Goal: Task Accomplishment & Management: Complete application form

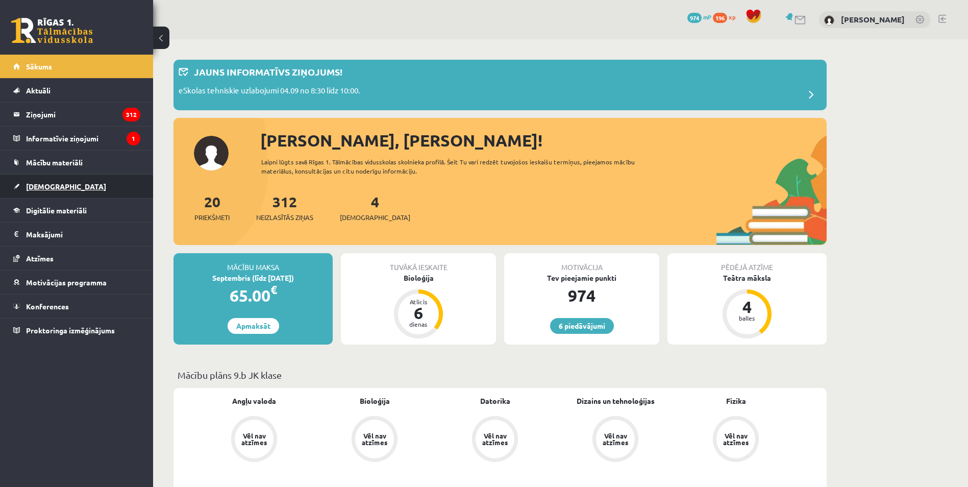
click at [43, 187] on span "[DEMOGRAPHIC_DATA]" at bounding box center [66, 186] width 80 height 9
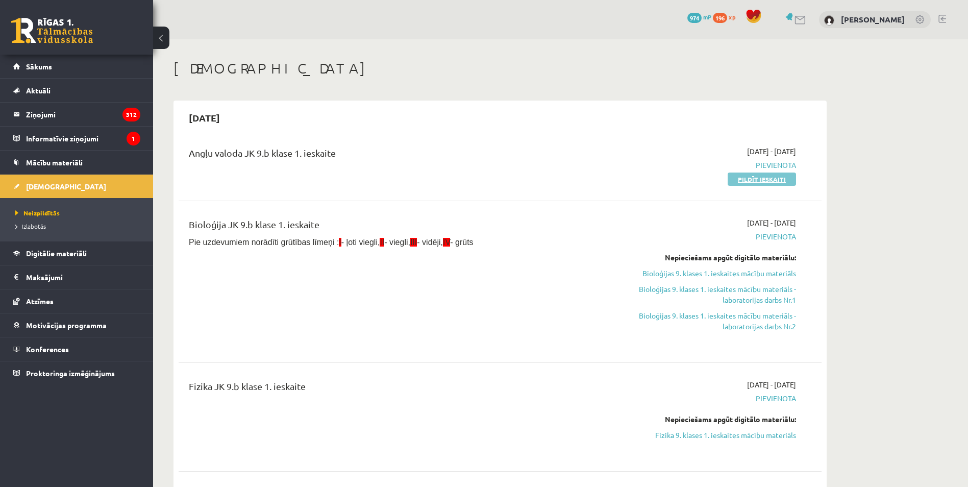
click at [766, 181] on link "Pildīt ieskaiti" at bounding box center [762, 178] width 68 height 13
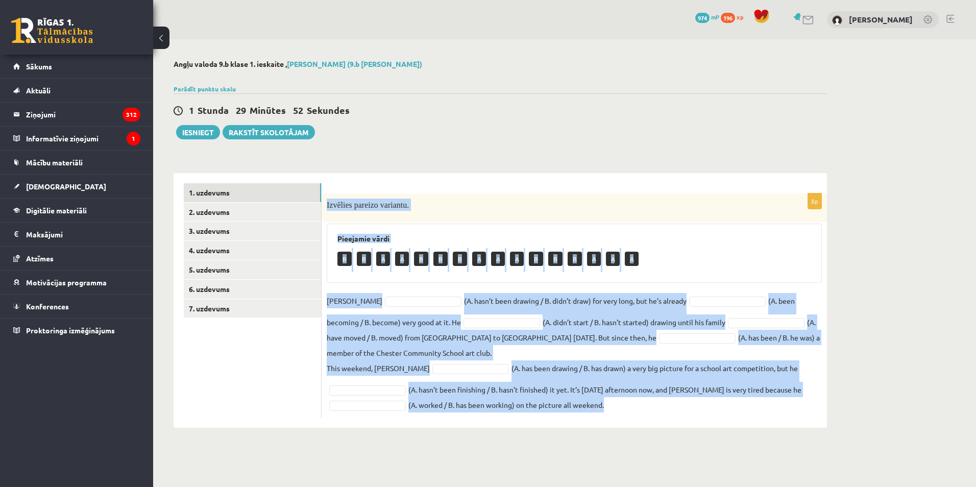
drag, startPoint x: 330, startPoint y: 204, endPoint x: 686, endPoint y: 421, distance: 416.8
click at [686, 421] on div "8p Izvēlies pareizo variantu. Pieejamie vārdi B B A A B B B A A A B B B A A A D…" at bounding box center [574, 300] width 505 height 255
copy div "Izvēlies pareizo variantu. Pieejamie vārdi B B A A B B B A A A B B B A A A Dann…"
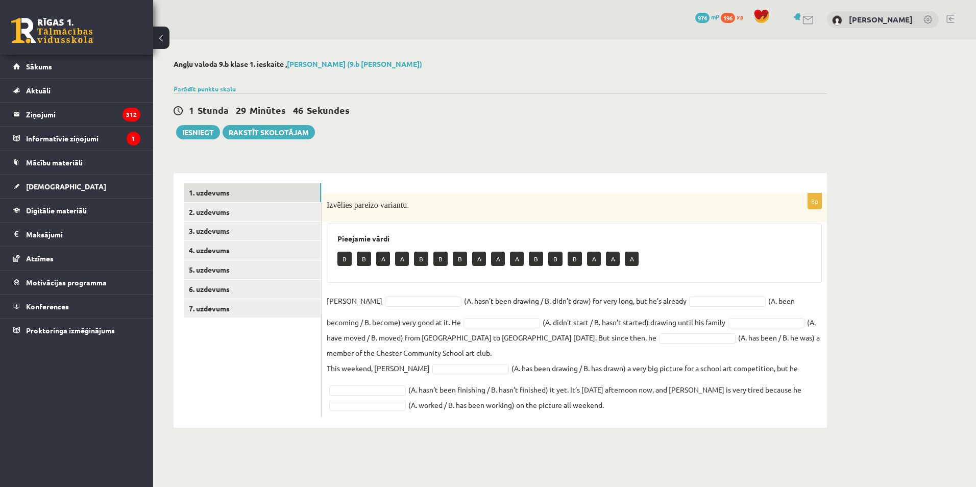
click at [266, 455] on body "0 Dāvanas 974 mP 196 xp Dmitrijs Poļakovs Sākums Aktuāli Kā mācīties eSKOLĀ Kon…" at bounding box center [488, 243] width 976 height 487
drag, startPoint x: 424, startPoint y: 367, endPoint x: 443, endPoint y: 368, distance: 19.4
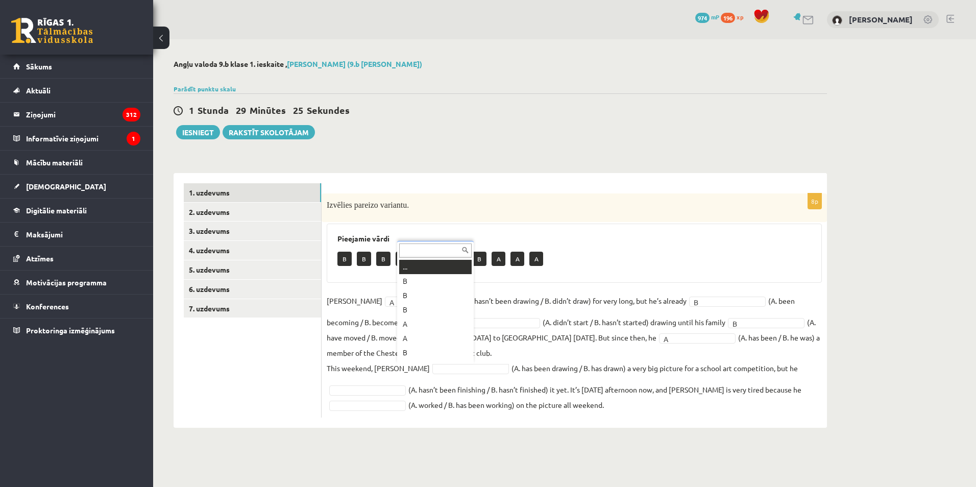
scroll to position [12, 0]
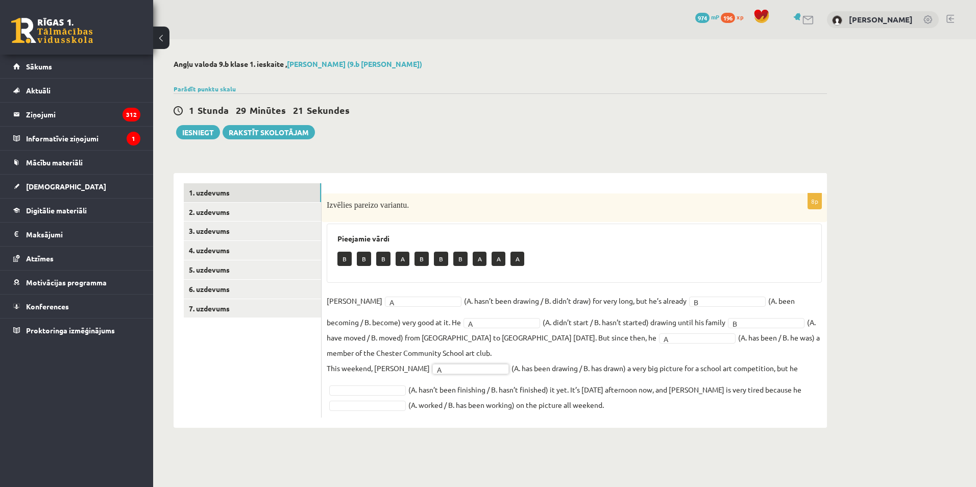
click at [375, 383] on fieldset "Danny A * (A. hasn’t been drawing / B. didn’t draw) for very long, but he’s alr…" at bounding box center [574, 352] width 495 height 119
click at [239, 221] on link "2. uzdevums" at bounding box center [252, 212] width 137 height 19
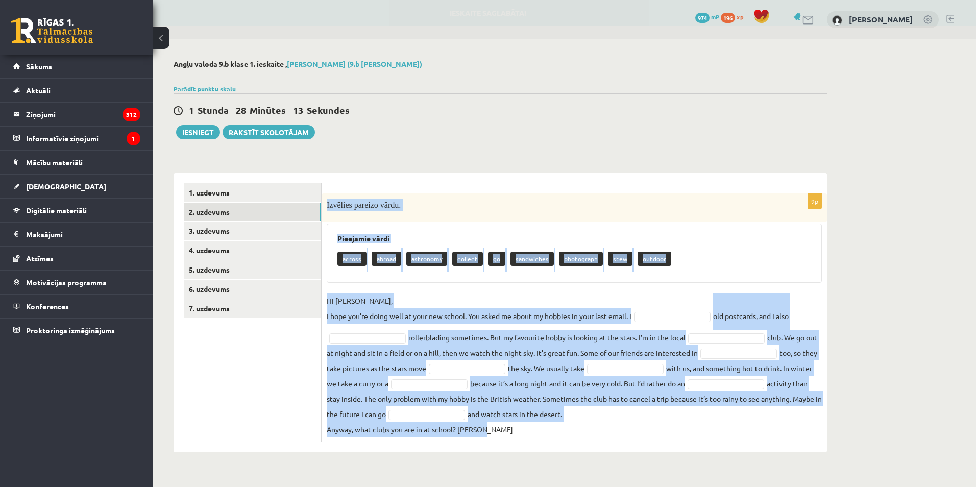
drag, startPoint x: 324, startPoint y: 203, endPoint x: 632, endPoint y: 435, distance: 386.2
click at [632, 435] on div "9p Izvēlies pareizo vārdu. Pieejamie vārdi across abroad astronomy collect go s…" at bounding box center [574, 317] width 505 height 249
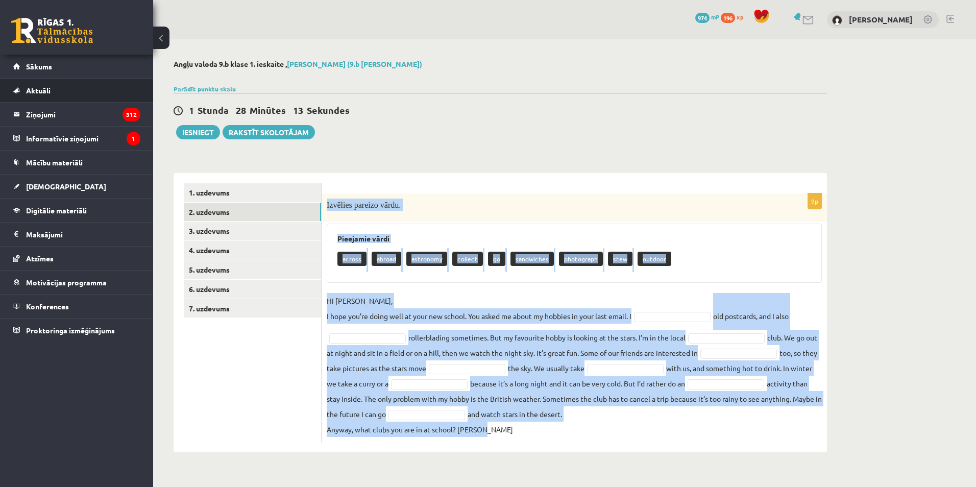
copy div "Izvēlies pareizo vārdu. Pieejamie vārdi across abroad astronomy collect go sand…"
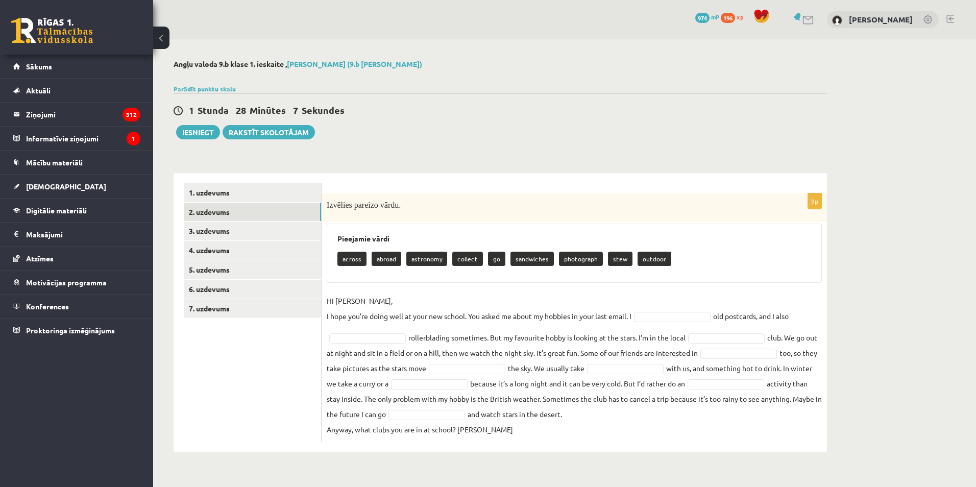
click at [241, 400] on ul "1. uzdevums 2. uzdevums 3. uzdevums 4. uzdevums 5. uzdevums 6. uzdevums 7. uzde…" at bounding box center [253, 312] width 138 height 259
type input "*"
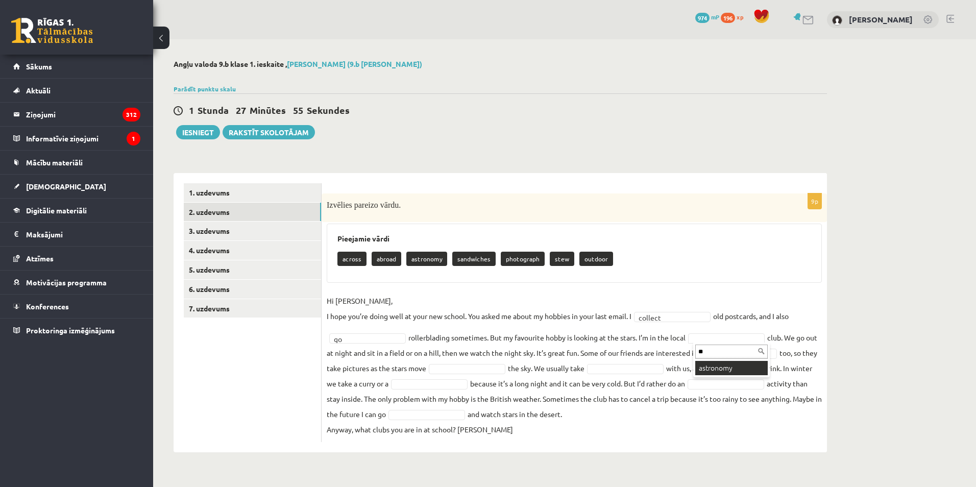
type input "**"
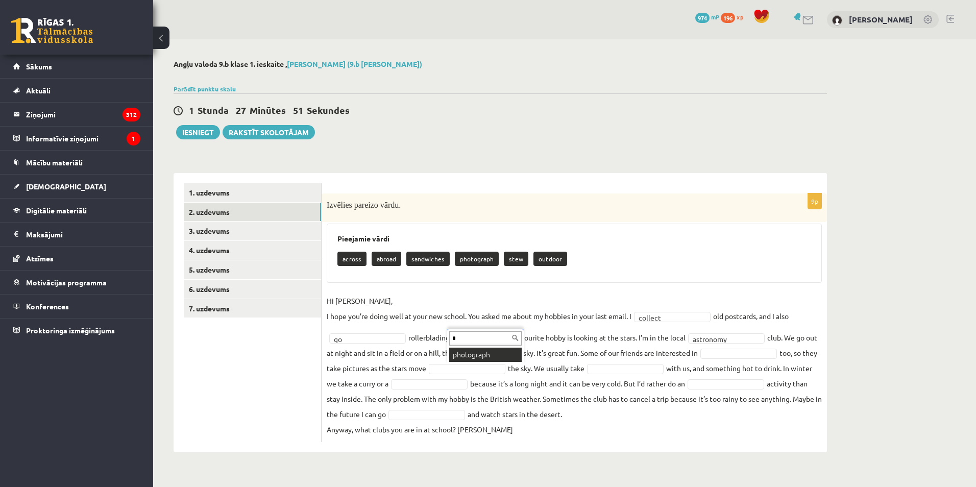
type input "*"
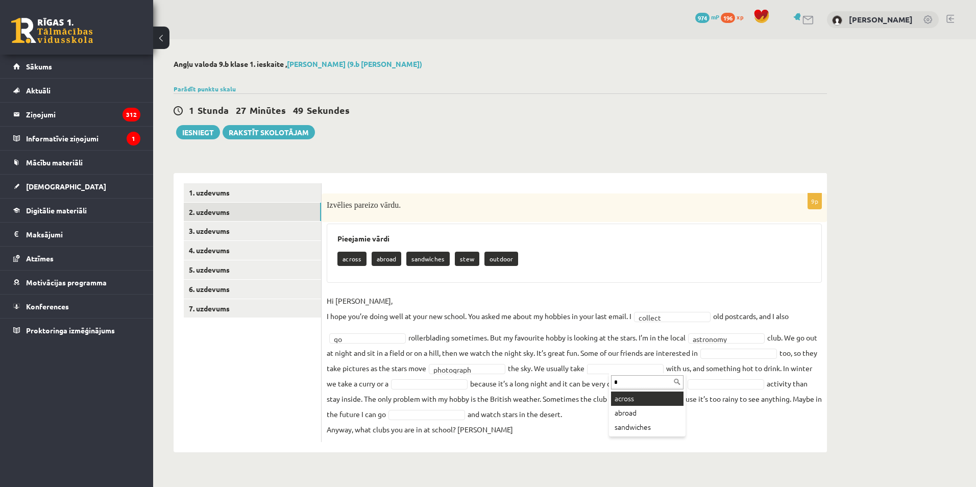
type input "*"
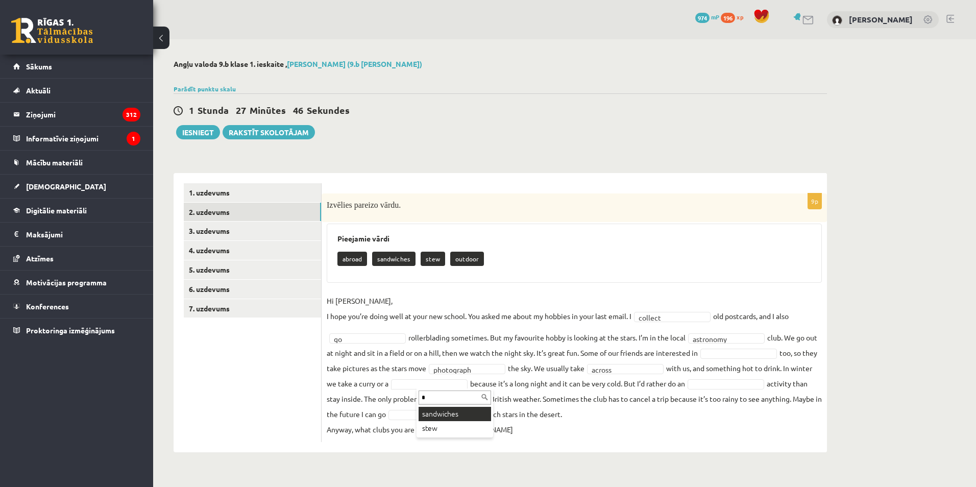
type input "*"
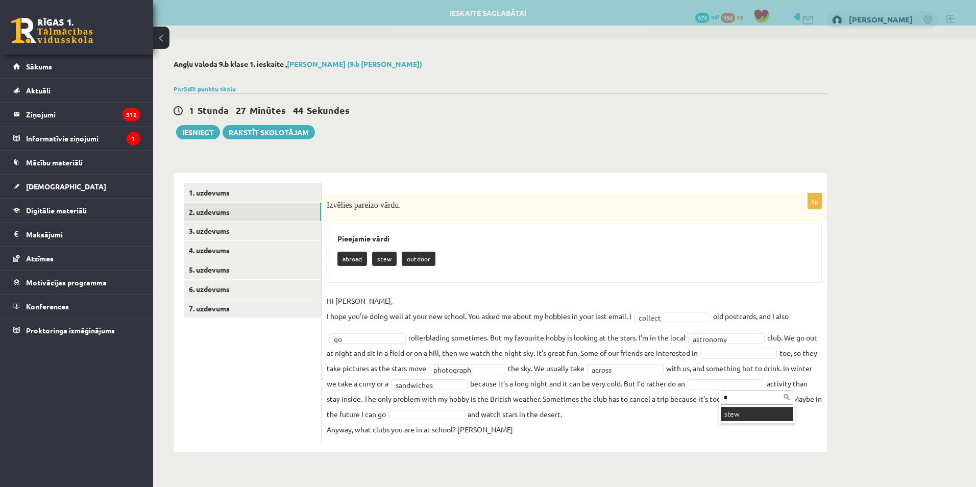
type input "*"
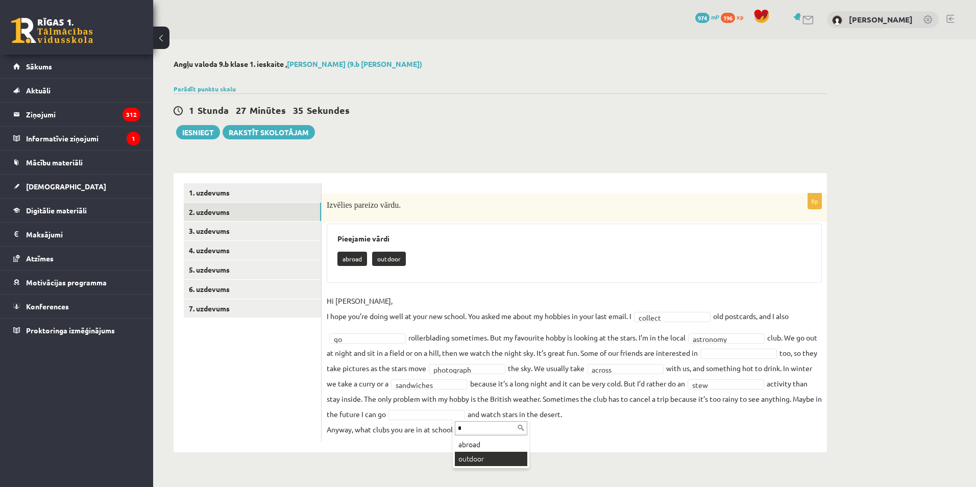
type input "*"
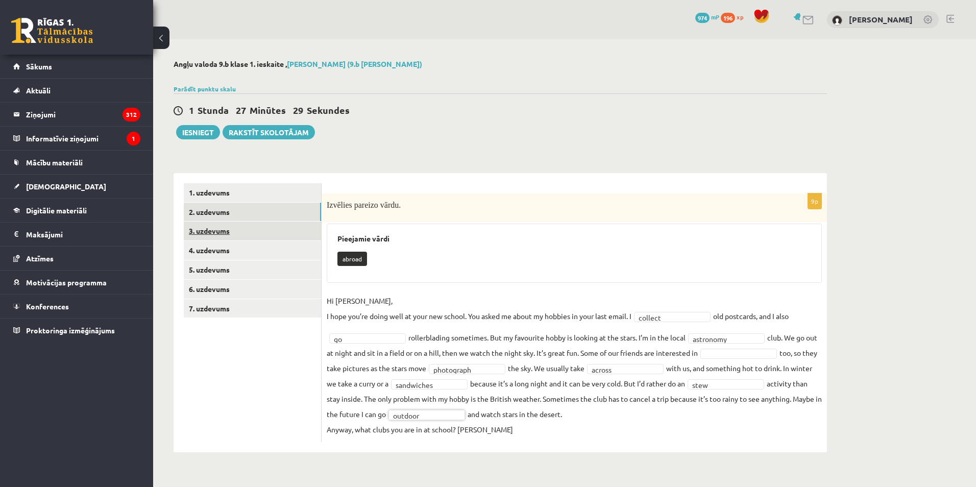
click at [201, 228] on link "3. uzdevums" at bounding box center [252, 230] width 137 height 19
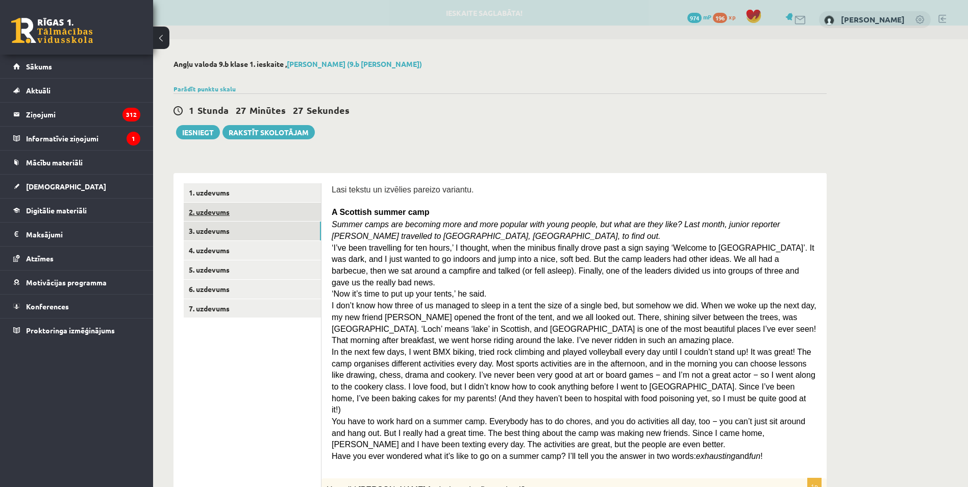
click at [237, 212] on link "2. uzdevums" at bounding box center [252, 212] width 137 height 19
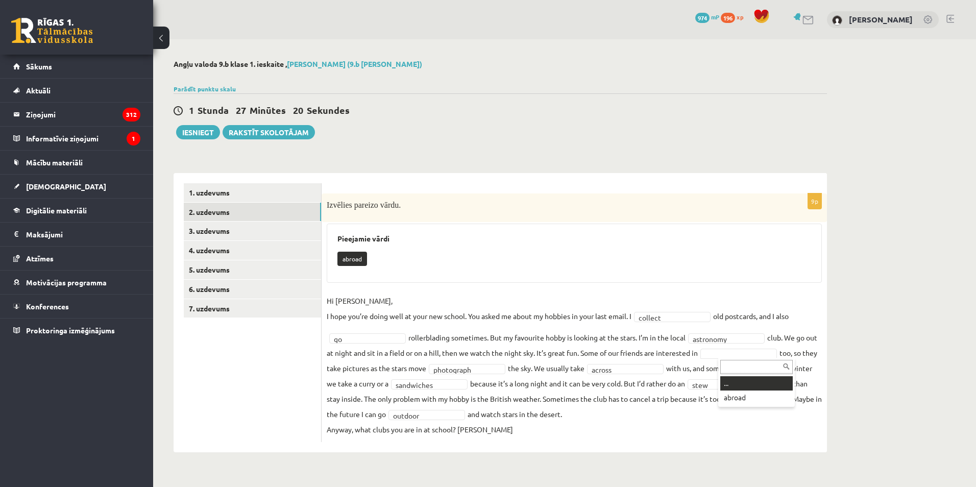
type input "*"
drag, startPoint x: 589, startPoint y: 406, endPoint x: 576, endPoint y: 396, distance: 16.7
drag, startPoint x: 731, startPoint y: 322, endPoint x: 704, endPoint y: 284, distance: 46.9
click at [704, 284] on div "**********" at bounding box center [574, 317] width 505 height 249
drag, startPoint x: 704, startPoint y: 284, endPoint x: 702, endPoint y: 272, distance: 11.9
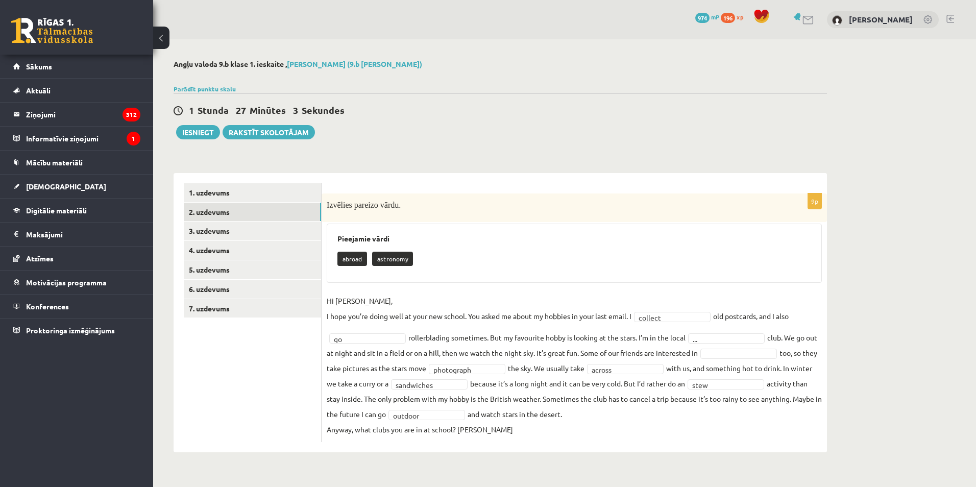
click at [702, 272] on div "Pieejamie vārdi abroad astronomy" at bounding box center [574, 253] width 495 height 59
click at [650, 362] on fieldset "**********" at bounding box center [574, 365] width 495 height 144
drag, startPoint x: 650, startPoint y: 362, endPoint x: 645, endPoint y: 365, distance: 6.0
drag, startPoint x: 404, startPoint y: 385, endPoint x: 409, endPoint y: 381, distance: 6.7
click at [409, 381] on fieldset "**********" at bounding box center [574, 365] width 495 height 144
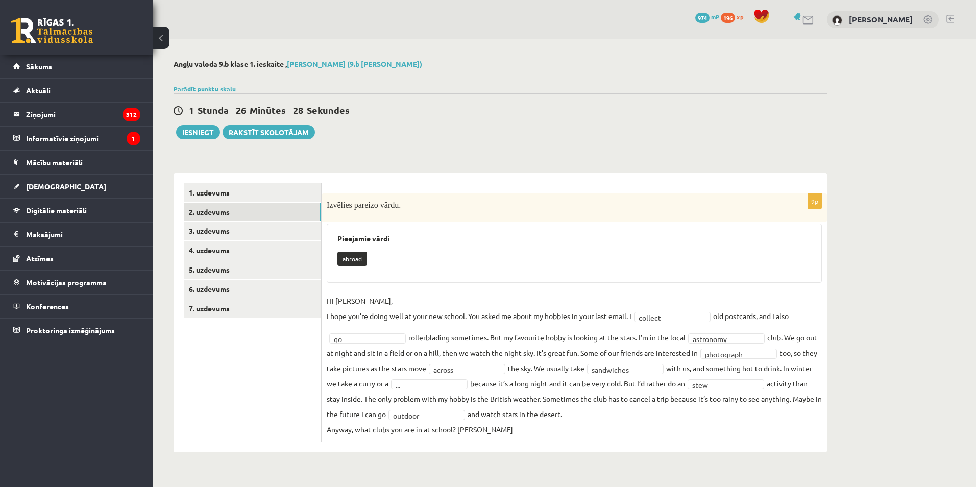
drag, startPoint x: 409, startPoint y: 381, endPoint x: 367, endPoint y: 381, distance: 41.8
click at [367, 381] on fieldset "**********" at bounding box center [574, 365] width 495 height 144
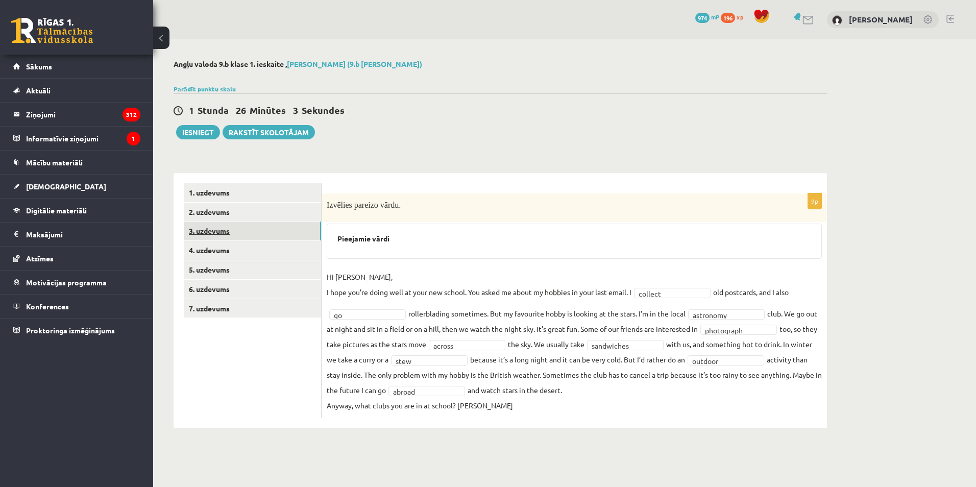
click at [264, 227] on link "3. uzdevums" at bounding box center [252, 230] width 137 height 19
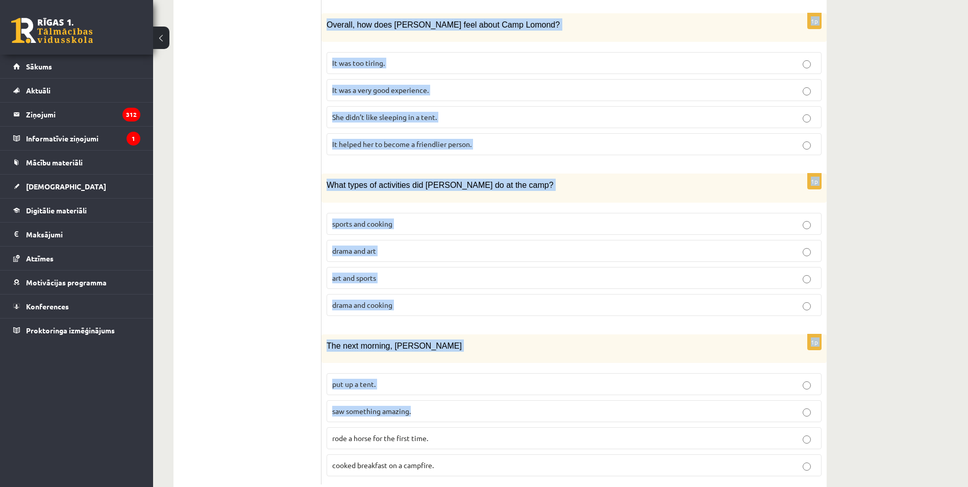
scroll to position [786, 0]
drag, startPoint x: 328, startPoint y: 188, endPoint x: 521, endPoint y: 434, distance: 312.2
copy form "Lasi tekstu un izvēlies pareizo variantu. A Scottish summer camp Summer camps a…"
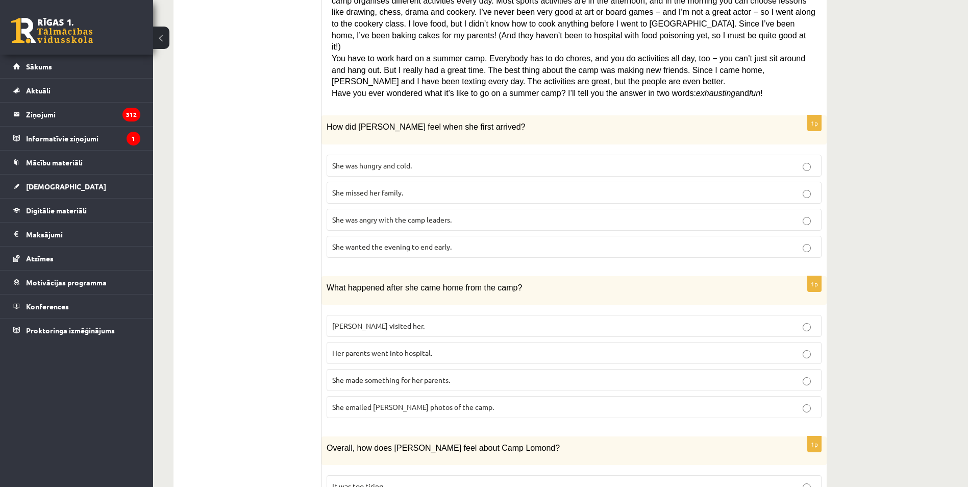
scroll to position [378, 0]
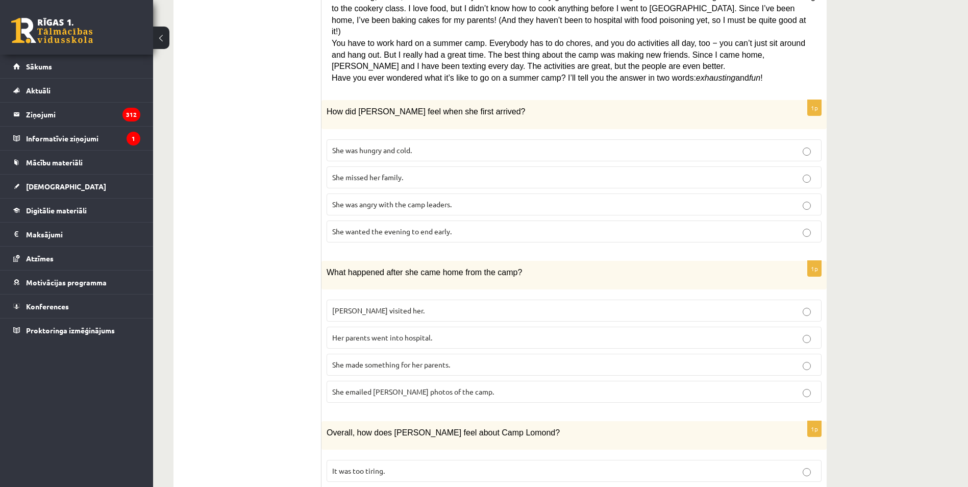
click at [471, 226] on p "She wanted the evening to end early." at bounding box center [574, 231] width 484 height 11
click at [412, 359] on p "She made something for her parents." at bounding box center [574, 364] width 484 height 11
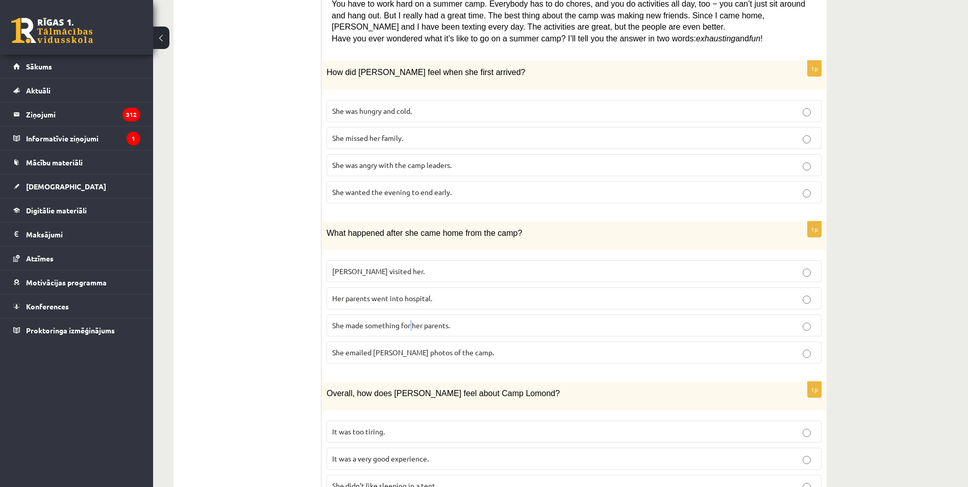
scroll to position [429, 0]
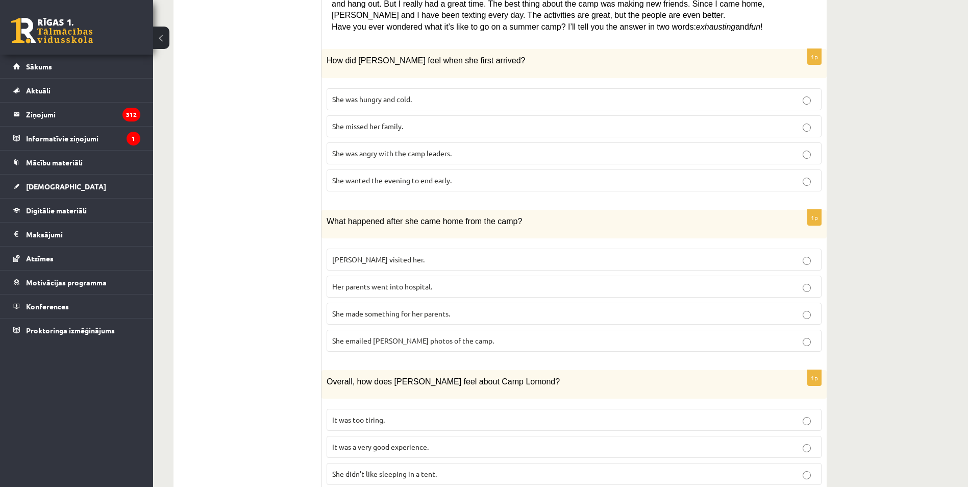
click at [383, 309] on span "She made something for her parents." at bounding box center [391, 313] width 118 height 9
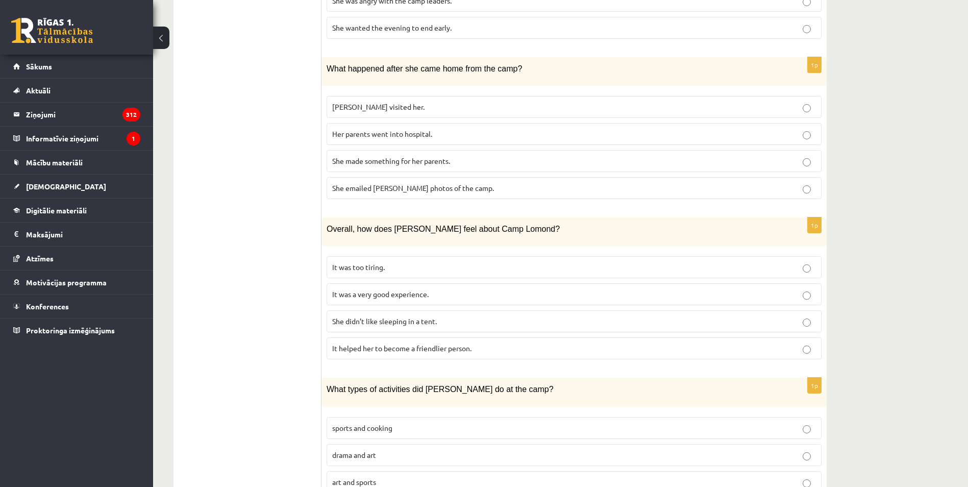
scroll to position [582, 0]
click at [352, 289] on span "It was a very good experience." at bounding box center [380, 293] width 96 height 9
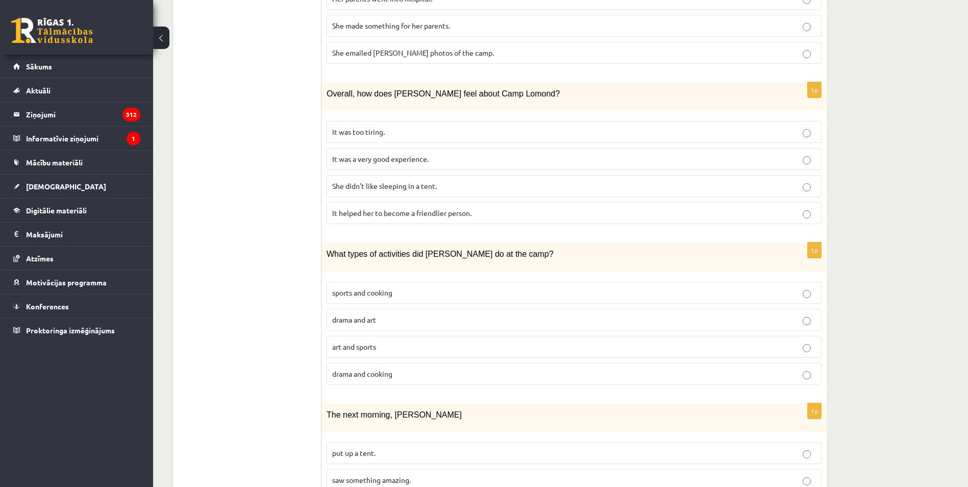
scroll to position [786, 0]
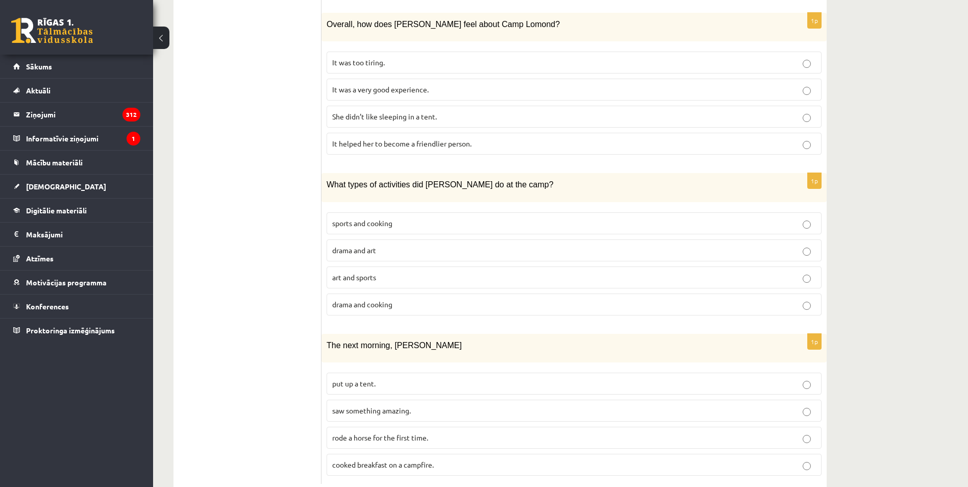
click at [432, 218] on p "sports and cooking" at bounding box center [574, 223] width 484 height 11
click at [381, 405] on p "saw something amazing." at bounding box center [574, 410] width 484 height 11
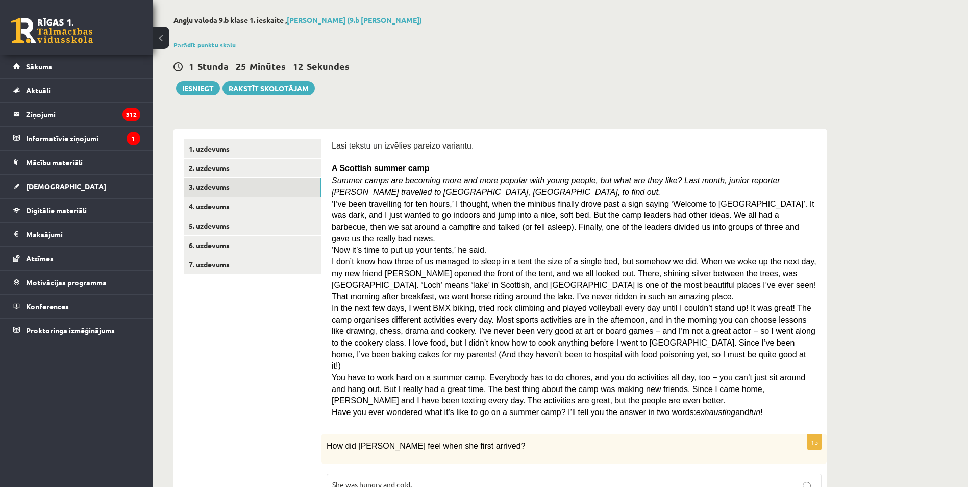
scroll to position [21, 0]
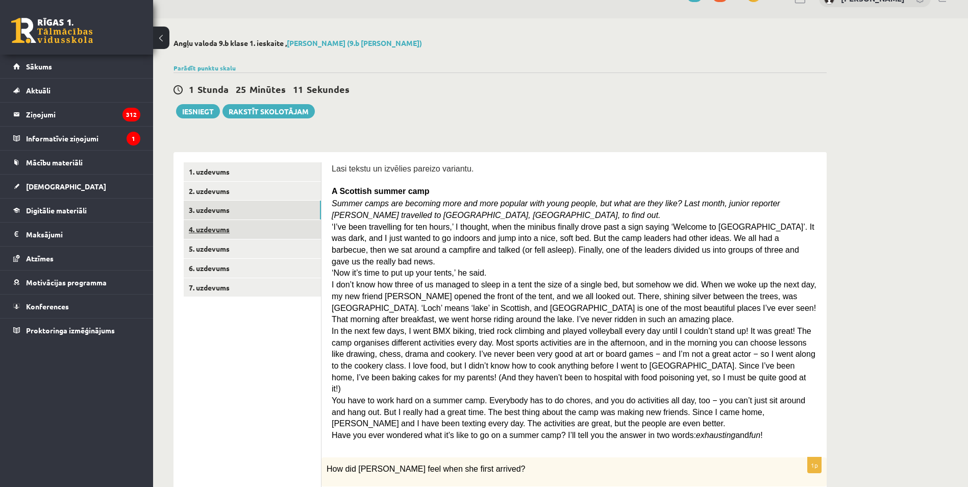
click at [238, 229] on link "4. uzdevums" at bounding box center [252, 229] width 137 height 19
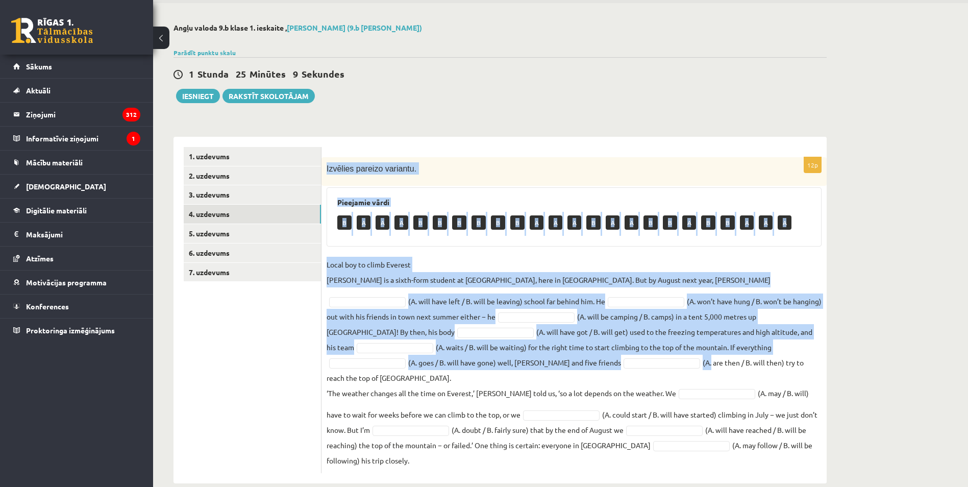
scroll to position [38, 0]
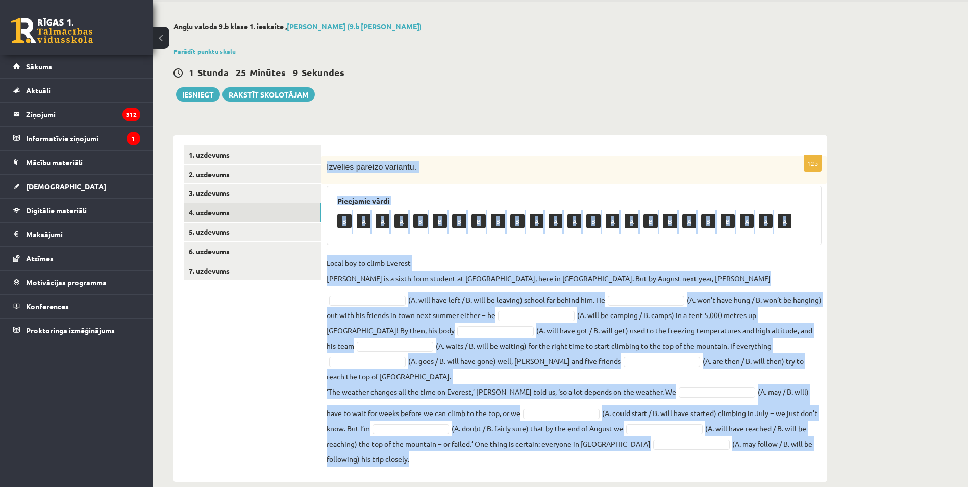
drag, startPoint x: 326, startPoint y: 180, endPoint x: 549, endPoint y: 447, distance: 347.8
click at [549, 447] on div "12p Izvēlies pareizo variantu. Pieejamie vārdi B A A A B B B B B B A A A B A A …" at bounding box center [574, 314] width 505 height 316
copy div "Izvēlies pareizo variantu. Pieejamie vārdi B A A A B B B B B B A A A B A A B B …"
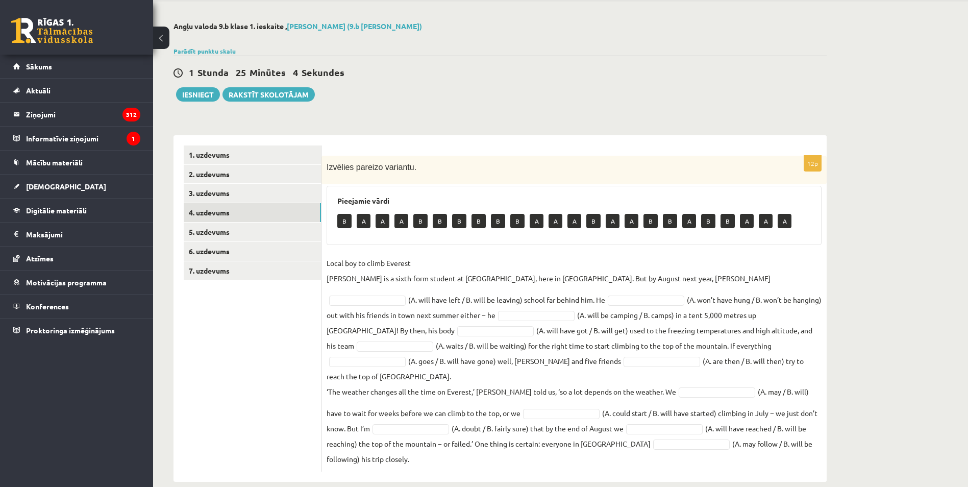
click at [225, 379] on ul "1. uzdevums 2. uzdevums 3. uzdevums 4. uzdevums 5. uzdevums 6. uzdevums 7. uzde…" at bounding box center [253, 308] width 138 height 326
drag, startPoint x: 387, startPoint y: 327, endPoint x: 392, endPoint y: 331, distance: 6.5
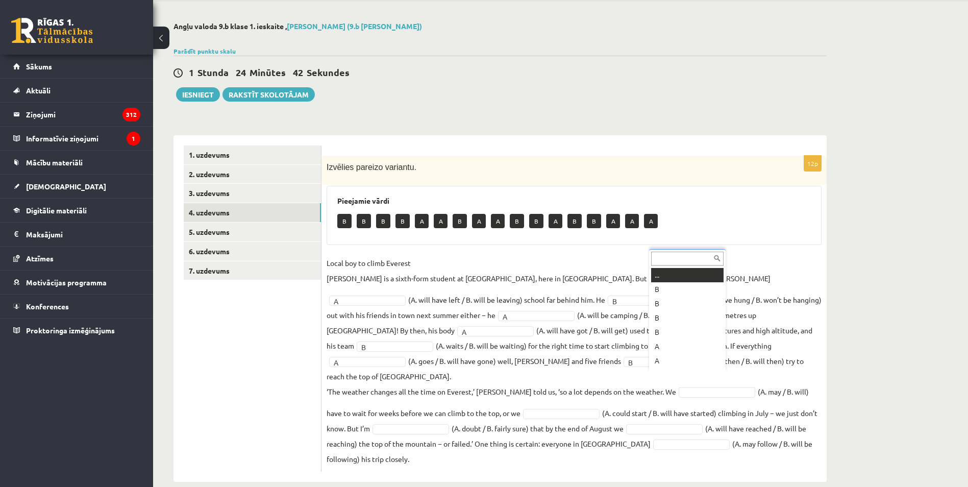
scroll to position [12, 0]
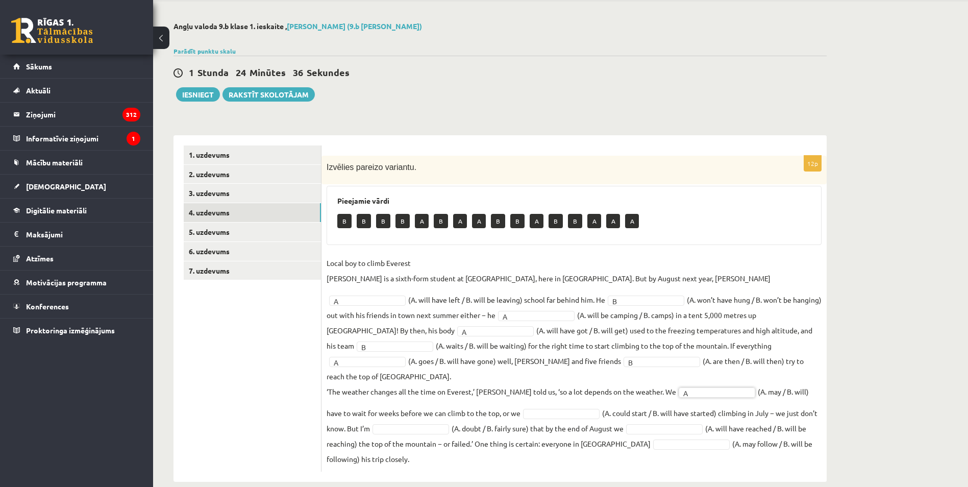
click at [520, 389] on fieldset "Local boy to climb Everest Nathan Short is a sixth-form student at Pittville Co…" at bounding box center [574, 360] width 495 height 211
click at [614, 422] on fieldset "Local boy to climb Everest Nathan Short is a sixth-form student at Pittville Co…" at bounding box center [574, 360] width 495 height 211
click at [236, 231] on link "5. uzdevums" at bounding box center [252, 232] width 137 height 19
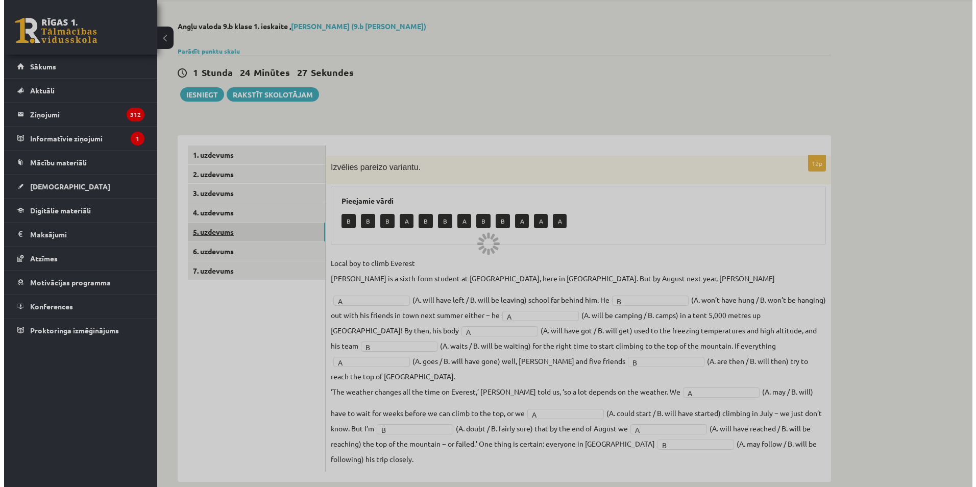
scroll to position [0, 0]
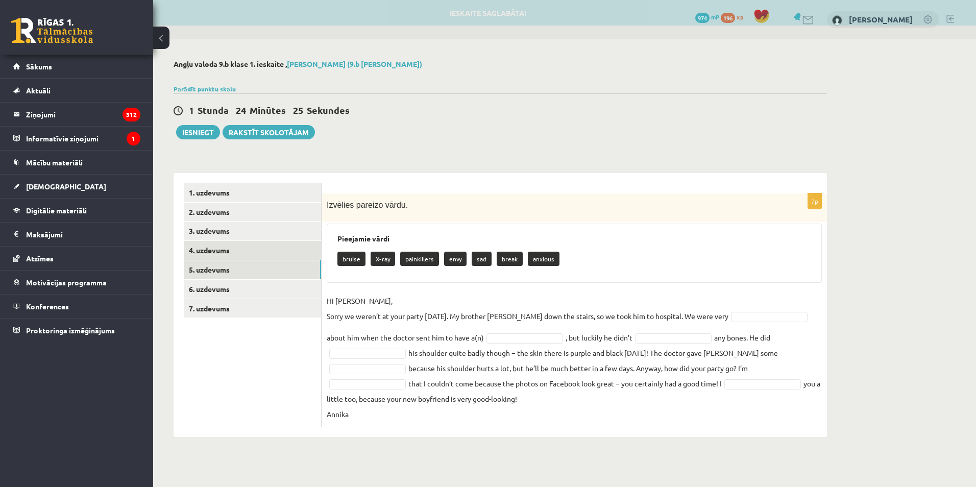
click at [219, 245] on link "4. uzdevums" at bounding box center [252, 250] width 137 height 19
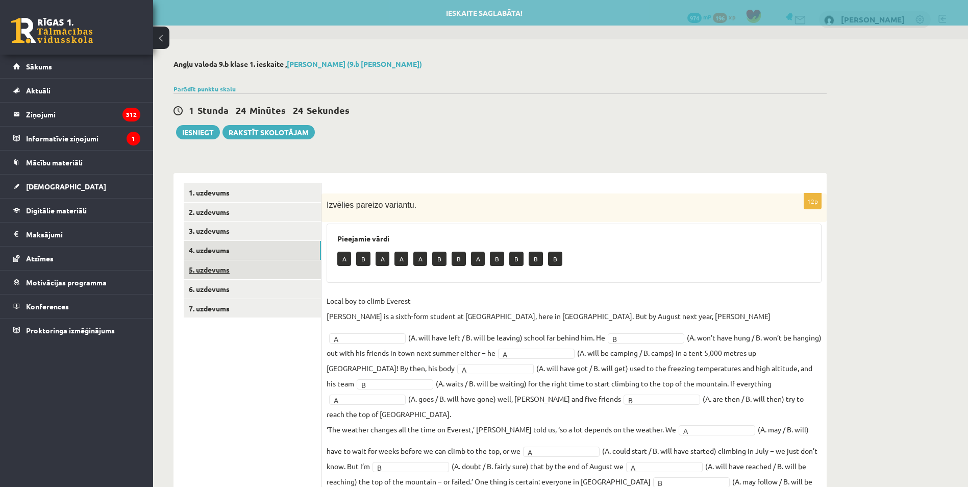
click at [216, 275] on link "5. uzdevums" at bounding box center [252, 269] width 137 height 19
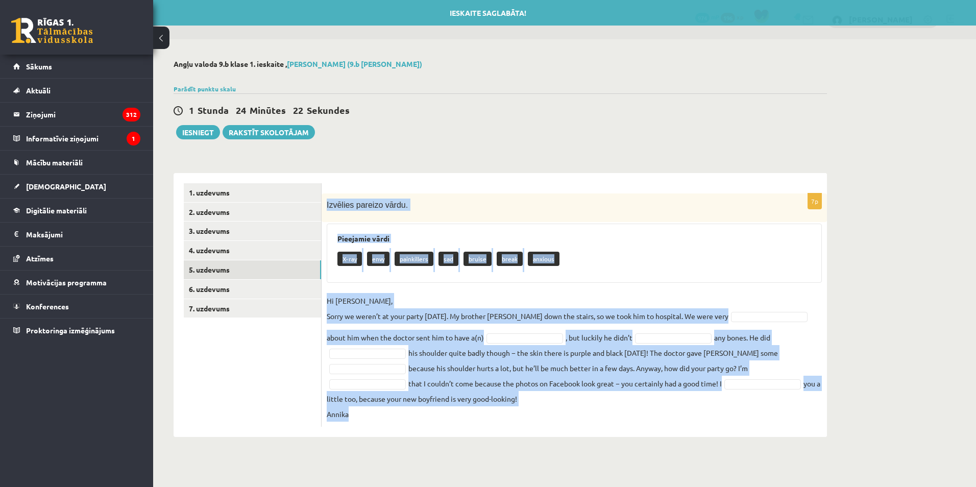
drag, startPoint x: 323, startPoint y: 201, endPoint x: 413, endPoint y: 421, distance: 237.8
click at [413, 421] on div "7p Izvēlies pareizo vārdu. Pieejamie vārdi X-ray envy painkillers sad bruise br…" at bounding box center [574, 309] width 505 height 233
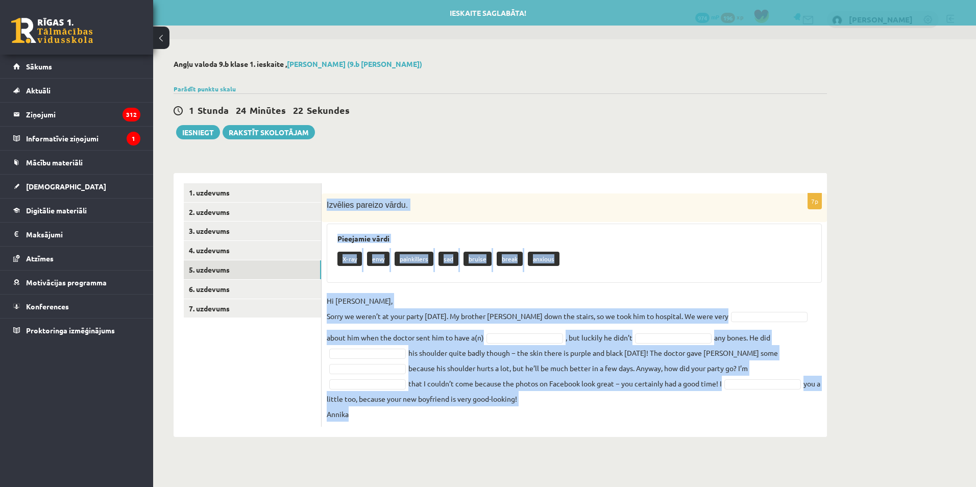
copy div "Izvēlies pareizo vārdu. Pieejamie vārdi X-ray envy painkillers sad bruise break…"
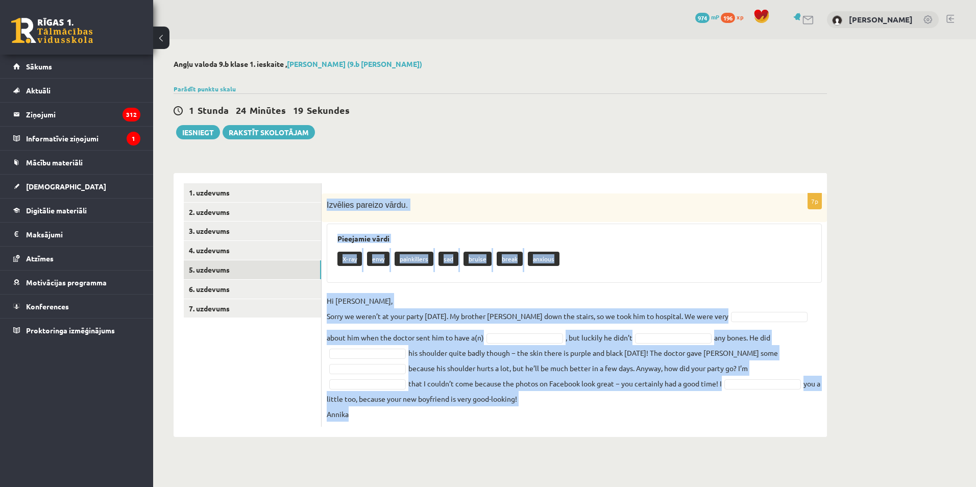
click at [353, 440] on div "Angļu valoda 9.b klase 1. ieskaite , Dmitrijs Poļakovs (9.b JK klase) Parādīt p…" at bounding box center [500, 248] width 694 height 418
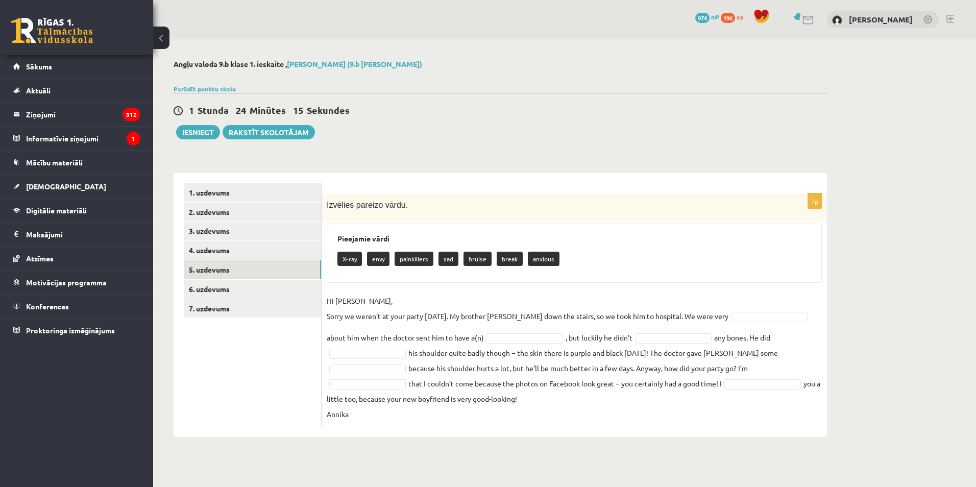
click at [421, 430] on div "7p Izvēlies pareizo vārdu. Pieejamie vārdi X-ray envy painkillers sad bruise br…" at bounding box center [574, 305] width 505 height 264
type input "*"
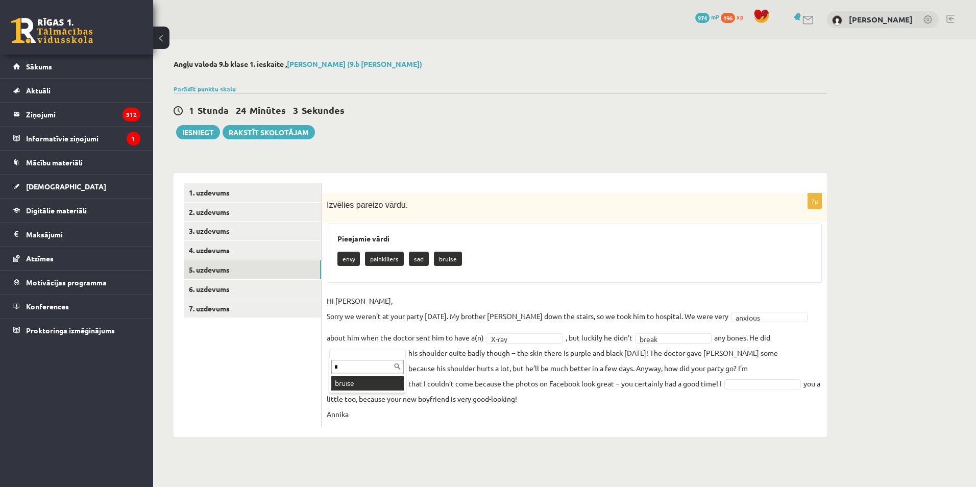
type input "*"
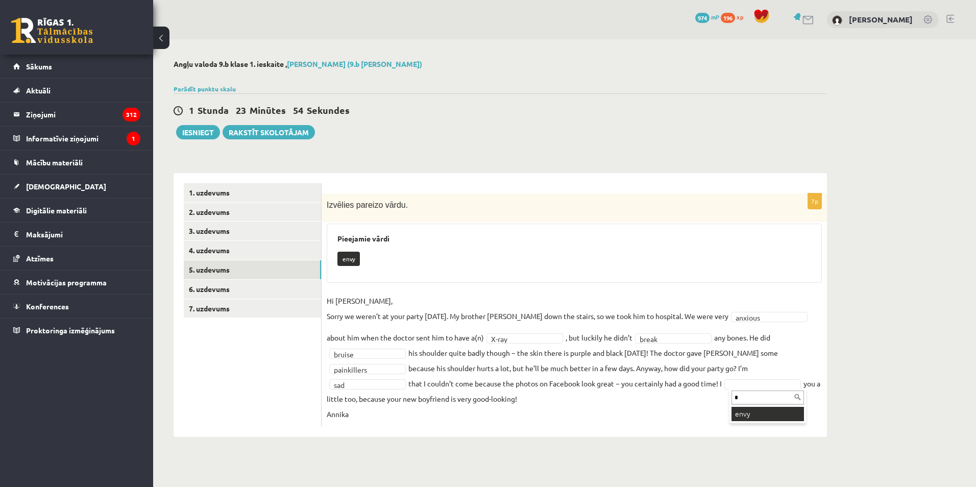
type input "*"
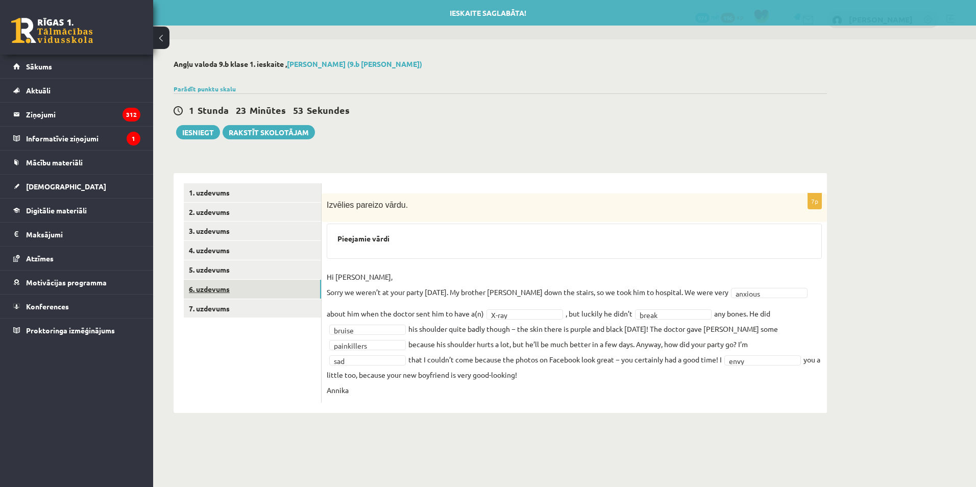
click at [275, 291] on link "6. uzdevums" at bounding box center [252, 289] width 137 height 19
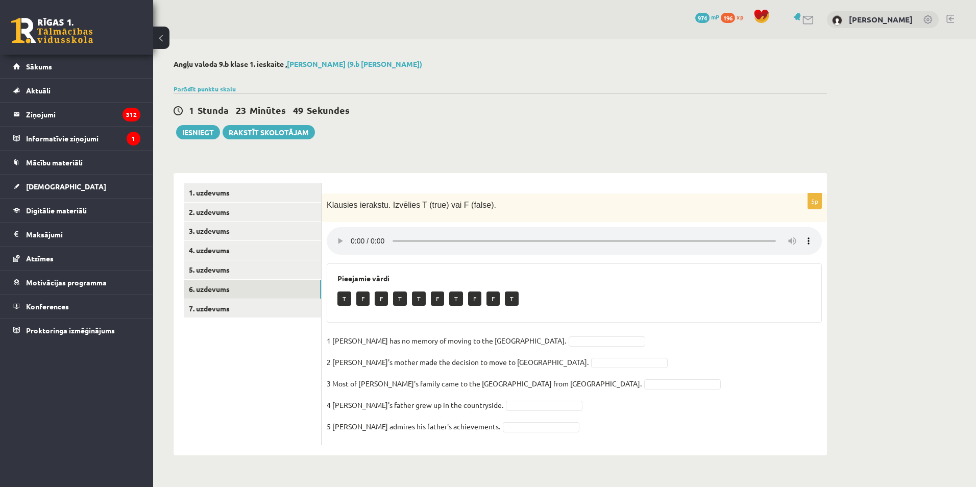
click at [695, 426] on fieldset "1 Lila has no memory of moving to the UK. 2 Lila's mother made the decision to …" at bounding box center [574, 386] width 495 height 107
click at [659, 467] on div "Angļu valoda 9.b klase 1. ieskaite , Dmitrijs Poļakovs (9.b JK klase) Parādīt p…" at bounding box center [500, 257] width 694 height 436
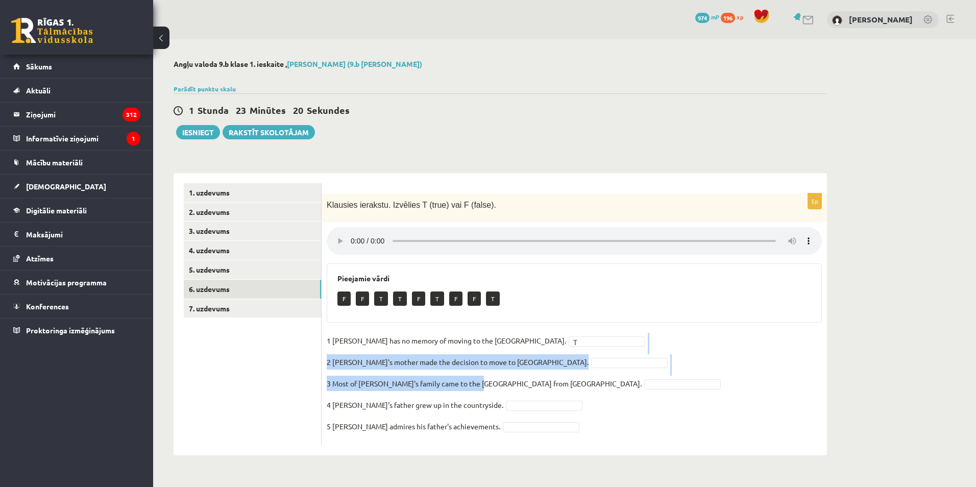
drag, startPoint x: 480, startPoint y: 380, endPoint x: 594, endPoint y: 344, distance: 119.3
click at [594, 344] on fieldset "1 Lila has no memory of moving to the UK. T * 2 Lila's mother made the decision…" at bounding box center [574, 386] width 495 height 107
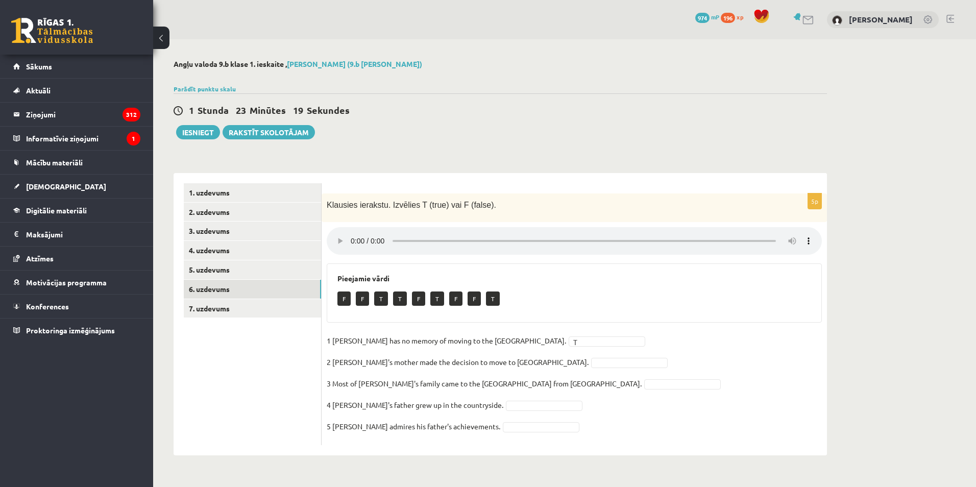
drag, startPoint x: 594, startPoint y: 344, endPoint x: 663, endPoint y: 391, distance: 83.8
click at [663, 391] on fieldset "1 Lila has no memory of moving to the UK. T * 2 Lila's mother made the decision…" at bounding box center [574, 386] width 495 height 107
click at [613, 363] on fieldset "1 Lila has no memory of moving to the UK. T * 2 Lila's mother made the decision…" at bounding box center [574, 386] width 495 height 107
drag, startPoint x: 536, startPoint y: 382, endPoint x: 676, endPoint y: 393, distance: 140.3
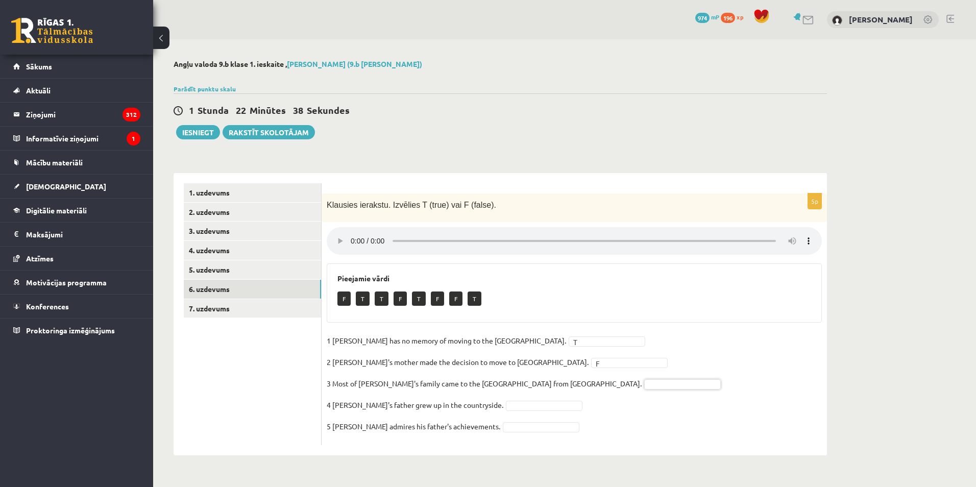
click at [642, 382] on fieldset "1 Lila has no memory of moving to the UK. T * 2 Lila's mother made the decision…" at bounding box center [574, 386] width 495 height 107
drag, startPoint x: 550, startPoint y: 381, endPoint x: 628, endPoint y: 401, distance: 80.9
click at [615, 389] on fieldset "1 Lila has no memory of moving to the UK. T * 2 Lila's mother made the decision…" at bounding box center [574, 386] width 495 height 107
click at [514, 399] on fieldset "1 Lila has no memory of moving to the UK. T * 2 Lila's mother made the decision…" at bounding box center [574, 386] width 495 height 107
click at [441, 406] on p "4 Tim's father grew up in the countryside." at bounding box center [415, 404] width 177 height 15
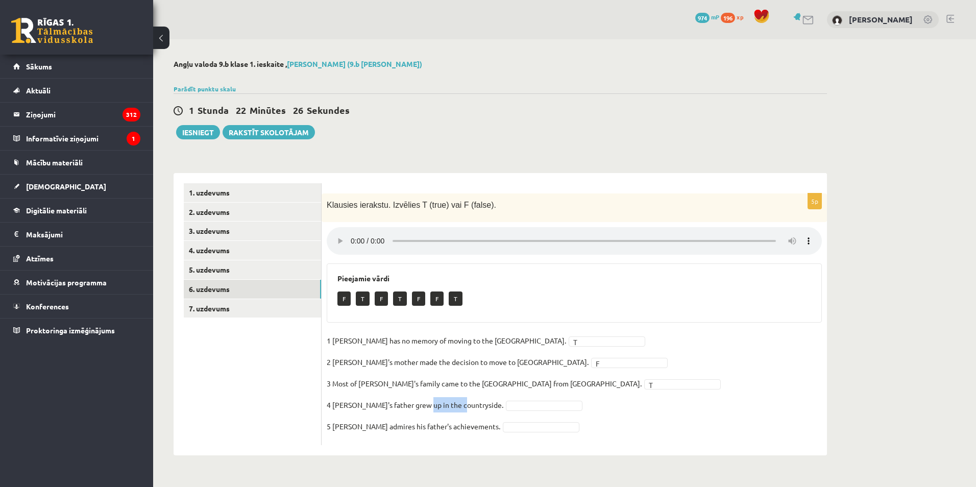
click at [441, 406] on p "4 Tim's father grew up in the countryside." at bounding box center [415, 404] width 177 height 15
drag, startPoint x: 441, startPoint y: 406, endPoint x: 440, endPoint y: 416, distance: 10.3
click at [440, 416] on fieldset "1 Lila has no memory of moving to the UK. T * 2 Lila's mother made the decision…" at bounding box center [574, 386] width 495 height 107
click at [444, 407] on p "4 Tim's father grew up in the countryside." at bounding box center [415, 404] width 177 height 15
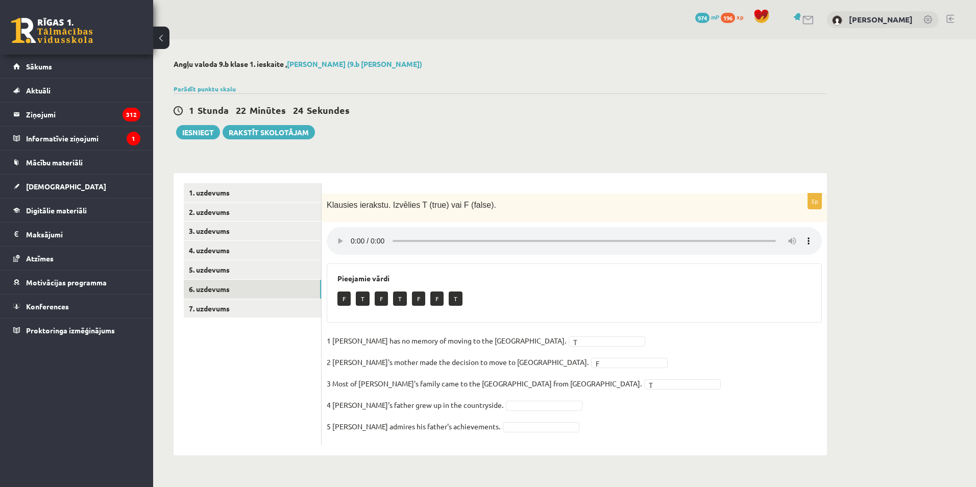
drag, startPoint x: 444, startPoint y: 407, endPoint x: 439, endPoint y: 414, distance: 9.1
click at [439, 414] on fieldset "1 Lila has no memory of moving to the UK. T * 2 Lila's mother made the decision…" at bounding box center [574, 386] width 495 height 107
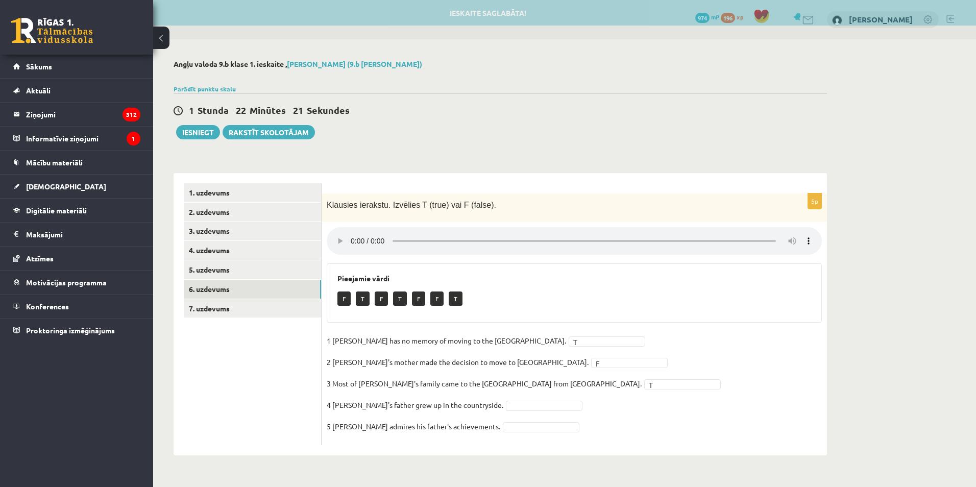
click at [457, 408] on p "4 Tim's father grew up in the countryside." at bounding box center [415, 404] width 177 height 15
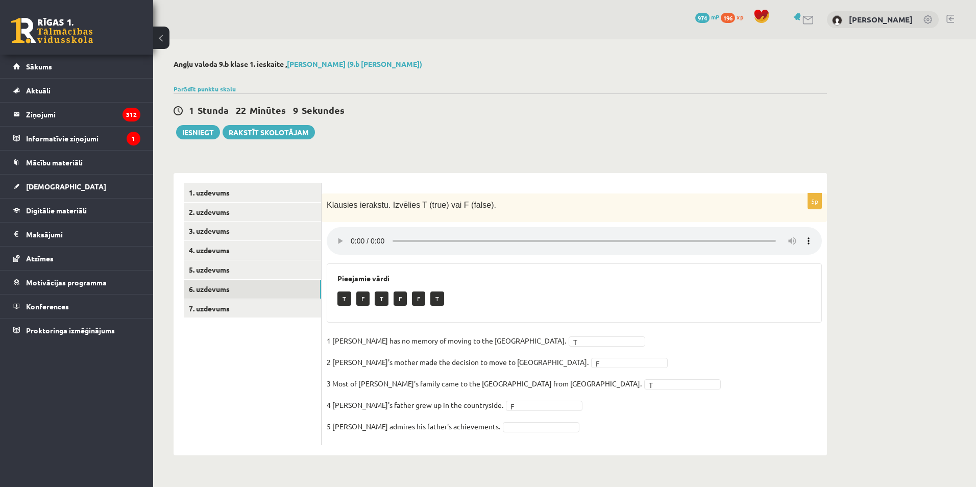
click at [425, 433] on p "5 Tim admires his father's achievements." at bounding box center [414, 425] width 174 height 15
click at [223, 301] on link "7. uzdevums" at bounding box center [252, 308] width 137 height 19
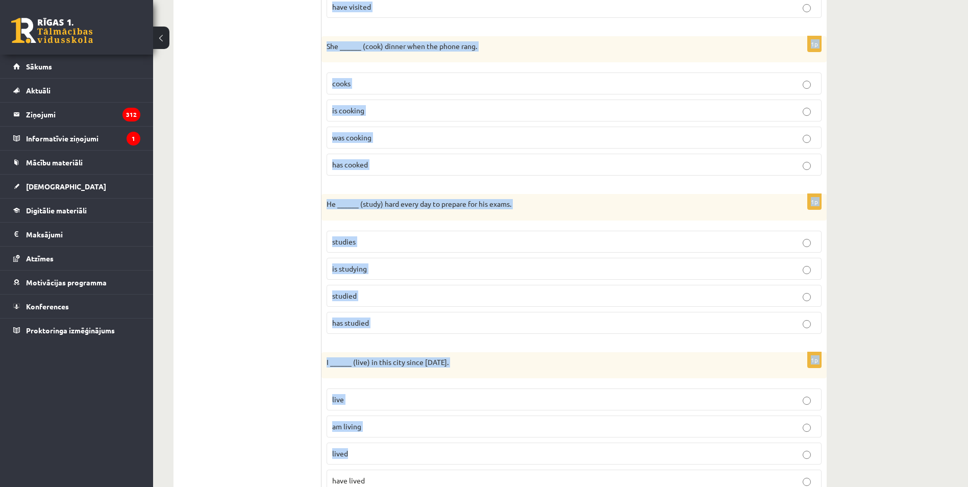
scroll to position [1305, 0]
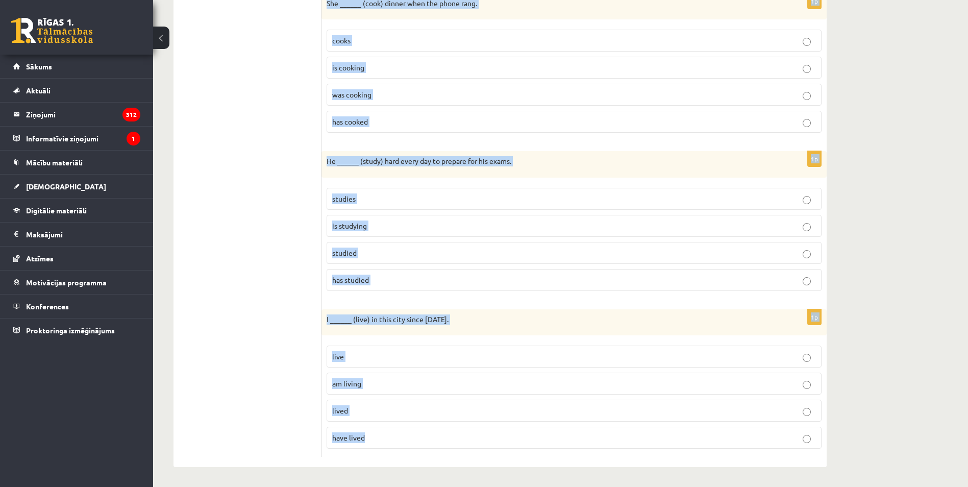
drag, startPoint x: 336, startPoint y: 210, endPoint x: 577, endPoint y: 432, distance: 327.6
copy form "She ______ (work) as a teacher for five years now. works is working worked has …"
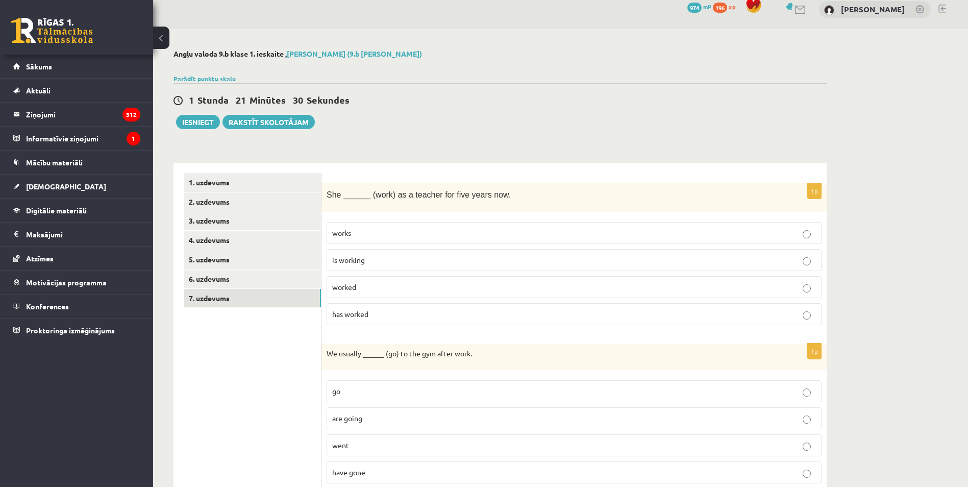
scroll to position [0, 0]
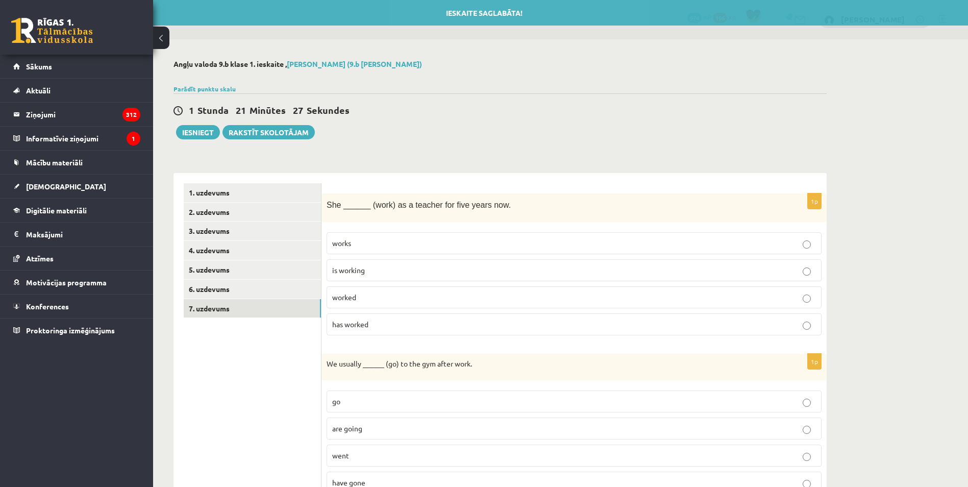
click at [383, 323] on p "has worked" at bounding box center [574, 324] width 484 height 11
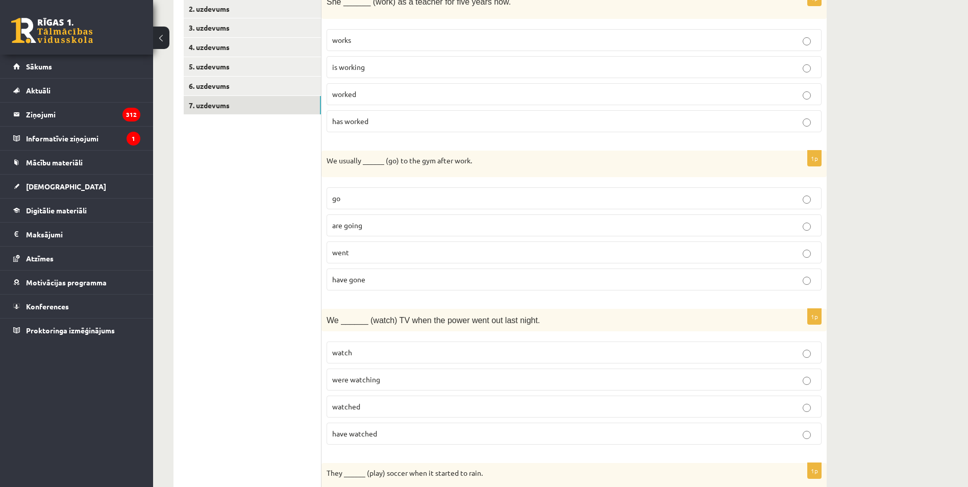
scroll to position [204, 0]
click at [387, 204] on label "go" at bounding box center [574, 197] width 495 height 22
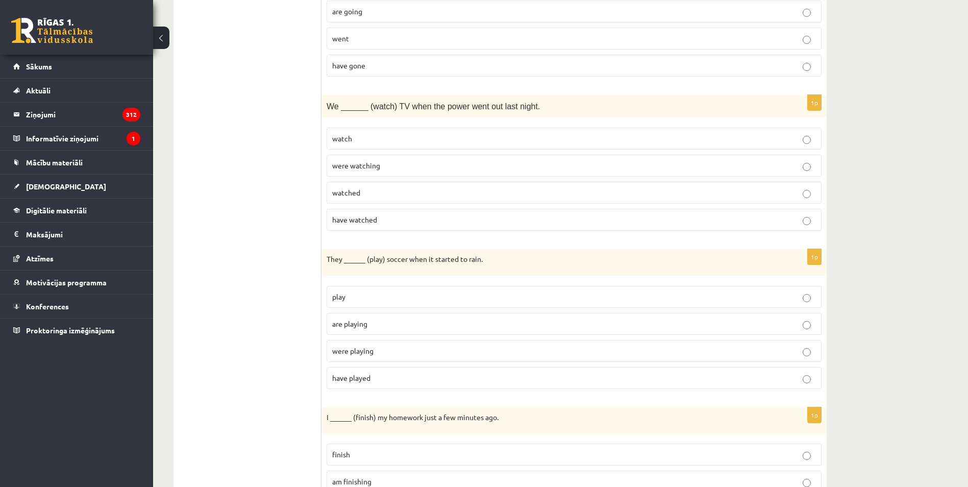
scroll to position [408, 0]
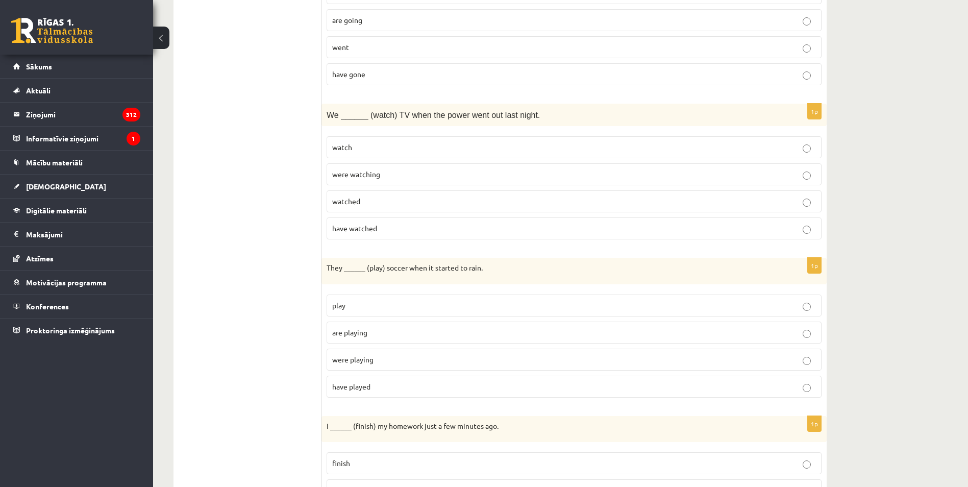
click at [400, 179] on p "were watching" at bounding box center [574, 174] width 484 height 11
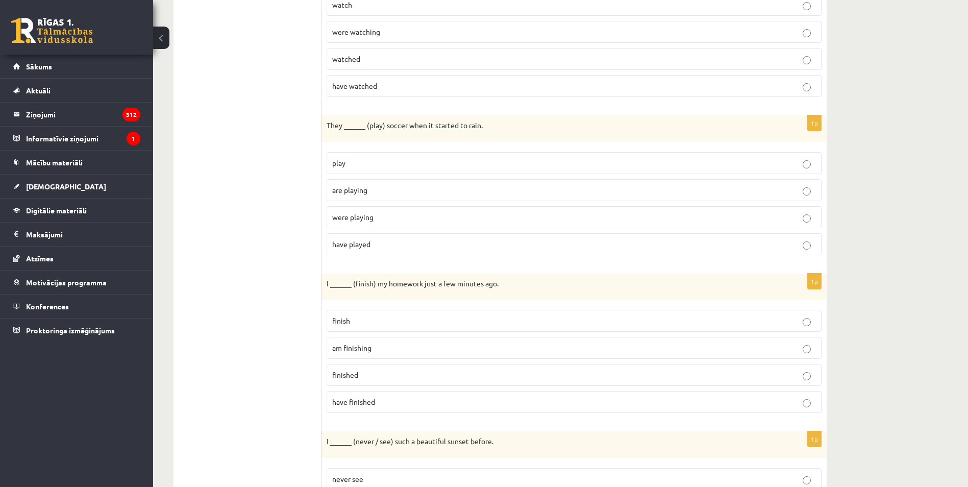
scroll to position [561, 0]
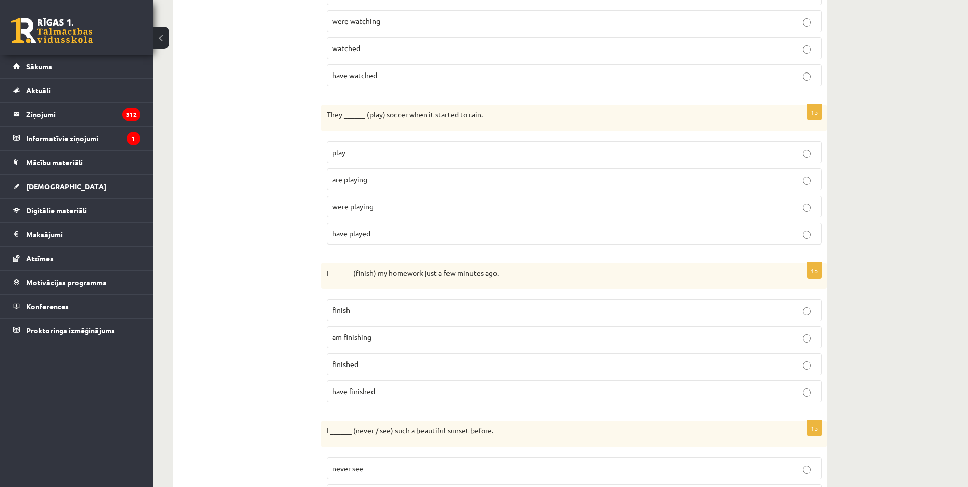
click at [384, 204] on p "were playing" at bounding box center [574, 206] width 484 height 11
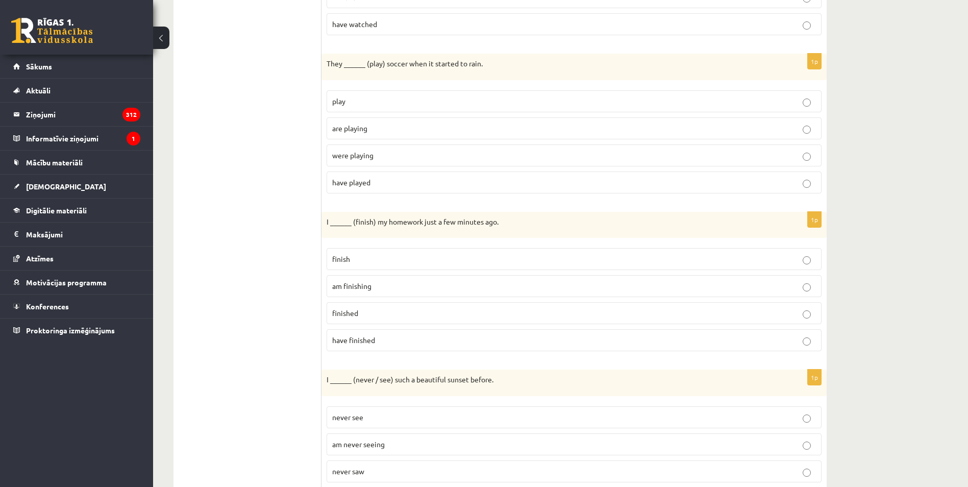
scroll to position [663, 0]
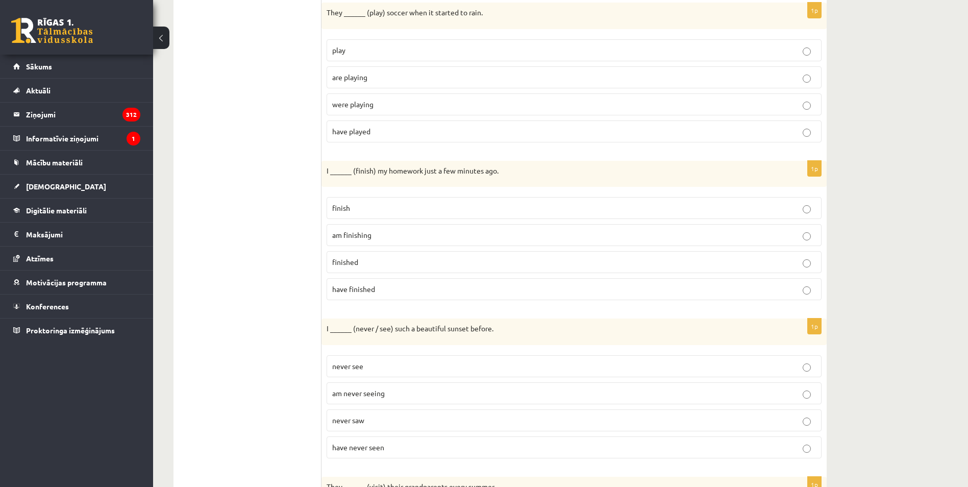
click at [365, 256] on label "finished" at bounding box center [574, 262] width 495 height 22
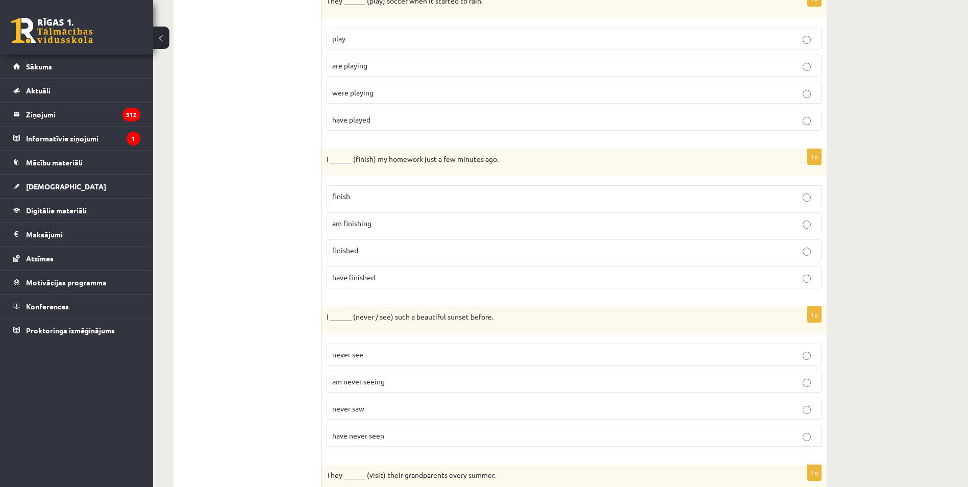
scroll to position [817, 0]
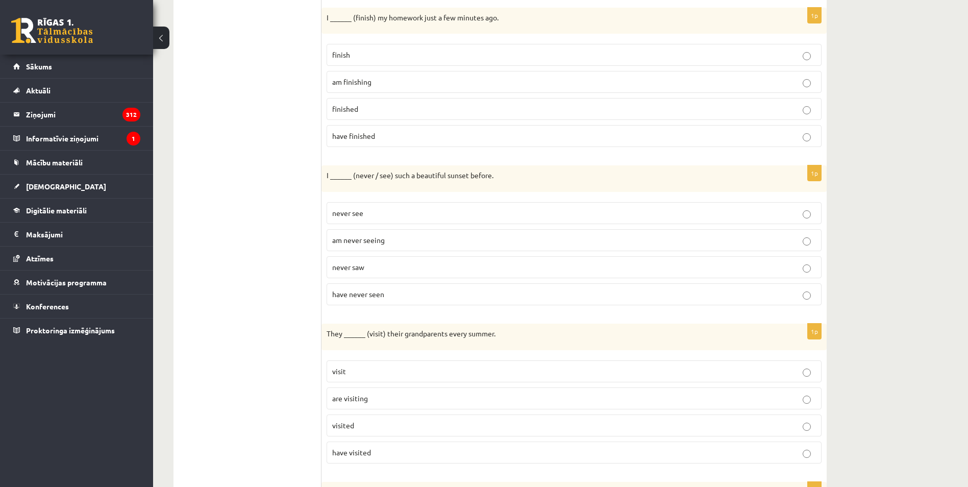
click at [386, 299] on label "have never seen" at bounding box center [574, 294] width 495 height 22
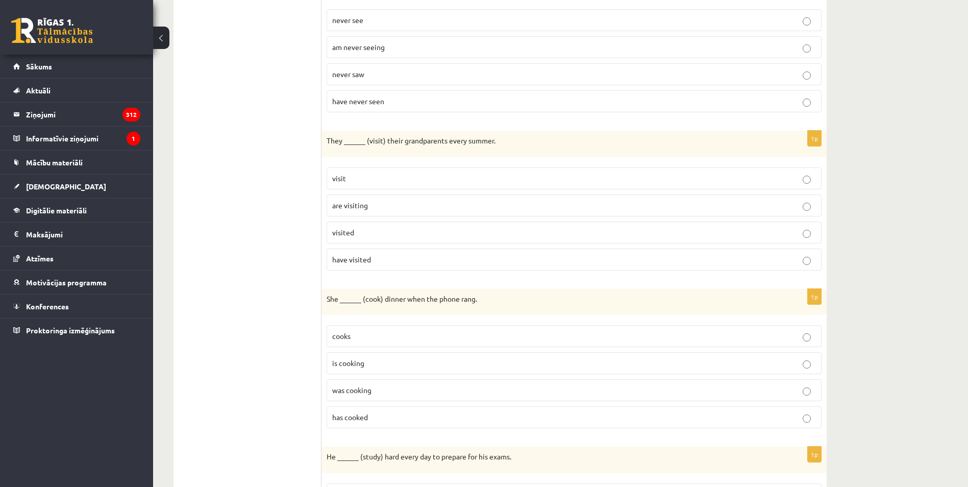
scroll to position [1021, 0]
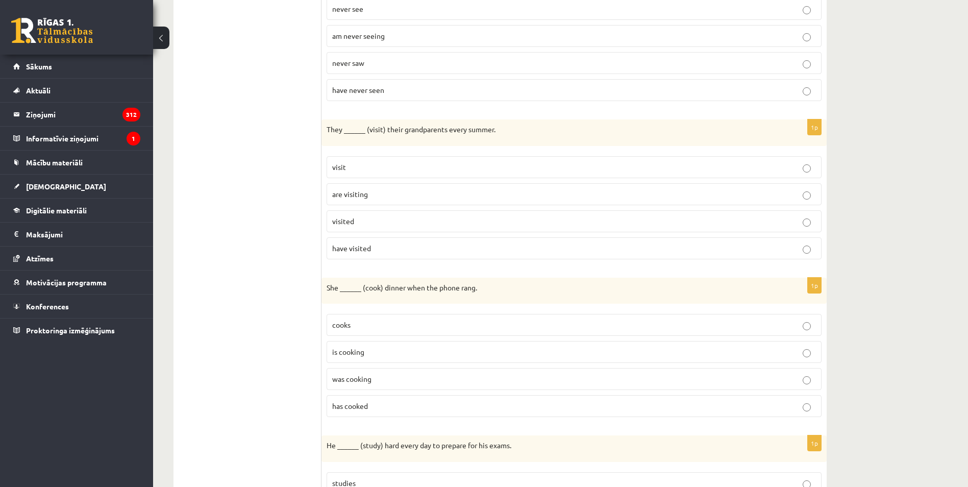
click at [370, 169] on p "visit" at bounding box center [574, 167] width 484 height 11
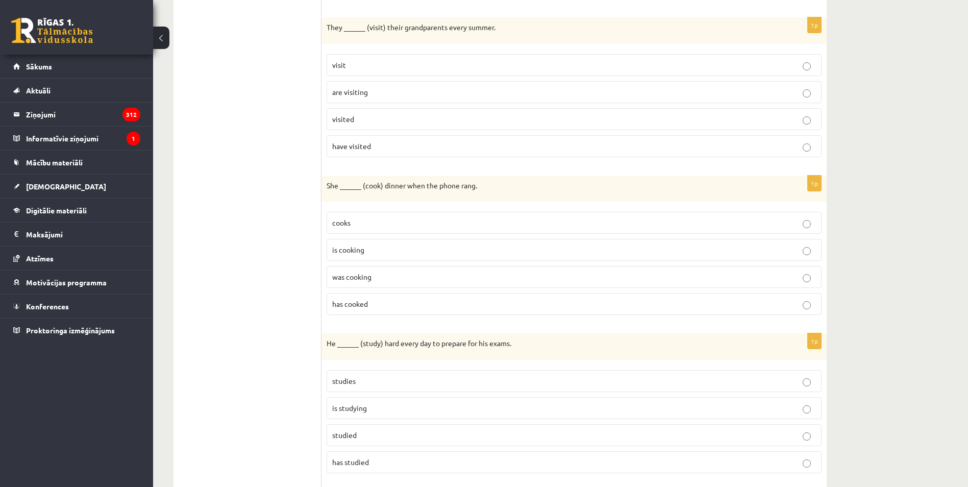
click at [382, 282] on label "was cooking" at bounding box center [574, 277] width 495 height 22
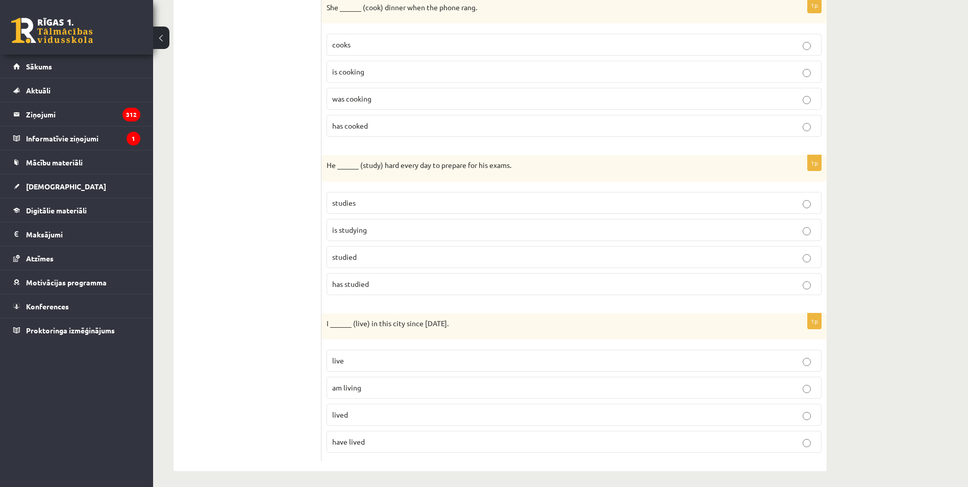
scroll to position [1305, 0]
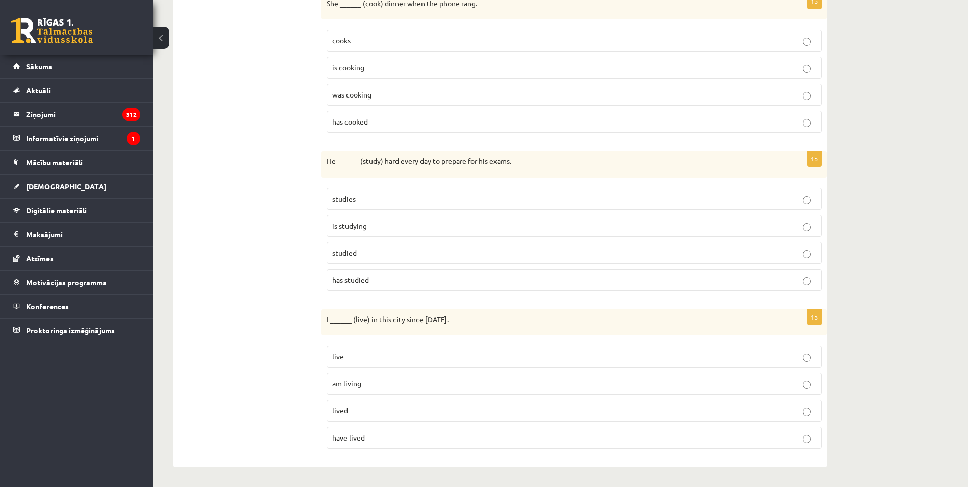
click at [420, 200] on p "studies" at bounding box center [574, 198] width 484 height 11
click at [401, 435] on p "have lived" at bounding box center [574, 437] width 484 height 11
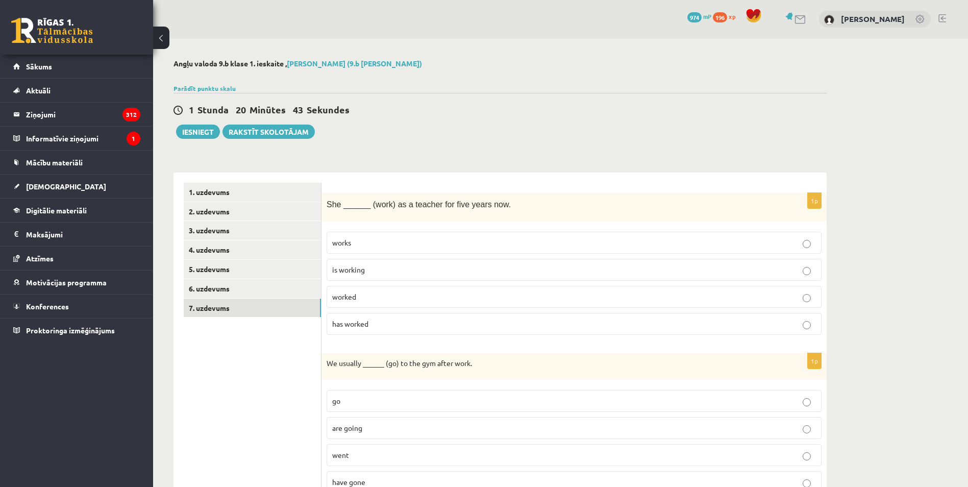
scroll to position [0, 0]
click at [193, 134] on button "Iesniegt" at bounding box center [198, 132] width 44 height 14
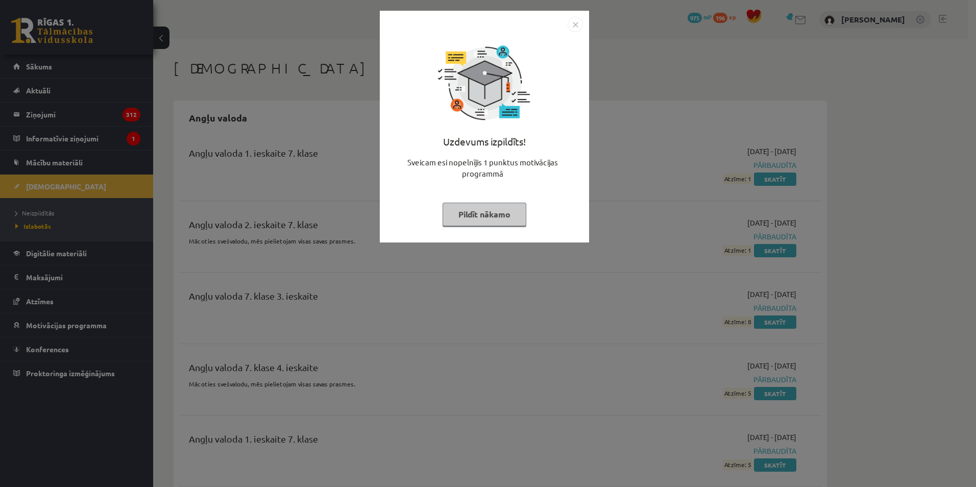
drag, startPoint x: 574, startPoint y: 24, endPoint x: 567, endPoint y: 28, distance: 8.0
click at [574, 24] on img "Close" at bounding box center [574, 24] width 15 height 15
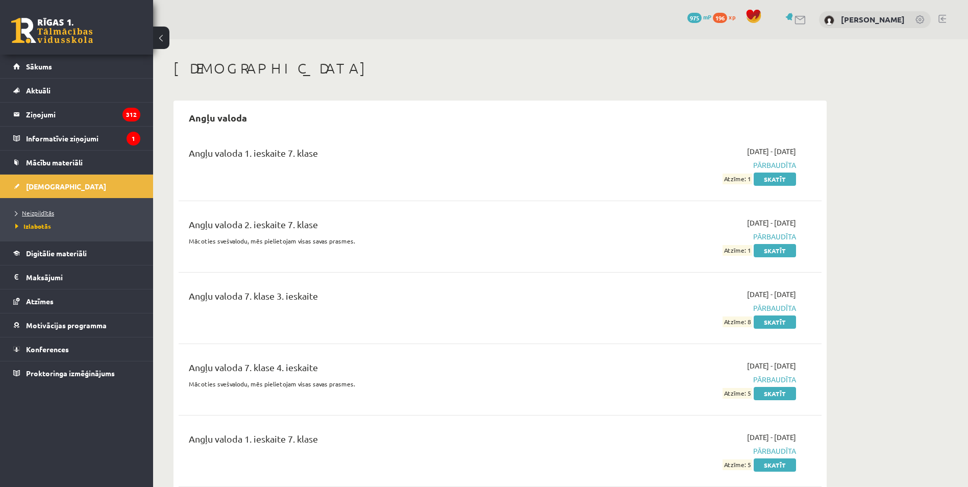
click at [77, 217] on link "Neizpildītās" at bounding box center [79, 212] width 128 height 9
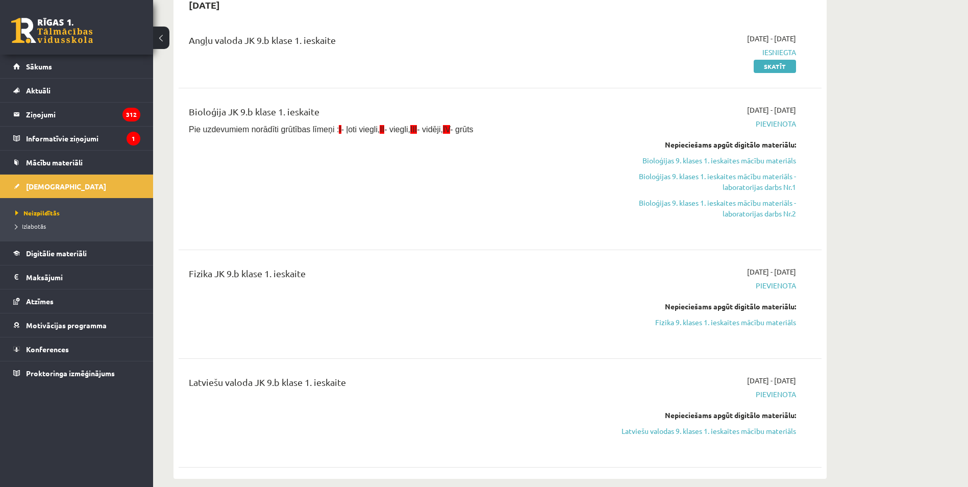
scroll to position [102, 0]
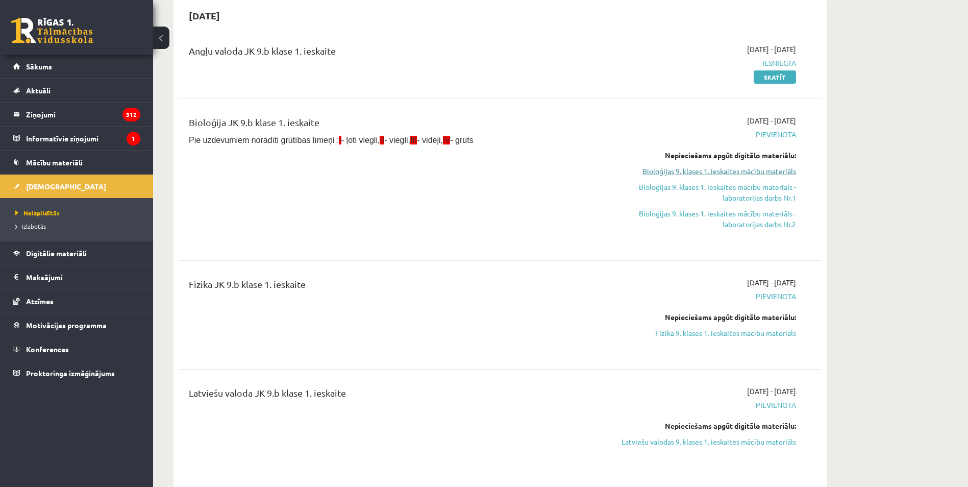
click at [689, 175] on link "Bioloģijas 9. klases 1. ieskaites mācību materiāls" at bounding box center [700, 171] width 192 height 11
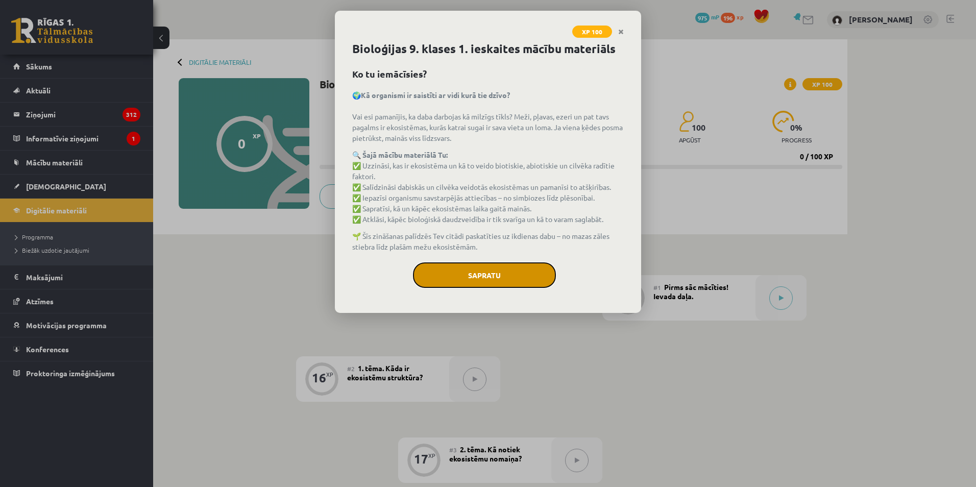
click at [503, 270] on button "Sapratu" at bounding box center [484, 275] width 143 height 26
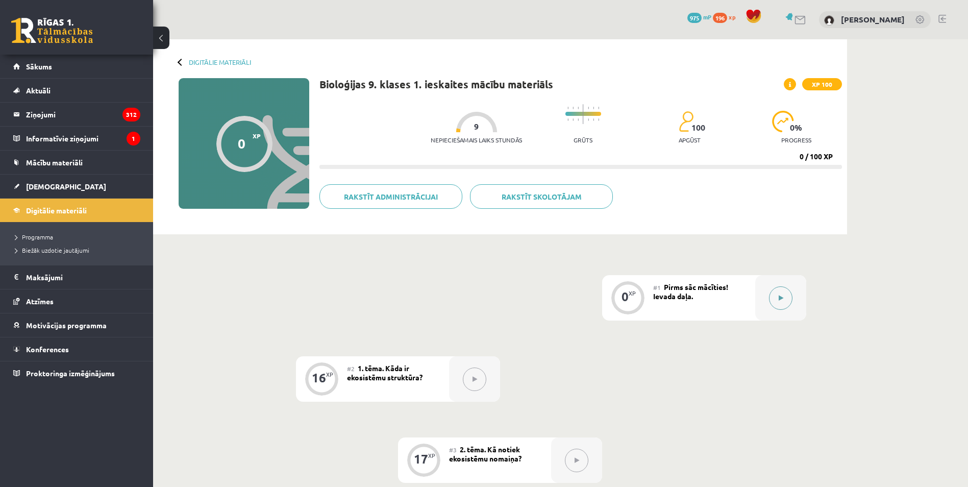
click at [777, 301] on button at bounding box center [780, 297] width 23 height 23
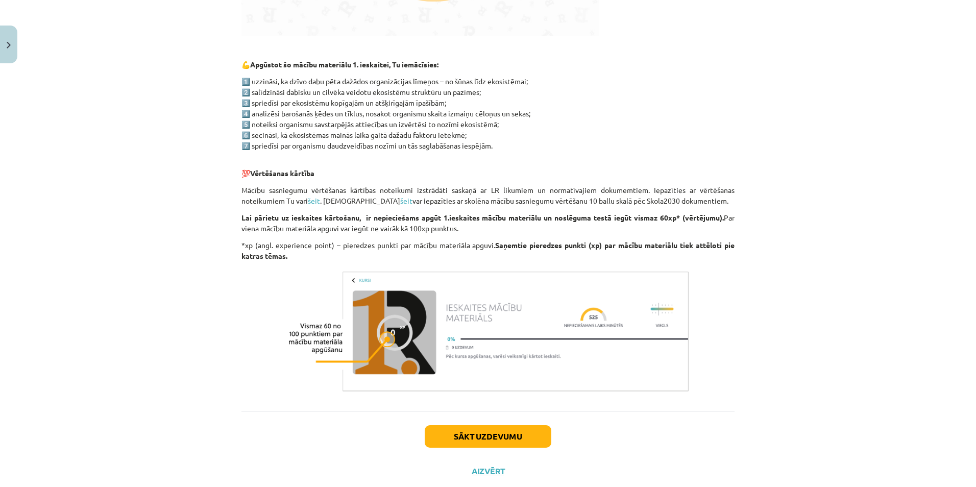
scroll to position [499, 0]
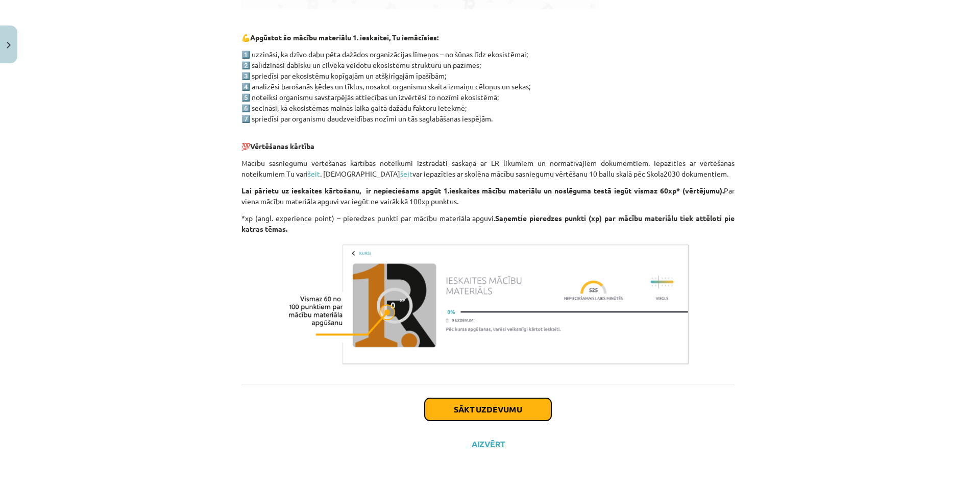
click at [480, 400] on button "Sākt uzdevumu" at bounding box center [488, 409] width 127 height 22
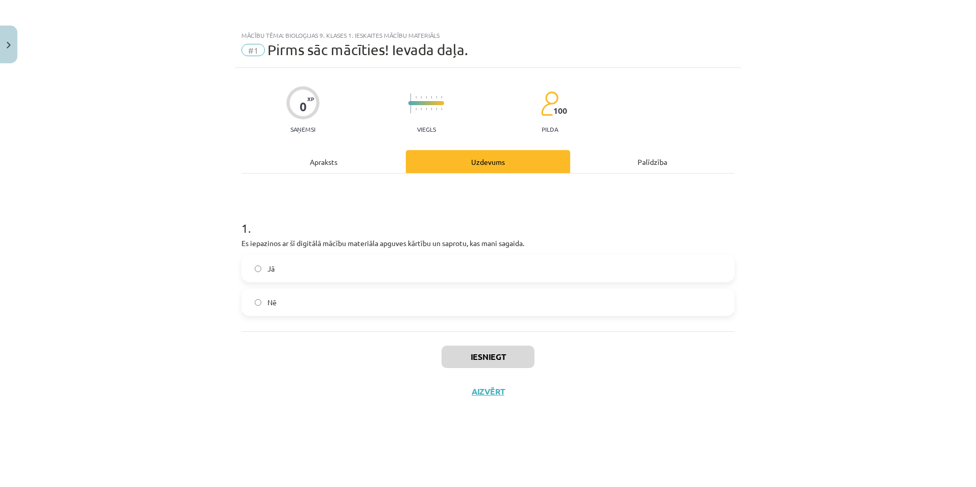
click at [308, 271] on label "Jā" at bounding box center [487, 269] width 491 height 26
click at [514, 350] on button "Iesniegt" at bounding box center [487, 356] width 93 height 22
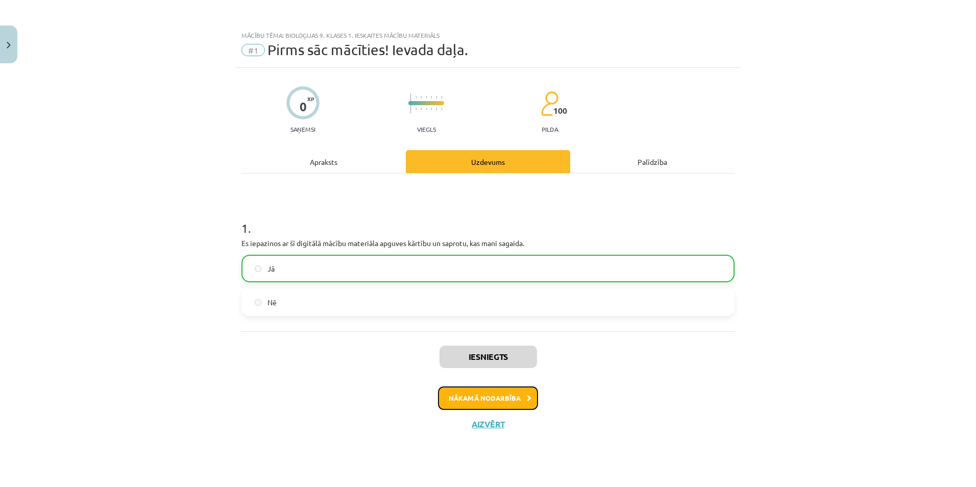
click at [466, 400] on button "Nākamā nodarbība" at bounding box center [488, 397] width 100 height 23
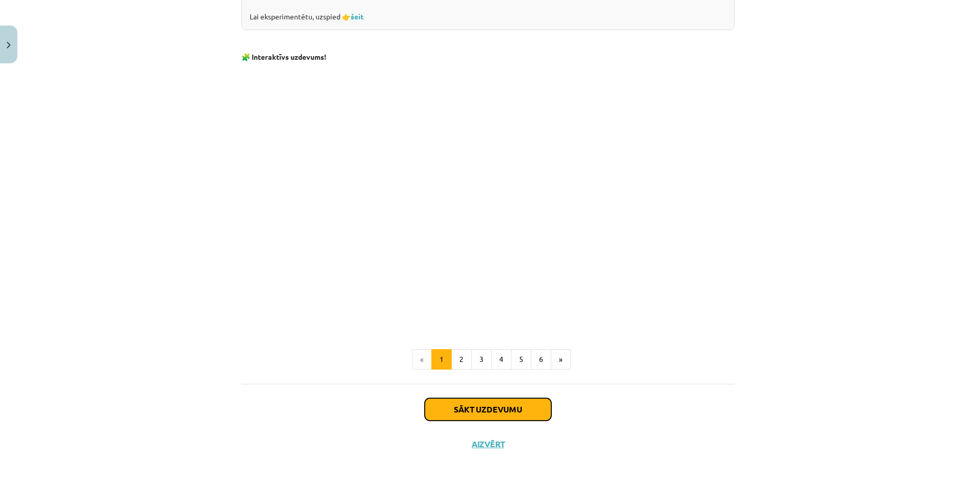
click at [459, 402] on button "Sākt uzdevumu" at bounding box center [488, 409] width 127 height 22
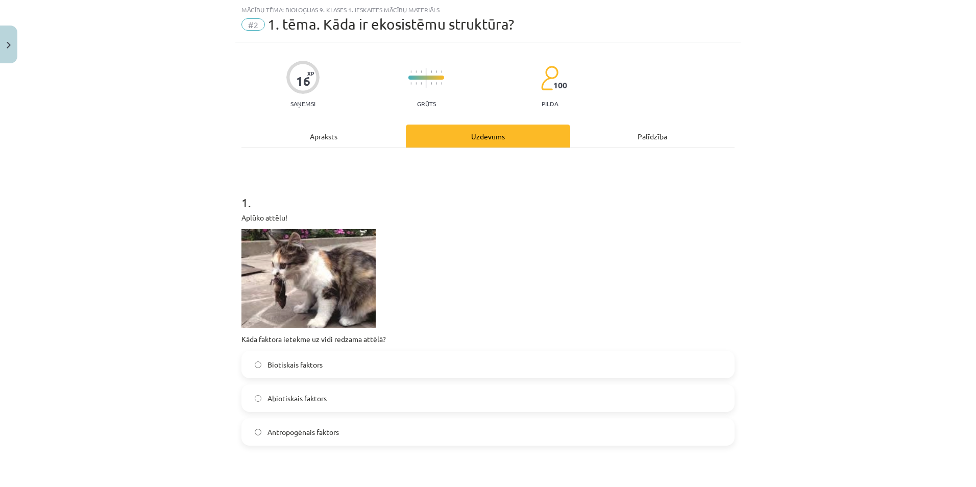
scroll to position [77, 0]
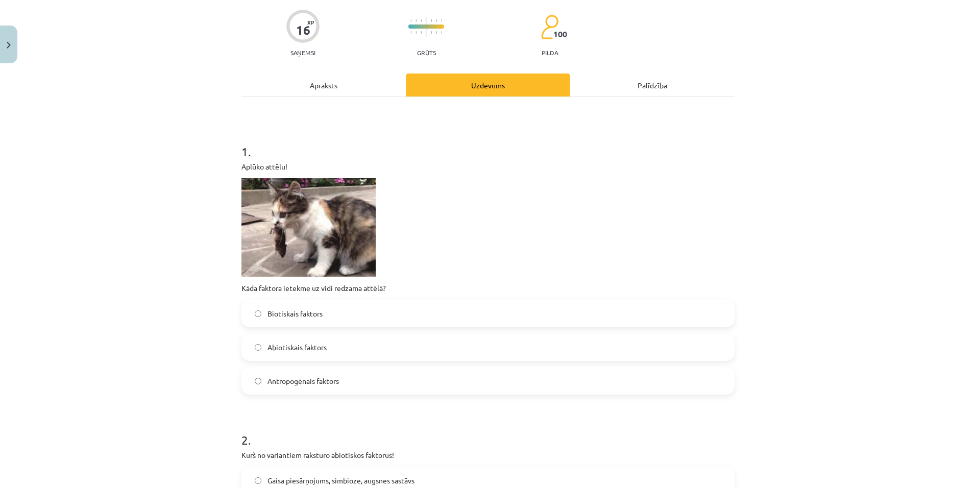
click at [299, 324] on label "Biotiskais faktors" at bounding box center [487, 314] width 491 height 26
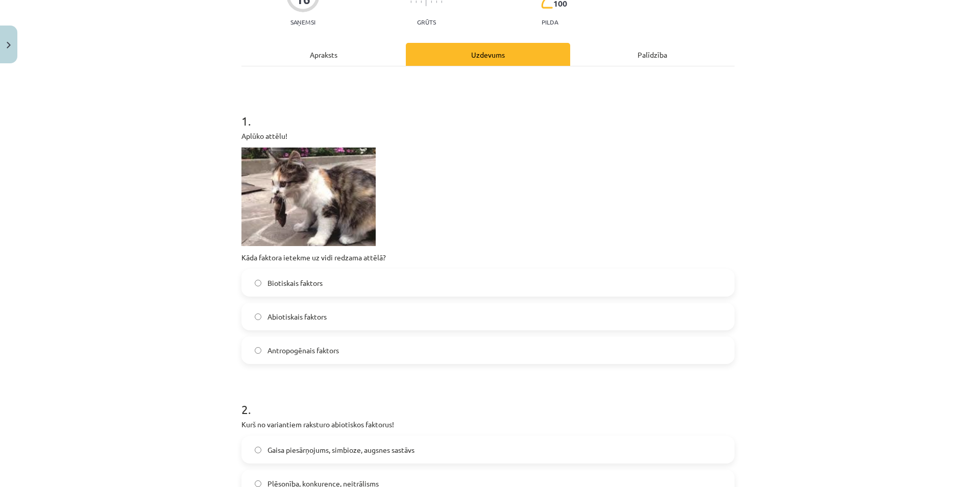
scroll to position [434, 0]
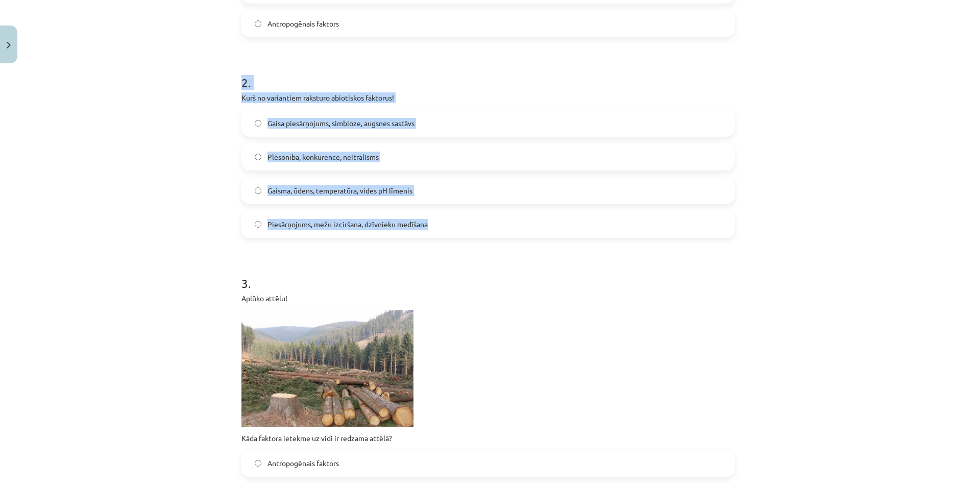
drag, startPoint x: 253, startPoint y: 116, endPoint x: 455, endPoint y: 226, distance: 229.3
click at [455, 226] on div "Mācību tēma: Bioloģijas 9. klases 1. ieskaites mācību materiāls #2 1. tēma. Kād…" at bounding box center [488, 243] width 976 height 487
copy div "2 . Kurš no variantiem raksturo abiotiskos faktorus! Gaisa piesārņojums, simbio…"
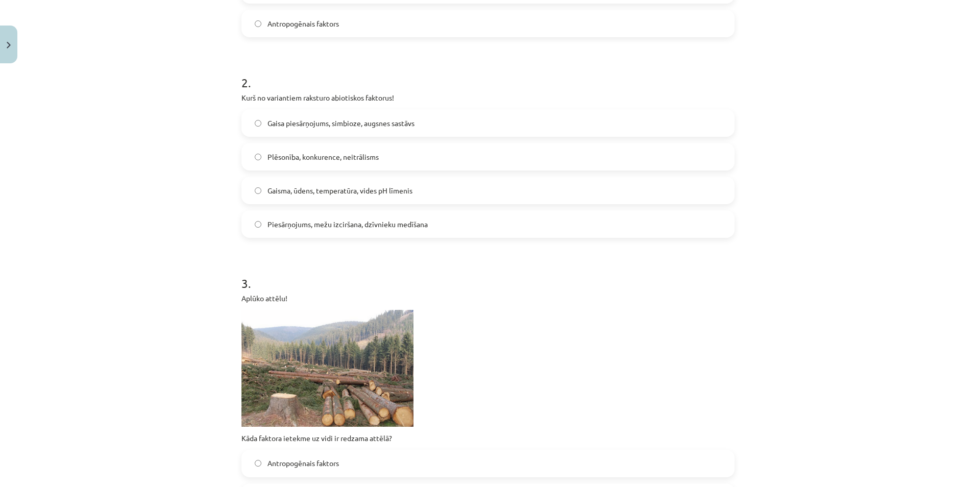
click at [106, 293] on div "Mācību tēma: Bioloģijas 9. klases 1. ieskaites mācību materiāls #2 1. tēma. Kād…" at bounding box center [488, 243] width 976 height 487
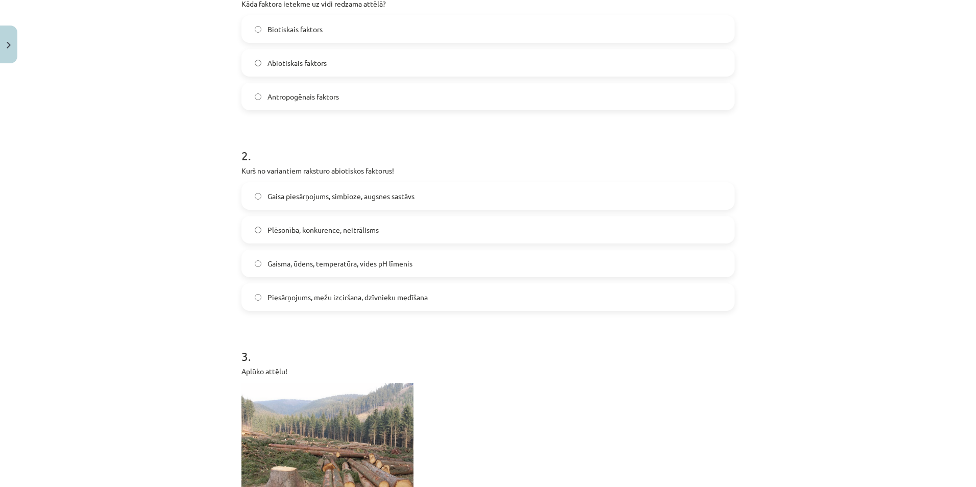
scroll to position [332, 0]
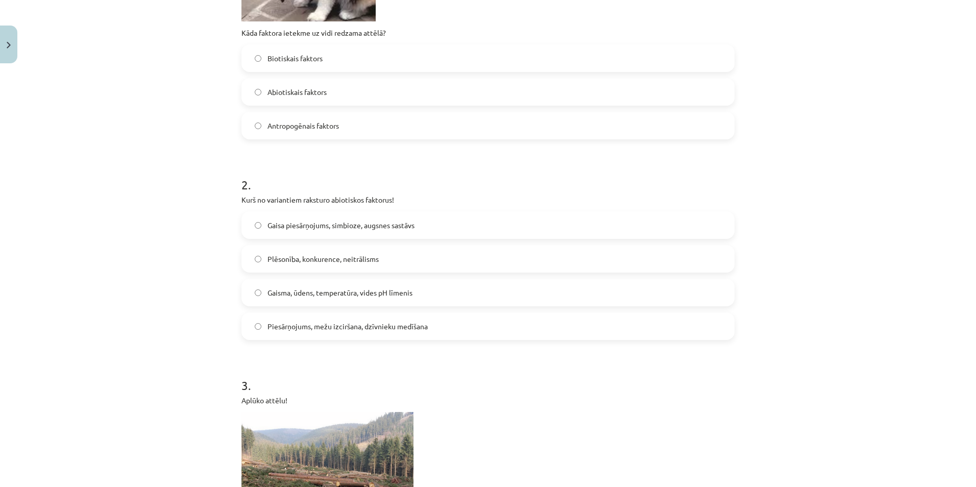
click at [368, 290] on span "Gaisma, ūdens, temperatūra, vides pH līmenis" at bounding box center [339, 292] width 145 height 11
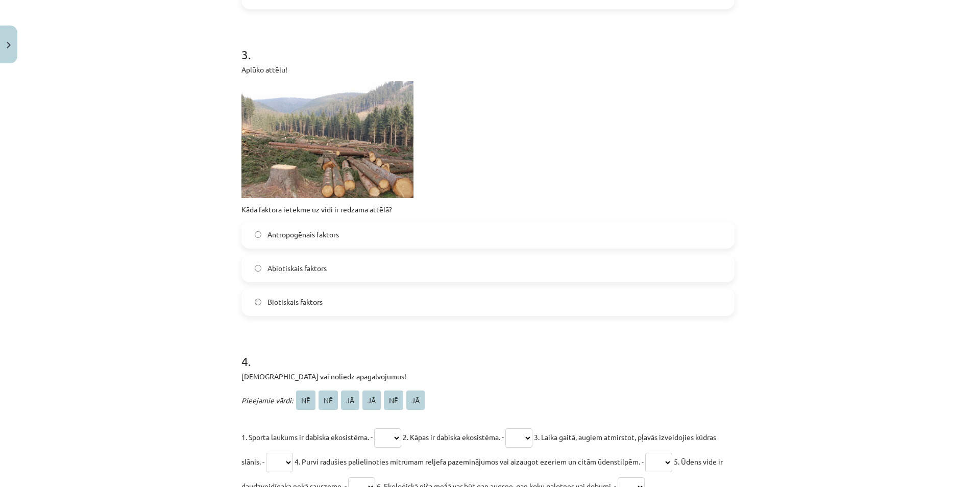
scroll to position [714, 0]
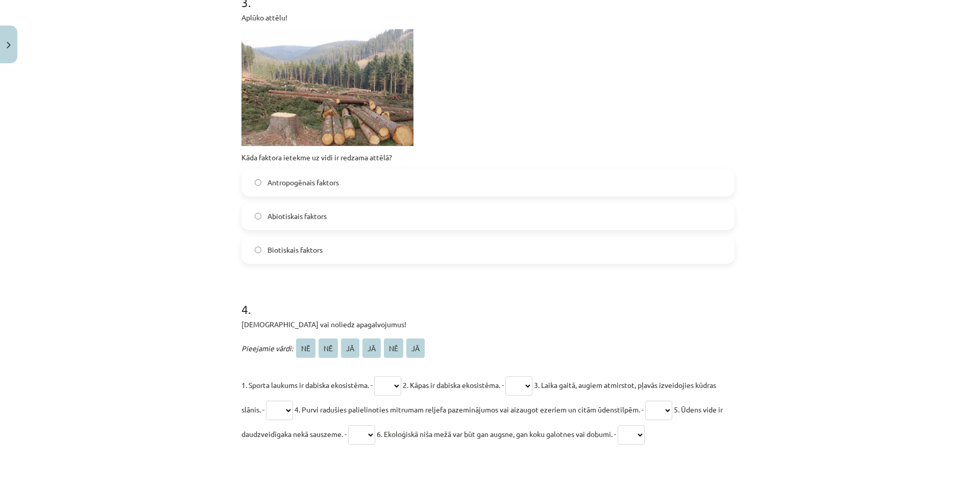
click at [276, 222] on label "Abiotiskais faktors" at bounding box center [487, 217] width 491 height 26
click at [288, 190] on label "Antropogēnais faktors" at bounding box center [487, 183] width 491 height 26
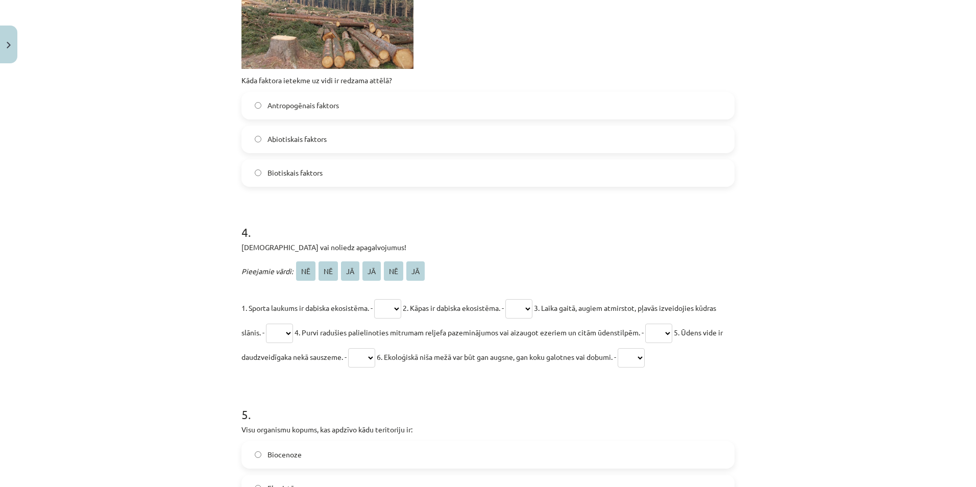
scroll to position [817, 0]
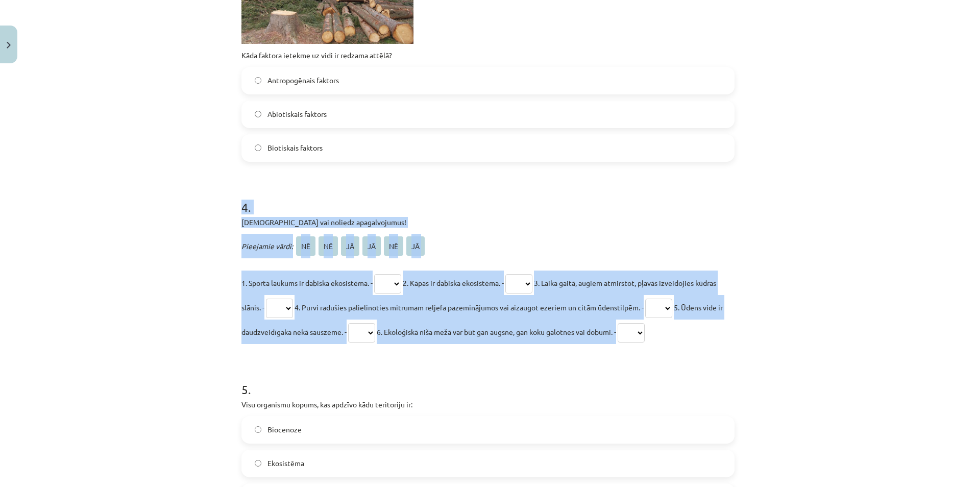
drag, startPoint x: 223, startPoint y: 203, endPoint x: 745, endPoint y: 332, distance: 538.3
click at [745, 332] on div "Mācību tēma: Bioloģijas 9. klases 1. ieskaites mācību materiāls #2 1. tēma. Kād…" at bounding box center [488, 243] width 976 height 487
copy div "4 . Apstiprini vai noliedz apagalvojumus! Pieejamie vārdi: NĒ NĒ JĀ JĀ NĒ JĀ 1.…"
click at [177, 307] on div "Mācību tēma: Bioloģijas 9. klases 1. ieskaites mācību materiāls #2 1. tēma. Kād…" at bounding box center [488, 243] width 976 height 487
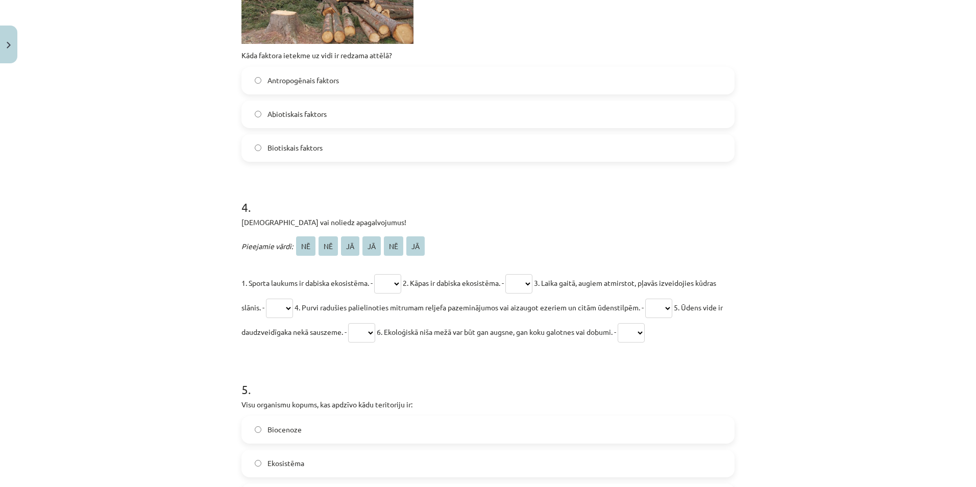
click at [382, 283] on select "** ** ** ** ** **" at bounding box center [387, 283] width 27 height 19
select select "**"
click at [375, 274] on select "** ** ** ** ** **" at bounding box center [387, 283] width 27 height 19
click at [528, 284] on select "** ** ** ** ** **" at bounding box center [518, 283] width 27 height 19
select select "**"
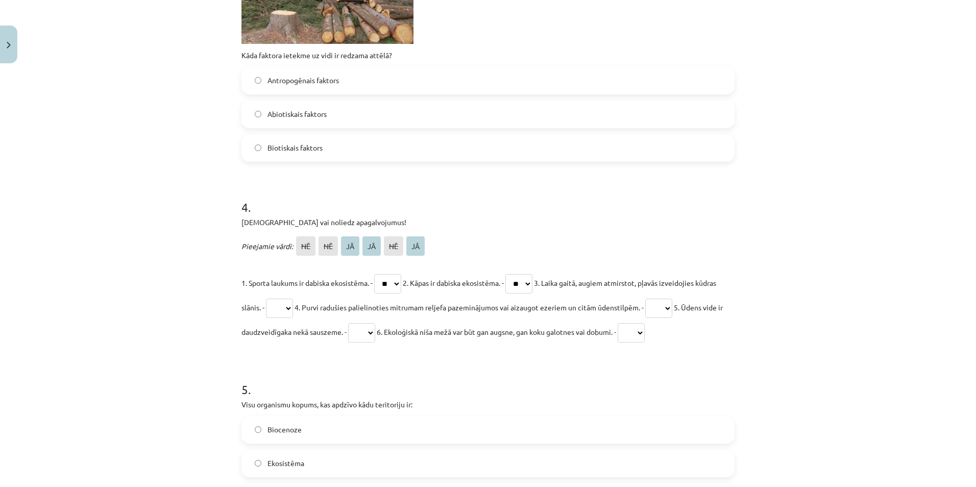
click at [515, 274] on select "** ** ** ** ** **" at bounding box center [518, 283] width 27 height 19
click at [293, 306] on select "** ** ** ** ** **" at bounding box center [279, 308] width 27 height 19
select select "**"
click at [287, 299] on select "** ** ** ** ** **" at bounding box center [279, 308] width 27 height 19
click at [672, 304] on select "** ** ** ** ** **" at bounding box center [658, 308] width 27 height 19
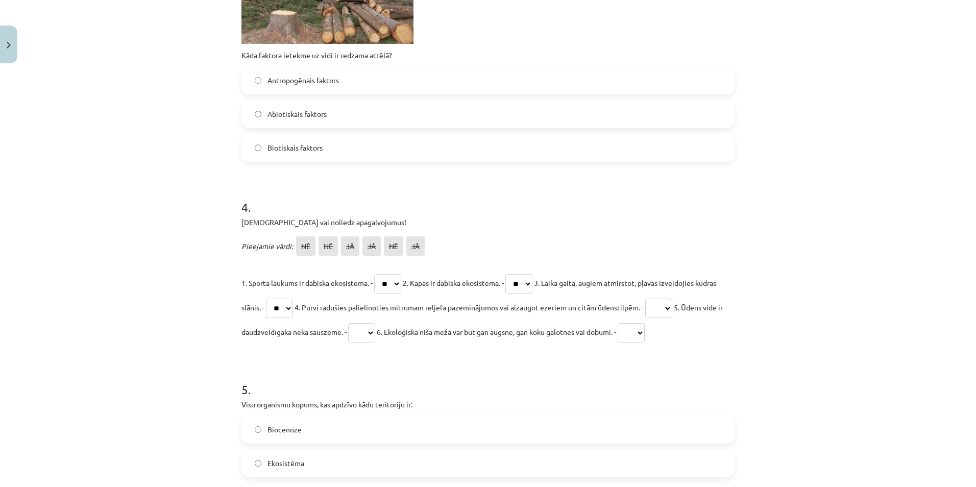
select select "**"
click at [672, 299] on select "** ** ** ** ** **" at bounding box center [658, 308] width 27 height 19
click at [375, 329] on select "** ** ** ** ** **" at bounding box center [361, 332] width 27 height 19
select select "**"
click at [375, 323] on select "** ** ** ** ** **" at bounding box center [361, 332] width 27 height 19
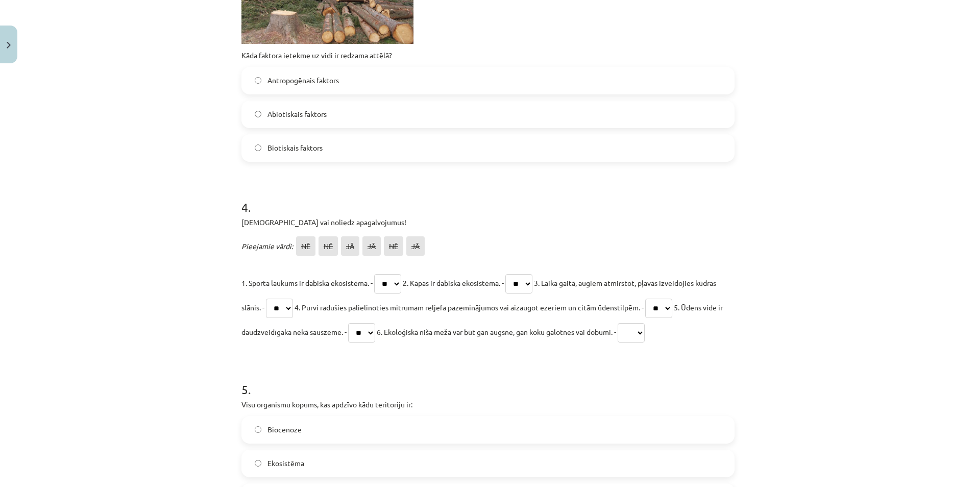
click at [645, 339] on select "** ** ** ** ** **" at bounding box center [630, 332] width 27 height 19
select select "**"
click at [645, 323] on select "** ** ** ** ** **" at bounding box center [630, 332] width 27 height 19
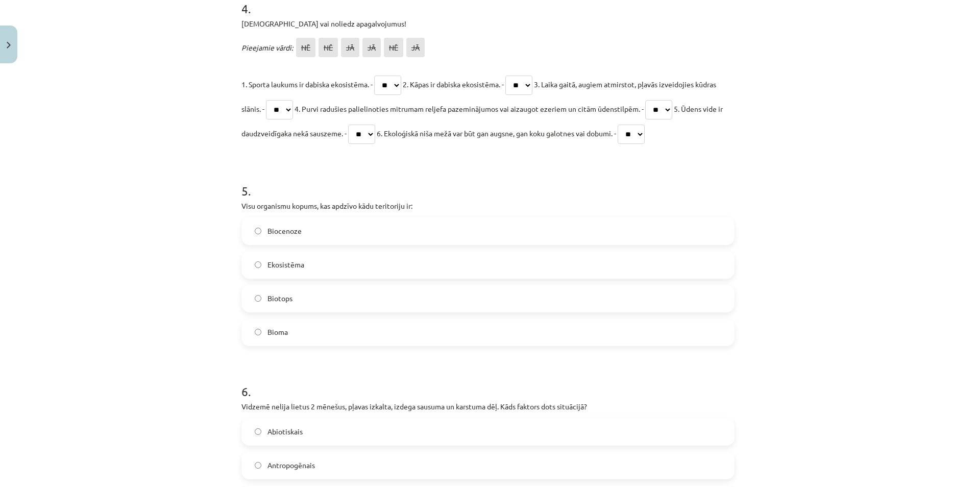
scroll to position [1021, 0]
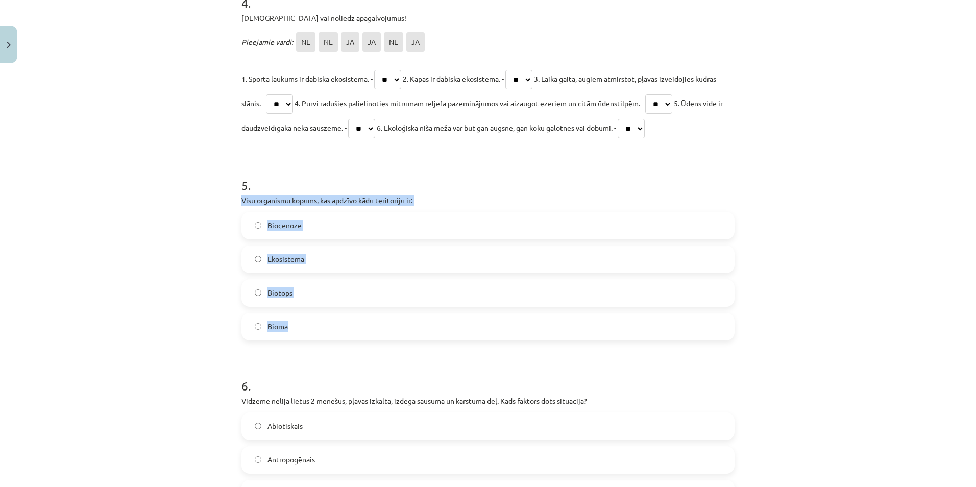
drag, startPoint x: 226, startPoint y: 193, endPoint x: 423, endPoint y: 320, distance: 234.3
click at [423, 320] on div "Mācību tēma: Bioloģijas 9. klases 1. ieskaites mācību materiāls #2 1. tēma. Kād…" at bounding box center [488, 243] width 976 height 487
copy div "Visu organismu kopums, kas apdzīvo kādu teritoriju ir: Biocenoze Ekosistēma Bio…"
click at [177, 247] on div "Mācību tēma: Bioloģijas 9. klases 1. ieskaites mācību materiāls #2 1. tēma. Kād…" at bounding box center [488, 243] width 976 height 487
click at [286, 225] on span "Biocenoze" at bounding box center [284, 225] width 34 height 11
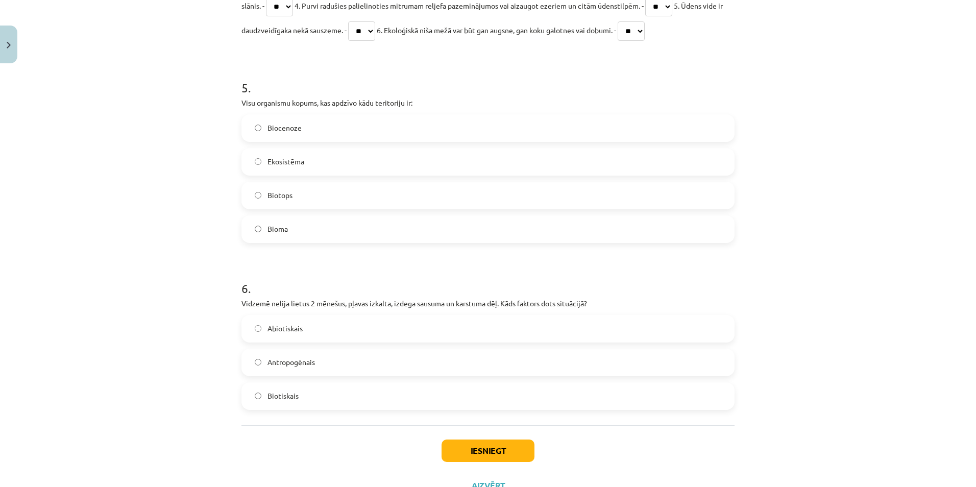
scroll to position [1159, 0]
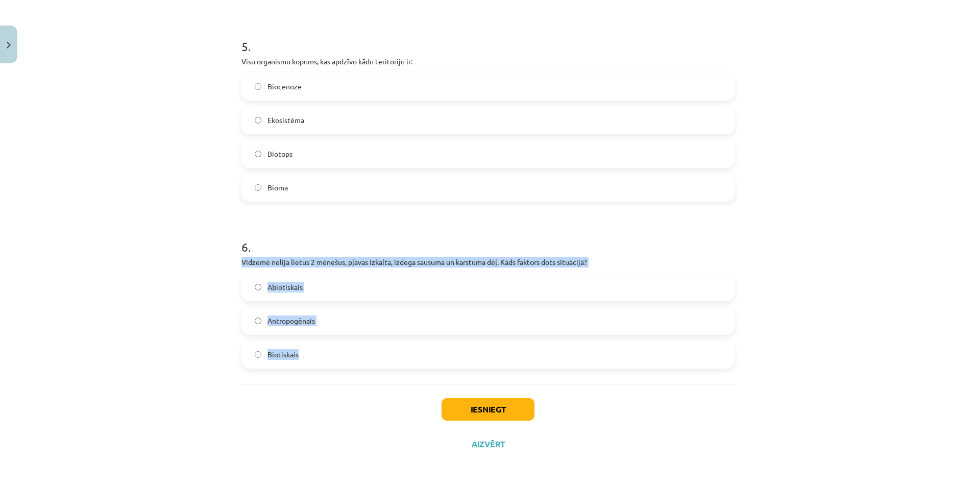
drag, startPoint x: 223, startPoint y: 258, endPoint x: 341, endPoint y: 356, distance: 153.4
click at [341, 356] on div "Mācību tēma: Bioloģijas 9. klases 1. ieskaites mācību materiāls #2 1. tēma. Kād…" at bounding box center [488, 243] width 976 height 487
copy div "Vidzemē nelija lietus 2 mēnešus, pļavas izkalta, izdega sausuma un karstuma dēļ…"
click at [228, 378] on div "Mācību tēma: Bioloģijas 9. klases 1. ieskaites mācību materiāls #2 1. tēma. Kād…" at bounding box center [488, 243] width 976 height 487
click at [288, 284] on span "Abiotiskais" at bounding box center [284, 287] width 35 height 11
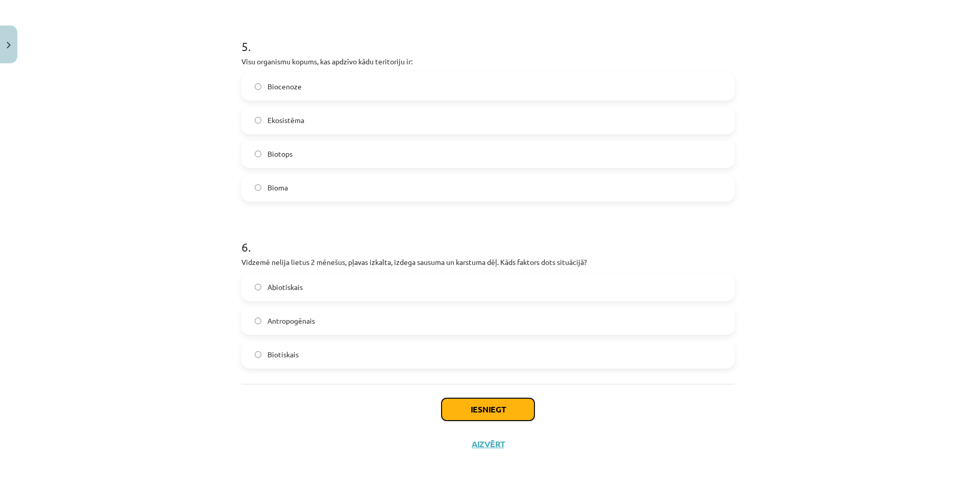
click at [464, 399] on button "Iesniegt" at bounding box center [487, 409] width 93 height 22
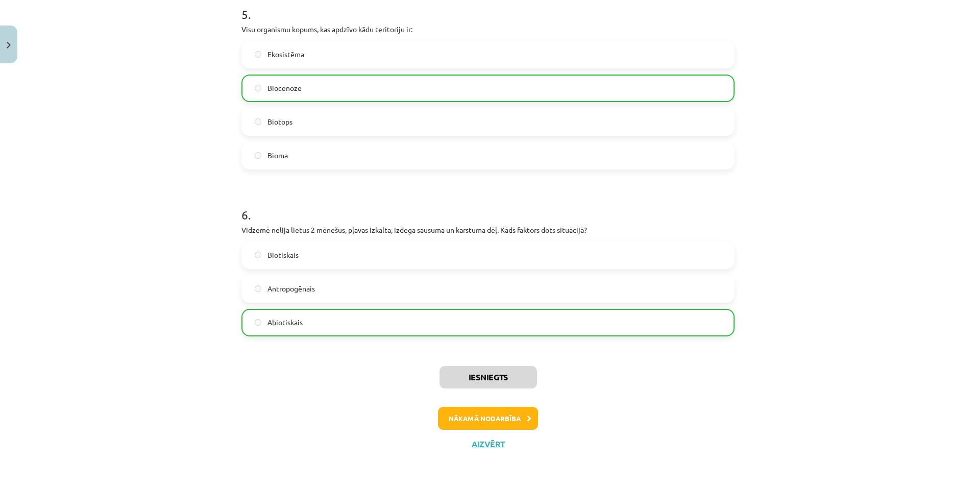
click at [516, 442] on div "Iesniegts Nākamā nodarbība Aizvērt" at bounding box center [487, 404] width 493 height 104
click at [520, 418] on button "Nākamā nodarbība" at bounding box center [488, 418] width 100 height 23
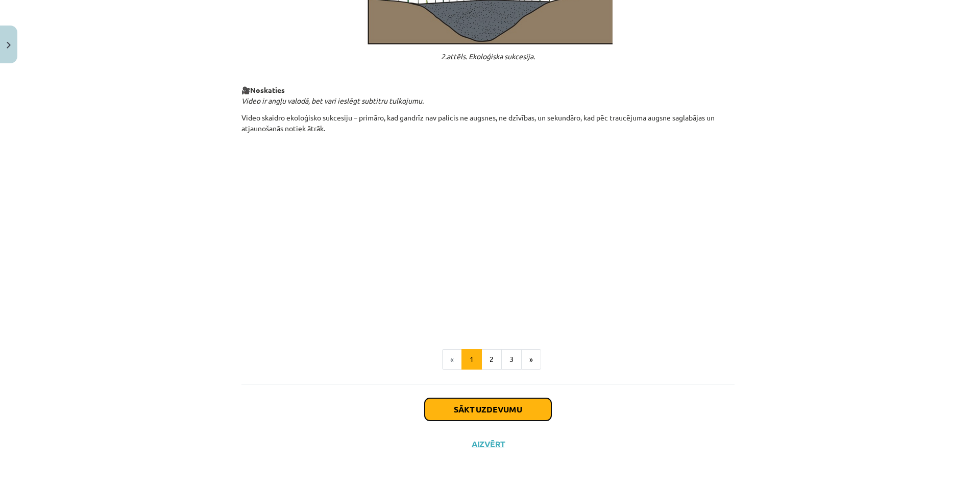
click at [514, 410] on button "Sākt uzdevumu" at bounding box center [488, 409] width 127 height 22
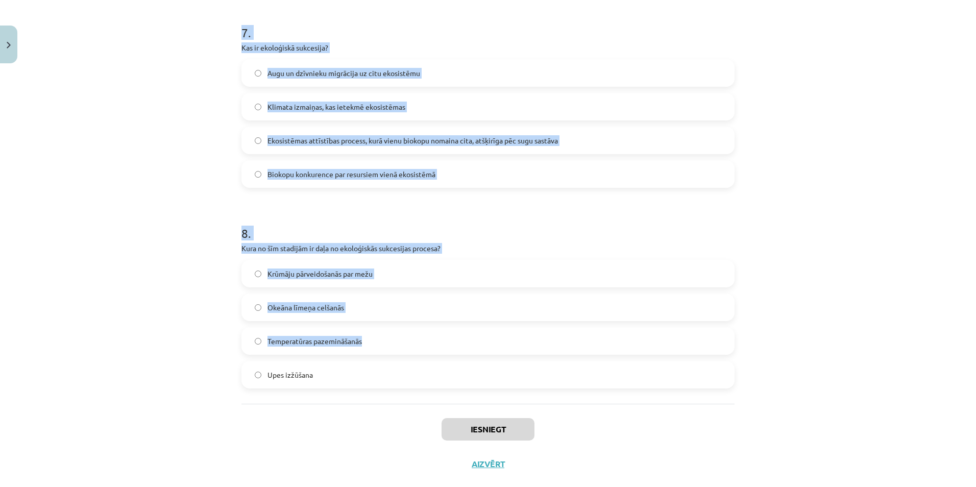
scroll to position [1419, 0]
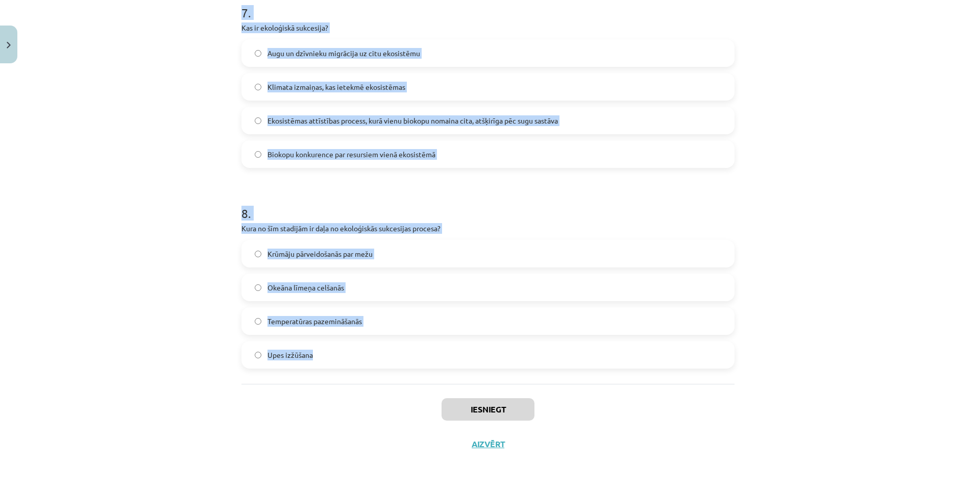
drag, startPoint x: 215, startPoint y: 193, endPoint x: 464, endPoint y: 373, distance: 307.1
click at [464, 373] on div "Mācību tēma: Bioloģijas 9. klases 1. ieskaites mācību materiāls #3 2. tēma. Kā …" at bounding box center [488, 243] width 976 height 487
copy form "1 . Cik ilgi aptuveni ilgst tīruma aizaugšana un egļu meža izveidošanās? 80-100…"
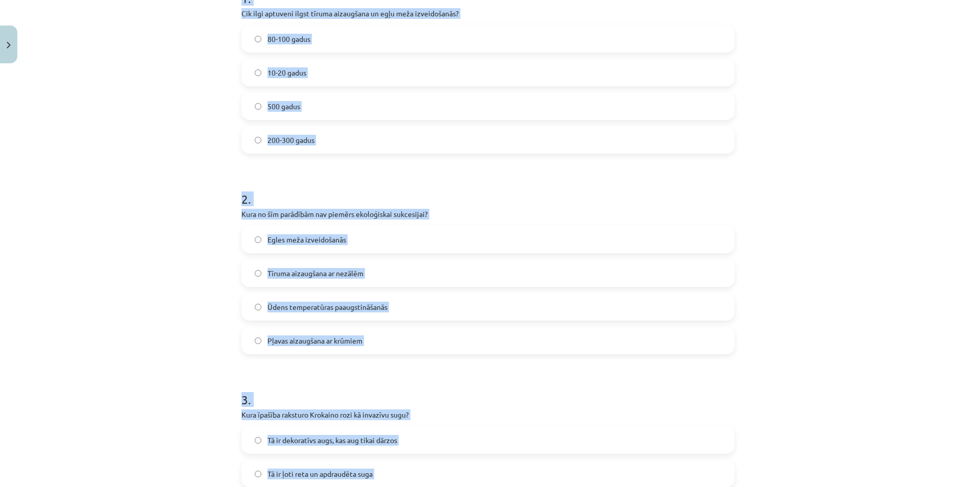
scroll to position [0, 0]
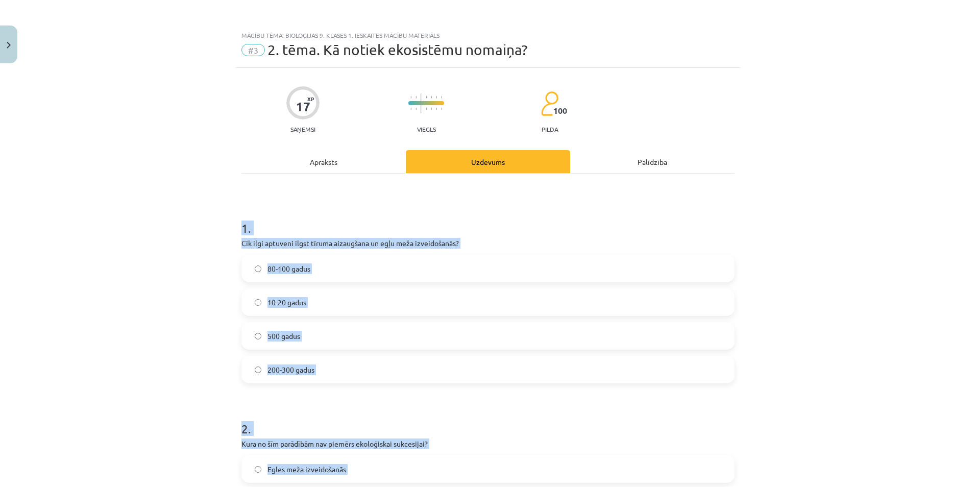
click at [177, 284] on div "Mācību tēma: Bioloģijas 9. klases 1. ieskaites mācību materiāls #3 2. tēma. Kā …" at bounding box center [488, 243] width 976 height 487
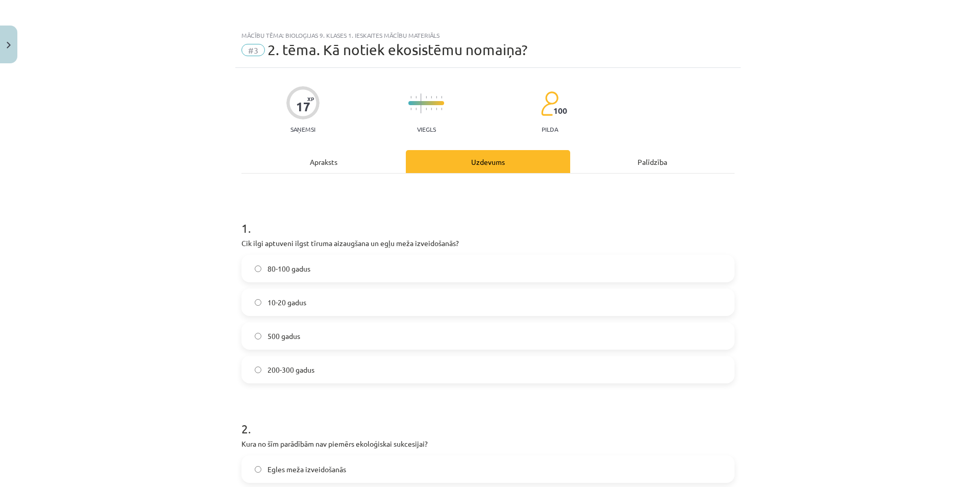
click at [288, 364] on span "200-300 gadus" at bounding box center [290, 369] width 47 height 11
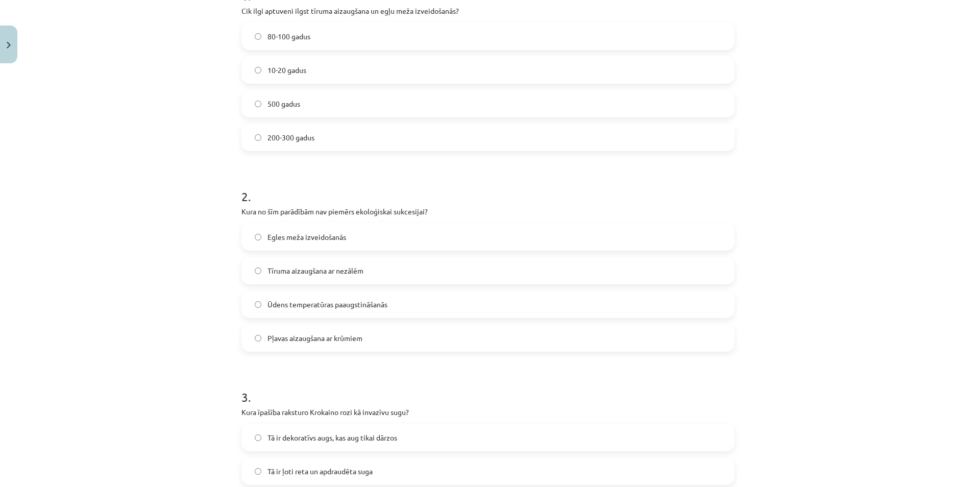
scroll to position [255, 0]
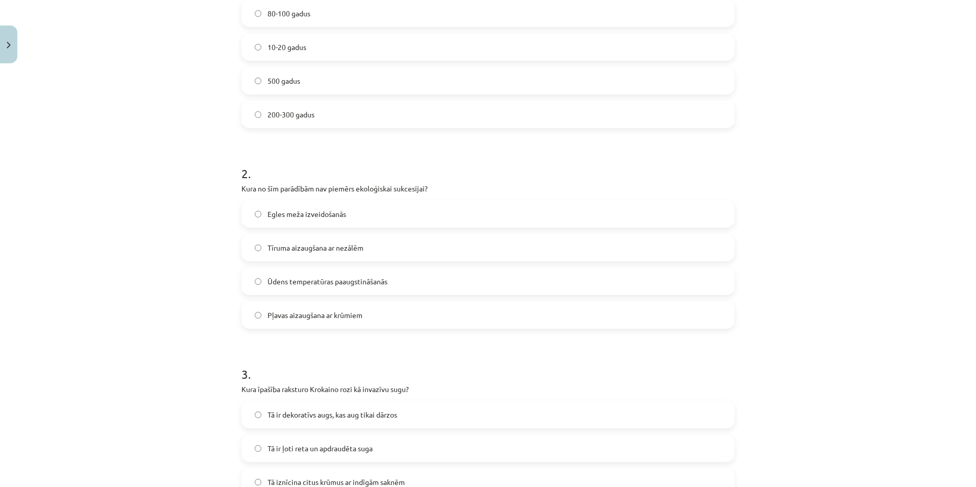
click at [350, 279] on span "Ūdens temperatūras paaugstināšanās" at bounding box center [327, 281] width 120 height 11
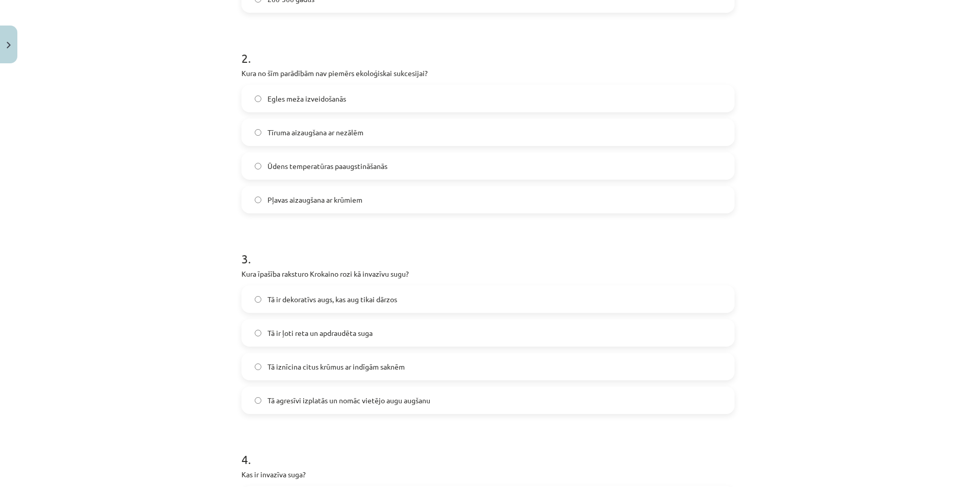
scroll to position [459, 0]
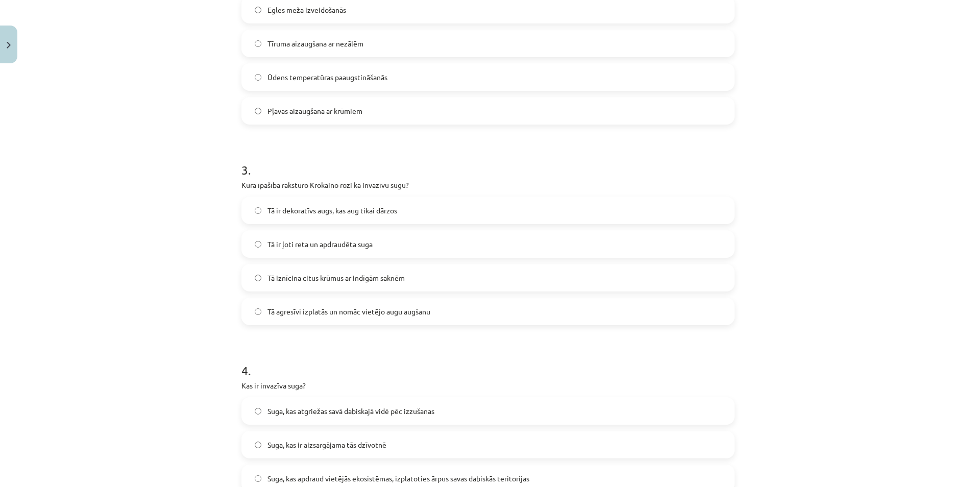
click at [280, 315] on span "Tā agresīvi izplatās un nomāc vietējo augu augšanu" at bounding box center [348, 311] width 163 height 11
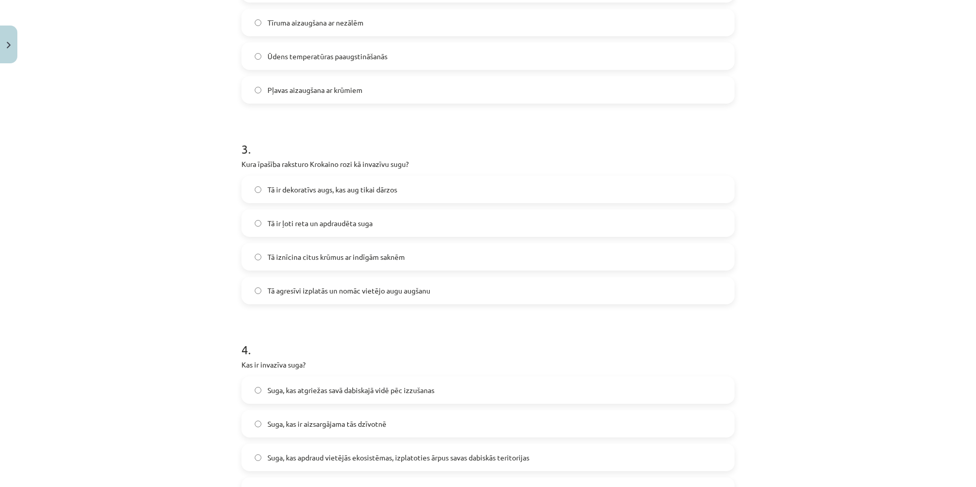
scroll to position [561, 0]
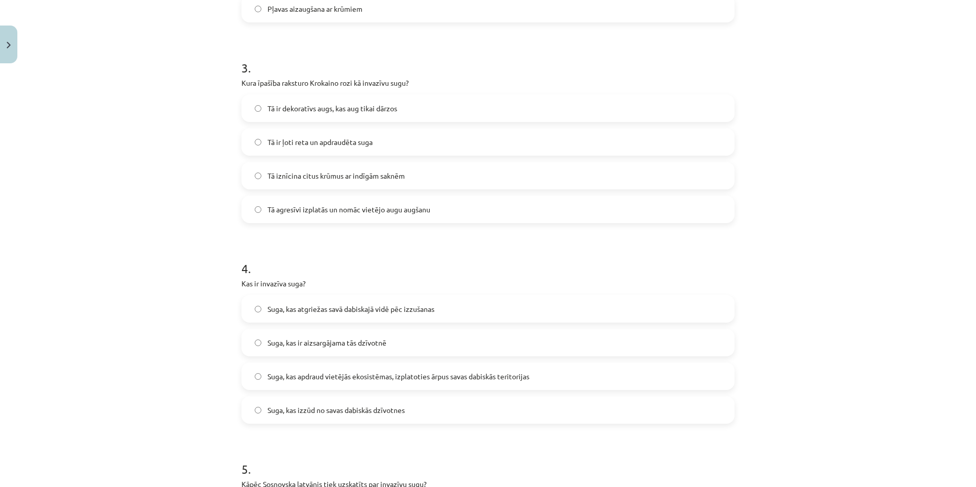
click at [267, 380] on span "Suga, kas apdraud vietējās ekosistēmas, izplatoties ārpus savas dabiskās terito…" at bounding box center [398, 376] width 262 height 11
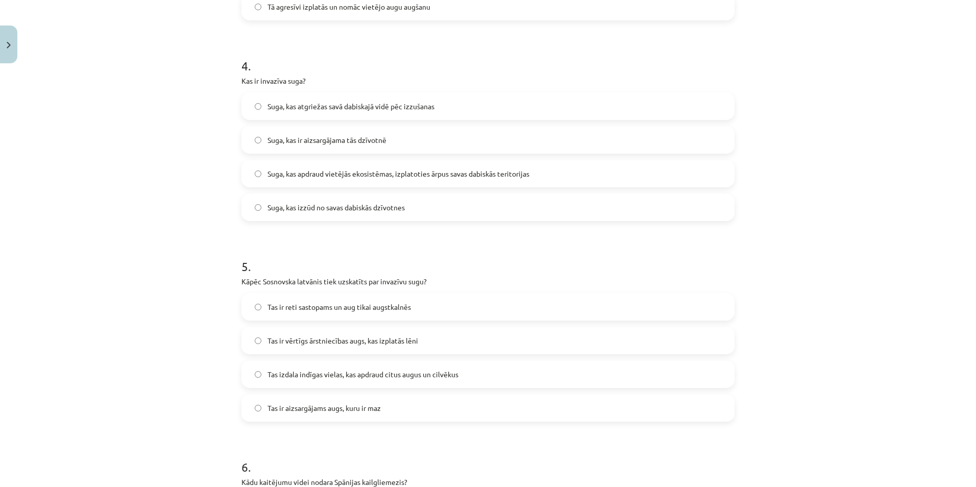
scroll to position [765, 0]
click at [331, 372] on span "Tas izdala indīgas vielas, kas apdraud citus augus un cilvēkus" at bounding box center [362, 372] width 191 height 11
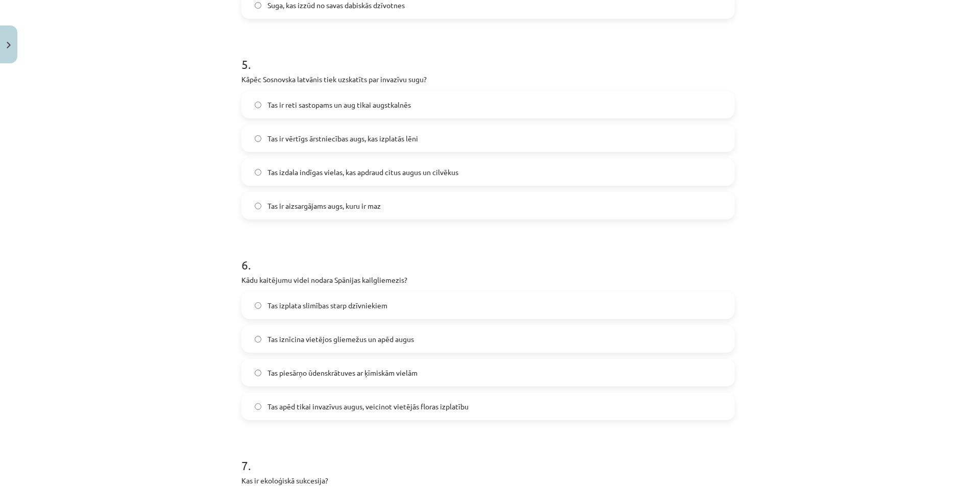
scroll to position [970, 0]
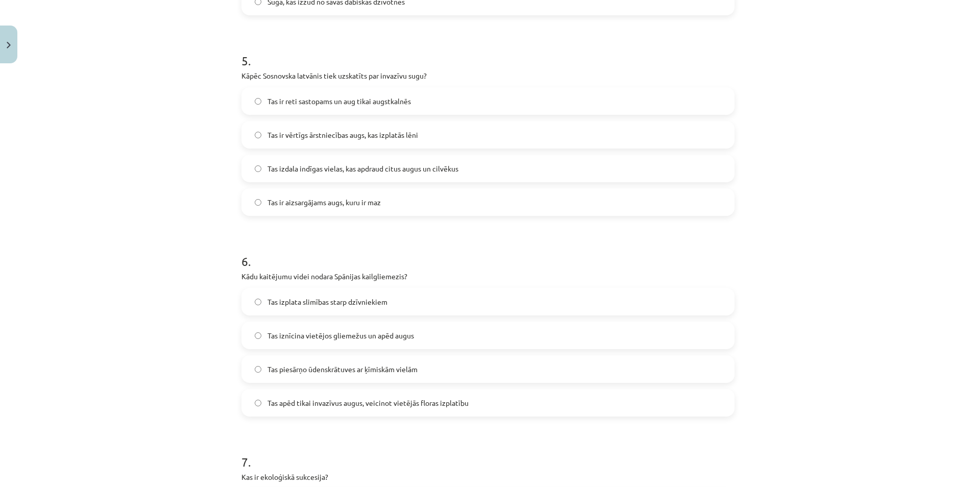
click at [249, 332] on label "Tas iznīcina vietējos gliemežus un apēd augus" at bounding box center [487, 336] width 491 height 26
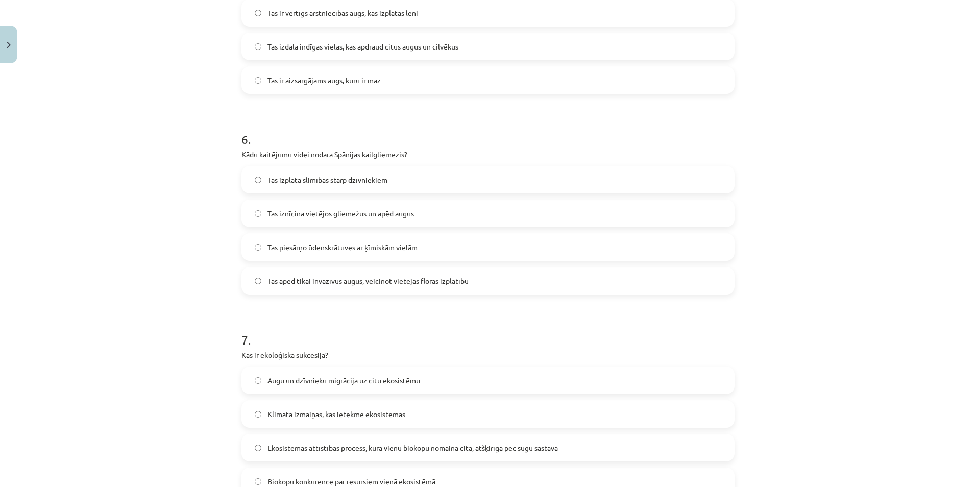
scroll to position [1174, 0]
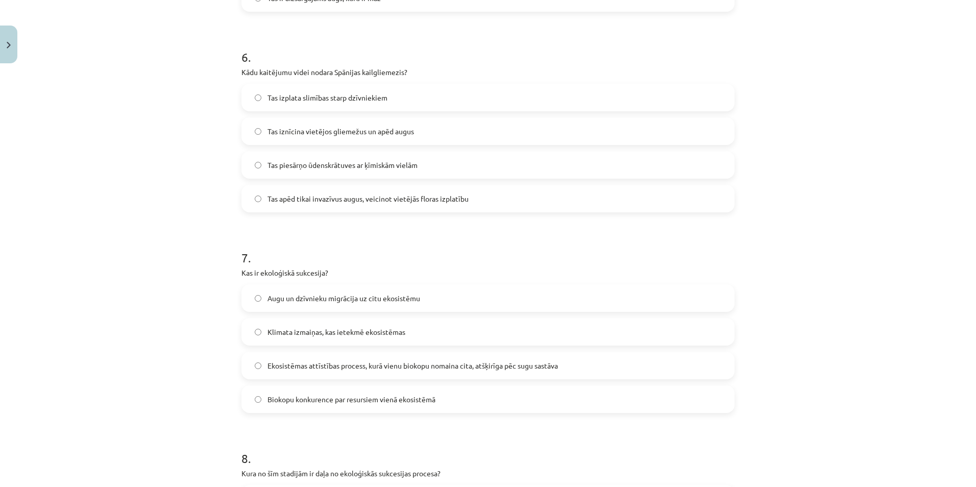
click at [284, 362] on span "Ekosistēmas attīstības process, kurā vienu biokopu nomaina cita, atšķirīga pēc …" at bounding box center [412, 365] width 290 height 11
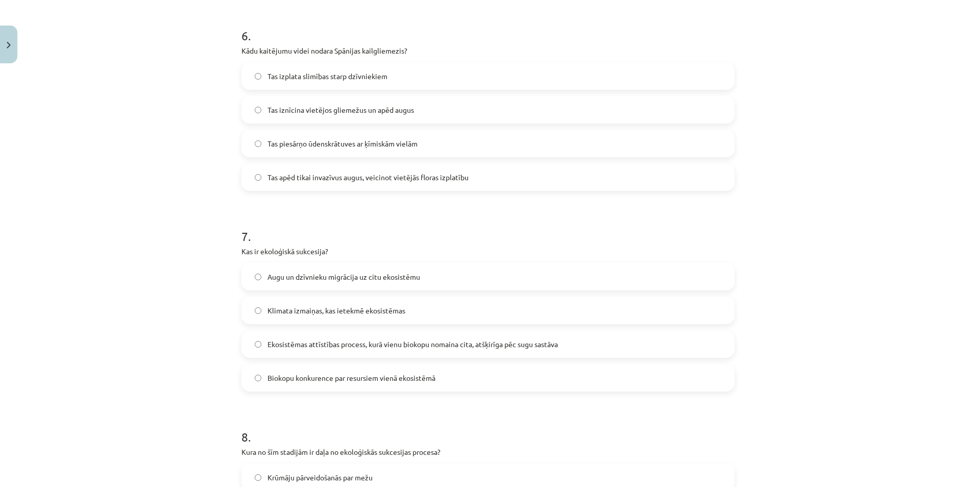
scroll to position [1378, 0]
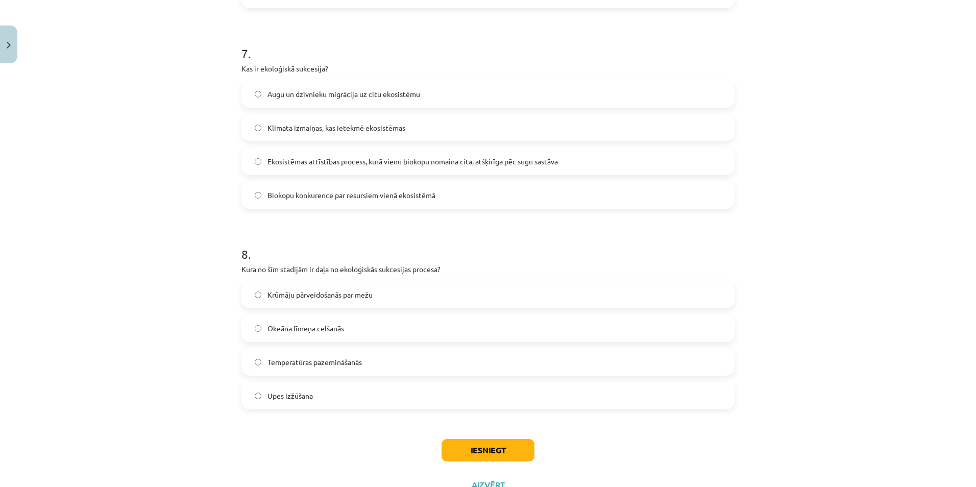
click at [279, 291] on span "Krūmāju pārveidošanās par mežu" at bounding box center [319, 294] width 105 height 11
click at [464, 444] on button "Iesniegt" at bounding box center [487, 450] width 93 height 22
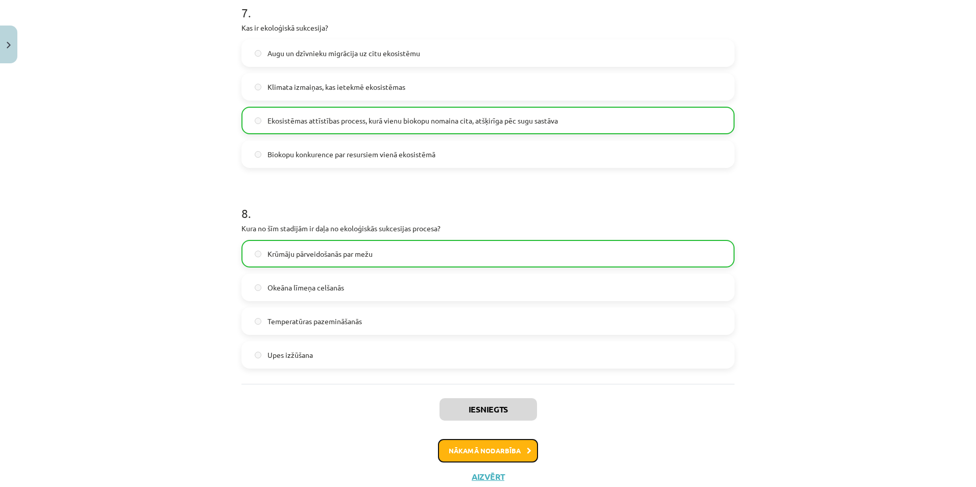
click at [456, 458] on button "Nākamā nodarbība" at bounding box center [488, 450] width 100 height 23
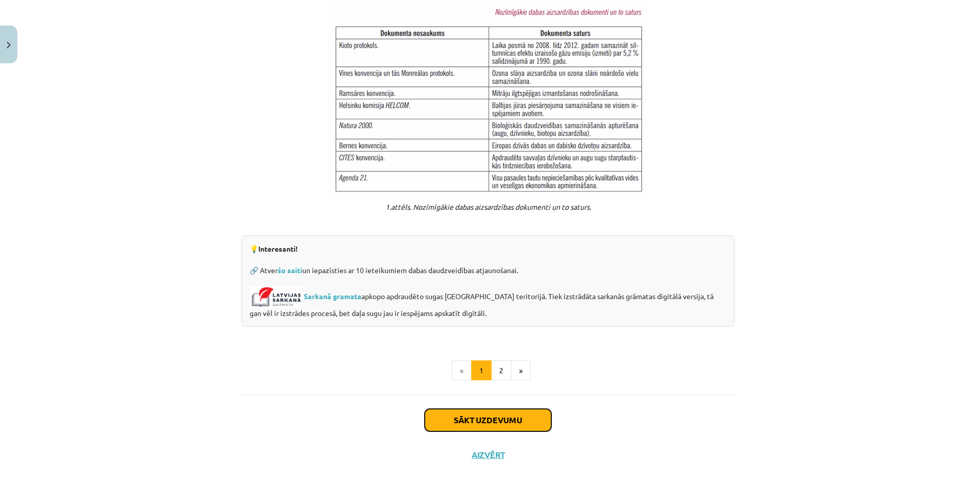
click at [484, 410] on button "Sākt uzdevumu" at bounding box center [488, 420] width 127 height 22
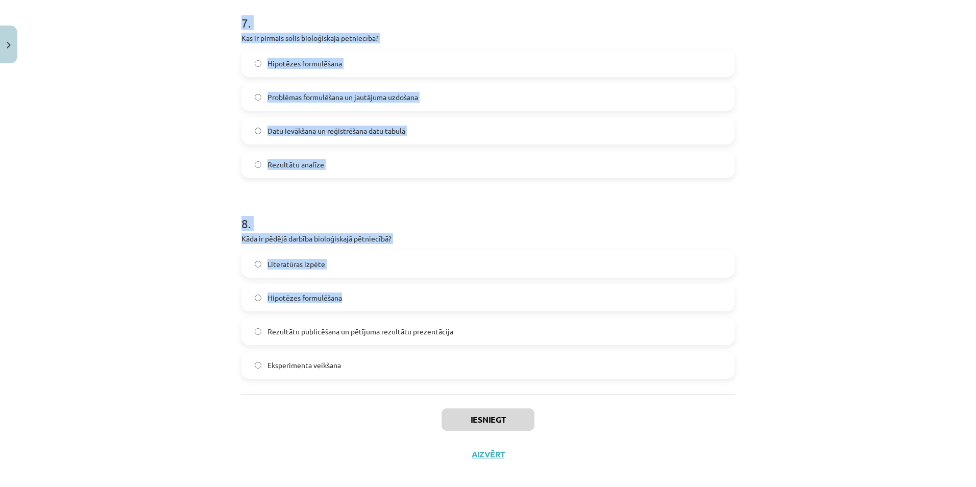
scroll to position [1474, 0]
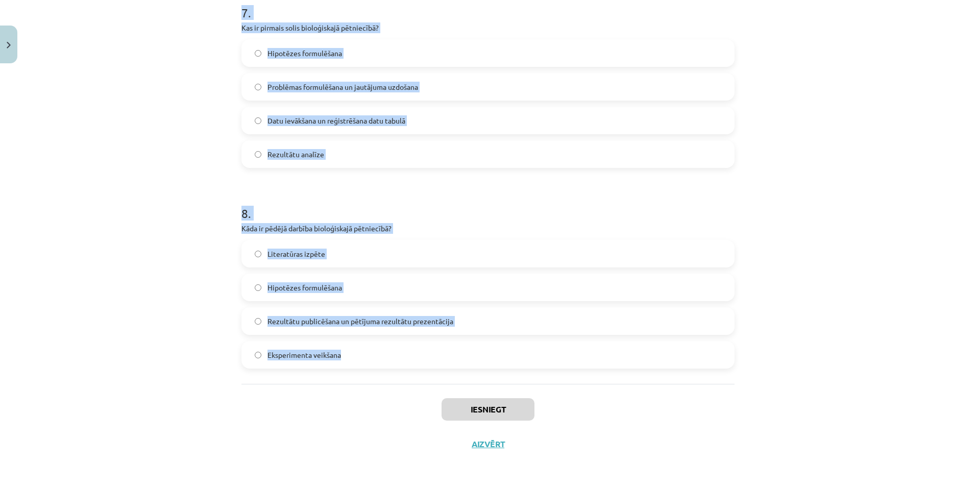
drag, startPoint x: 201, startPoint y: 193, endPoint x: 449, endPoint y: 341, distance: 288.4
click at [449, 341] on div "Mācību tēma: Bioloģijas 9. klases 1. ieskaites mācību materiāls #4 3. tēma. Kāp…" at bounding box center [488, 243] width 976 height 487
copy form "1 . Kas ir galvenais mērķis, izveidojot aizsargājamās dabas teritorijas Latvijā…"
drag, startPoint x: 205, startPoint y: 314, endPoint x: 202, endPoint y: 308, distance: 6.4
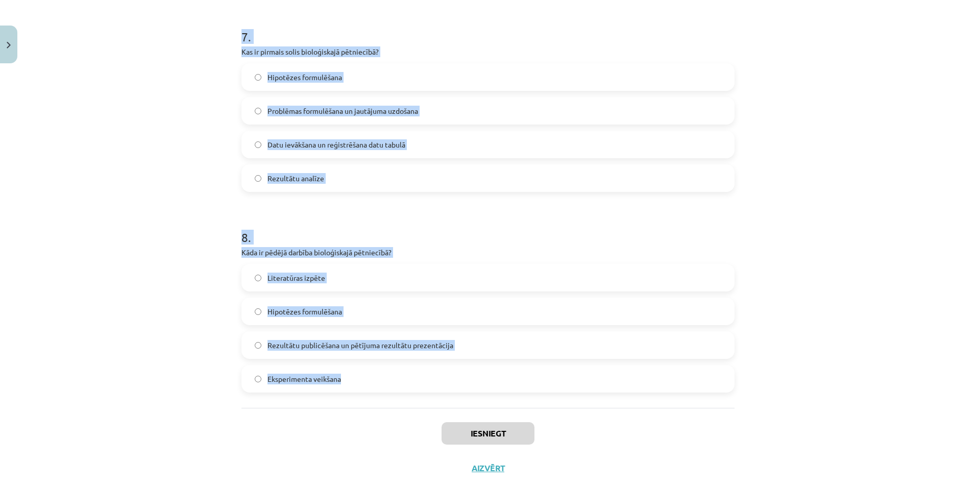
scroll to position [0, 0]
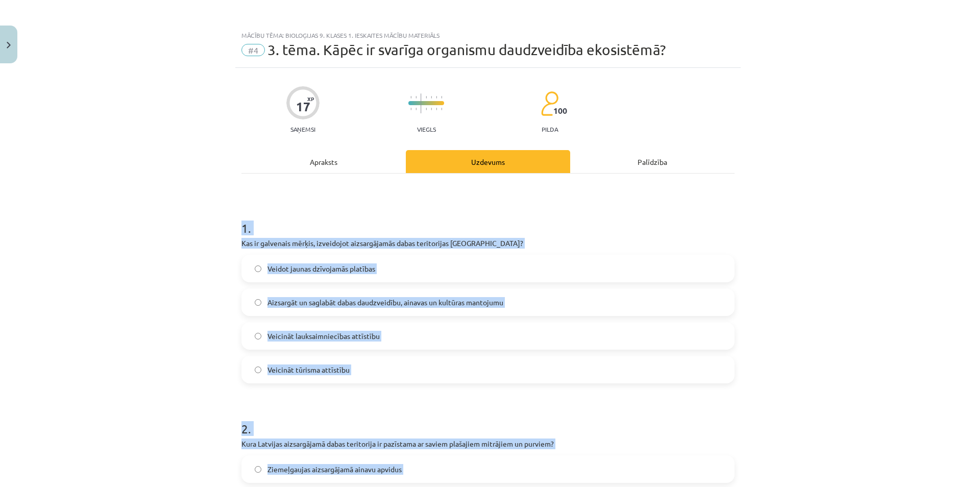
click at [160, 282] on div "Mācību tēma: Bioloģijas 9. klases 1. ieskaites mācību materiāls #4 3. tēma. Kāp…" at bounding box center [488, 243] width 976 height 487
click at [160, 281] on div "Mācību tēma: Bioloģijas 9. klases 1. ieskaites mācību materiāls #4 3. tēma. Kāp…" at bounding box center [488, 243] width 976 height 487
drag, startPoint x: 160, startPoint y: 281, endPoint x: 125, endPoint y: 250, distance: 47.0
click at [125, 251] on div "Mācību tēma: Bioloģijas 9. klases 1. ieskaites mācību materiāls #4 3. tēma. Kāp…" at bounding box center [488, 243] width 976 height 487
click at [276, 244] on p "Kas ir galvenais mērķis, izveidojot aizsargājamās dabas teritorijas Latvijā?" at bounding box center [487, 243] width 493 height 11
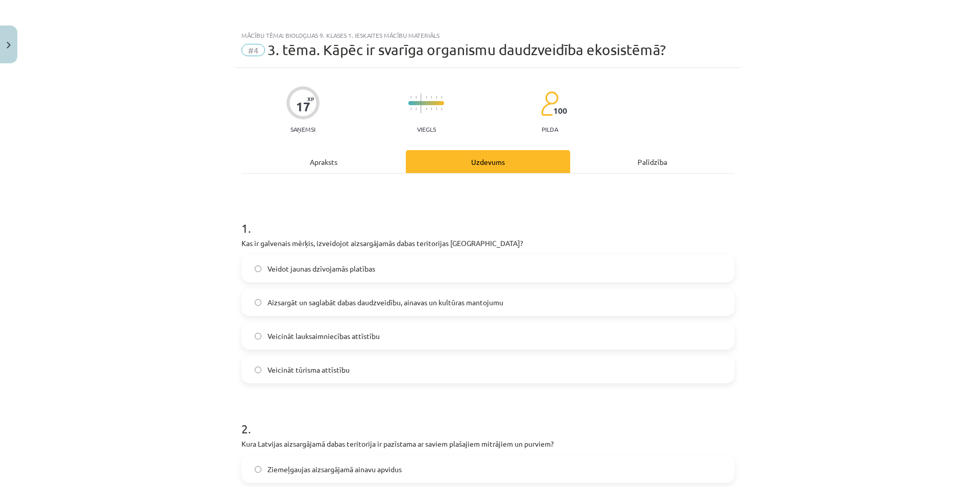
click at [290, 299] on span "Aizsargāt un saglabāt dabas daudzveidību, ainavas un kultūras mantojumu" at bounding box center [385, 302] width 236 height 11
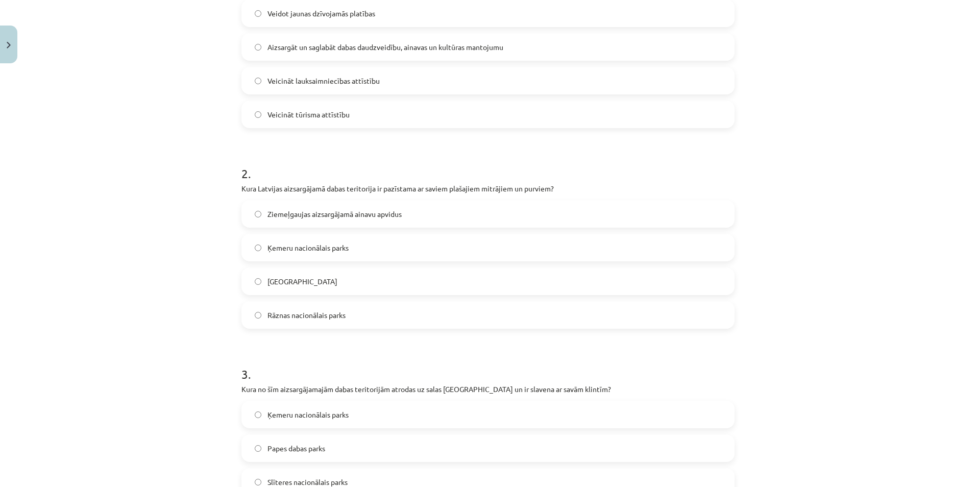
click at [319, 250] on span "Ķemeru nacionālais parks" at bounding box center [307, 247] width 81 height 11
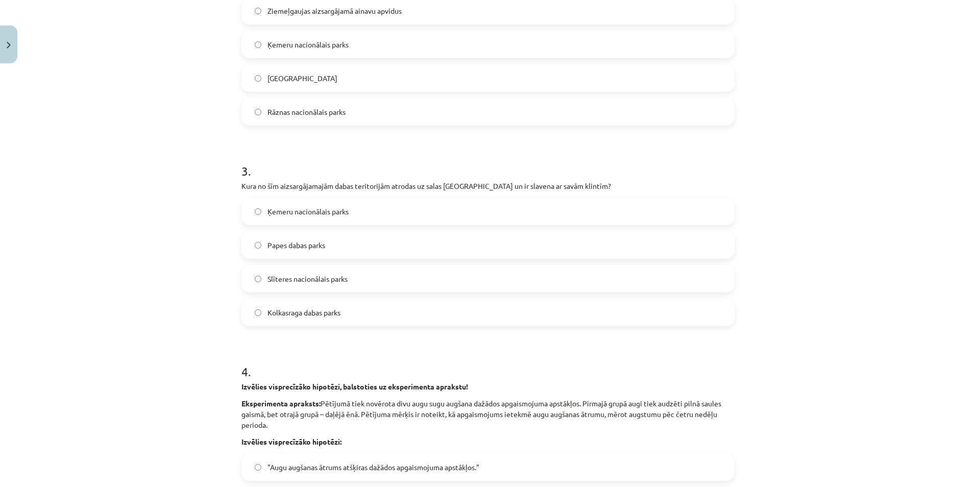
scroll to position [459, 0]
click at [303, 276] on span "Slīteres nacionālais parks" at bounding box center [307, 278] width 80 height 11
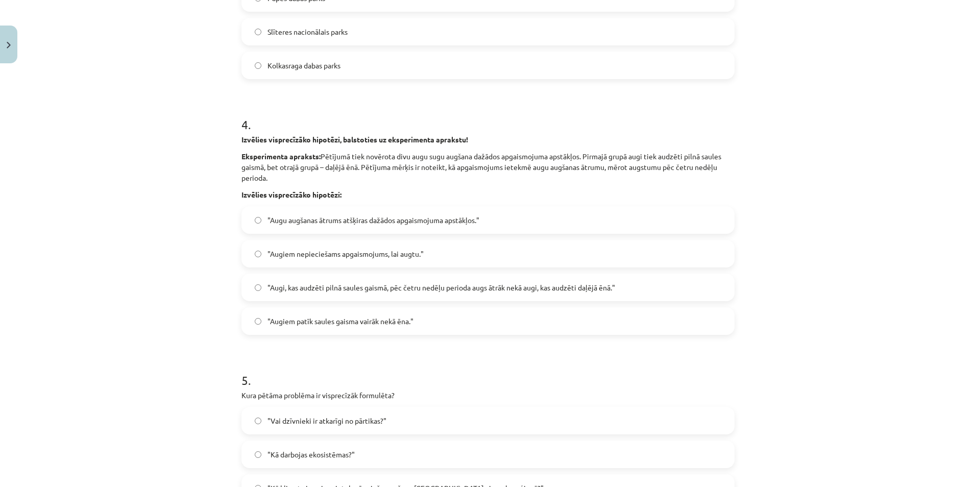
scroll to position [714, 0]
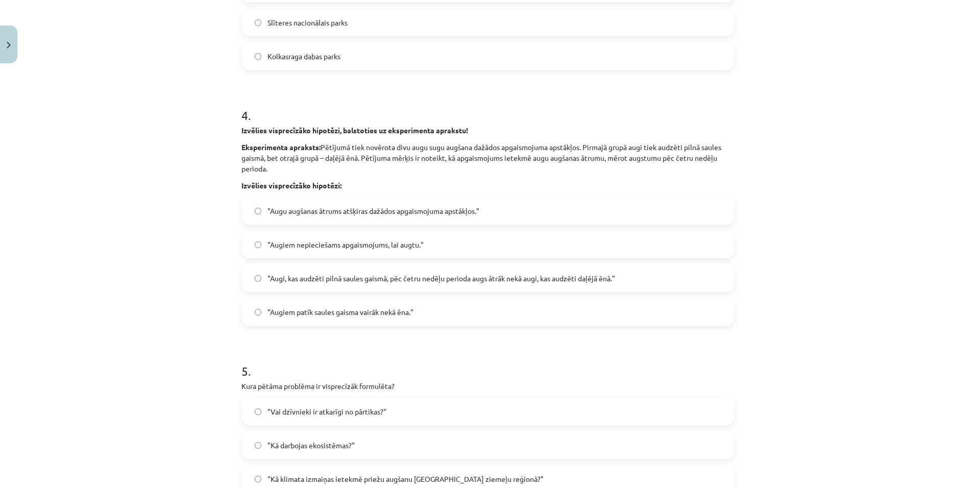
click at [335, 213] on span ""Augu augšanas ātrums atšķiras dažādos apgaismojuma apstākļos."" at bounding box center [373, 211] width 212 height 11
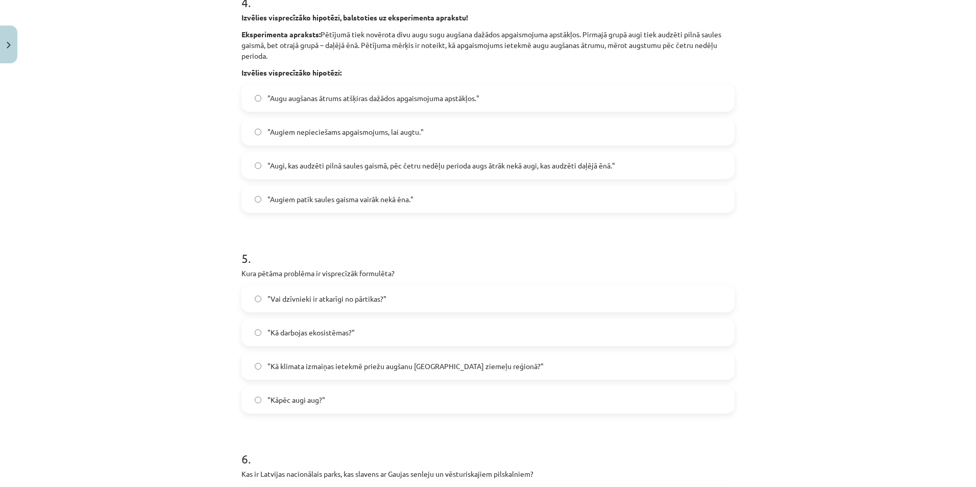
scroll to position [868, 0]
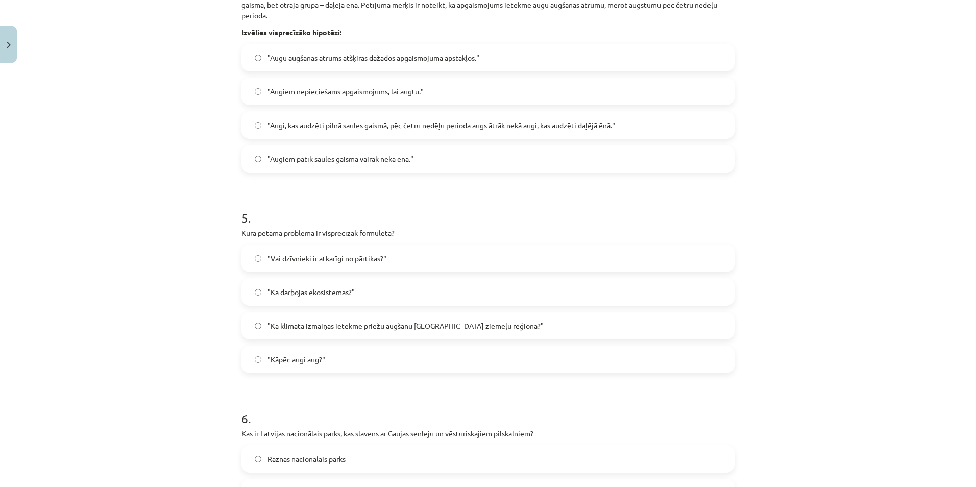
click at [287, 328] on span ""Kā klimata izmaiņas ietekmē priežu augšanu Latvijas ziemeļu reģionā?"" at bounding box center [405, 325] width 276 height 11
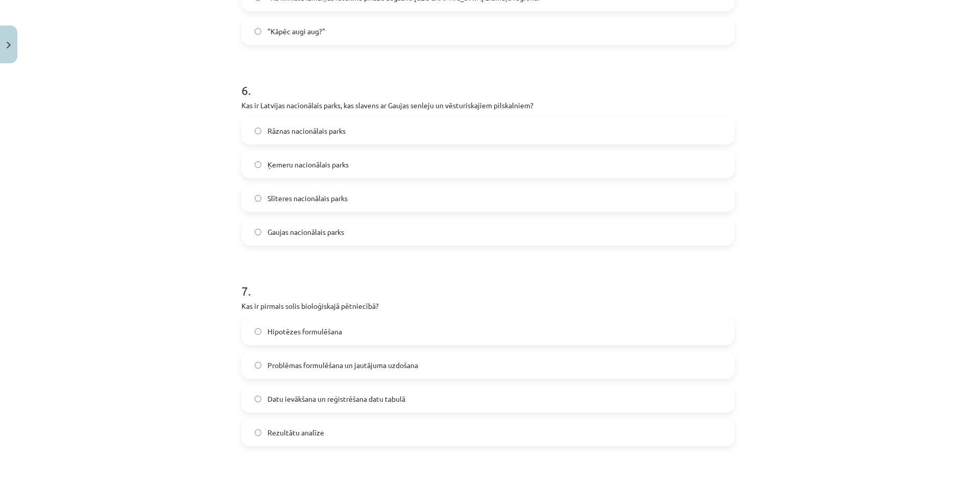
scroll to position [1225, 0]
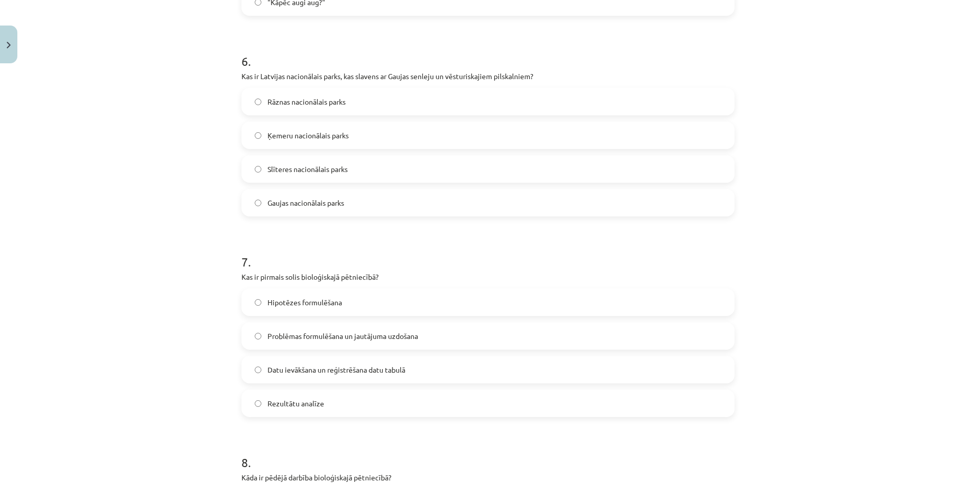
click at [292, 195] on label "Gaujas nacionālais parks" at bounding box center [487, 203] width 491 height 26
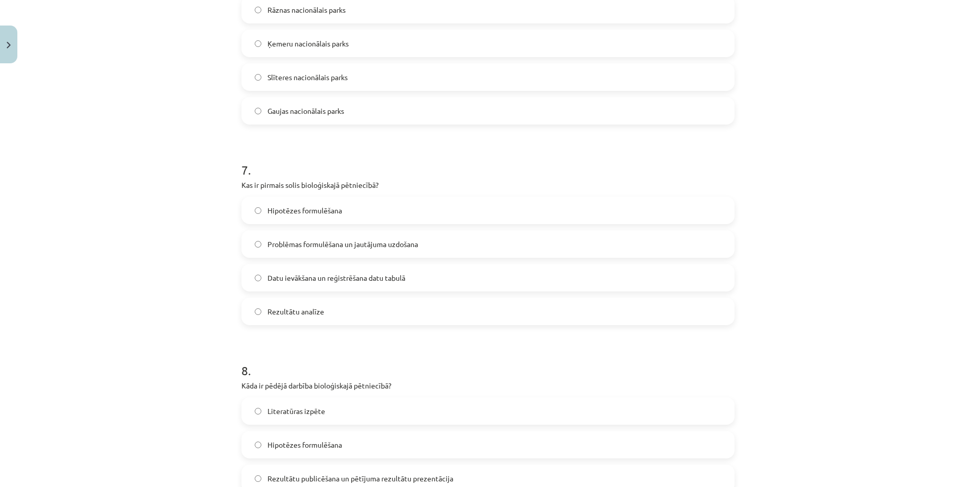
scroll to position [1327, 0]
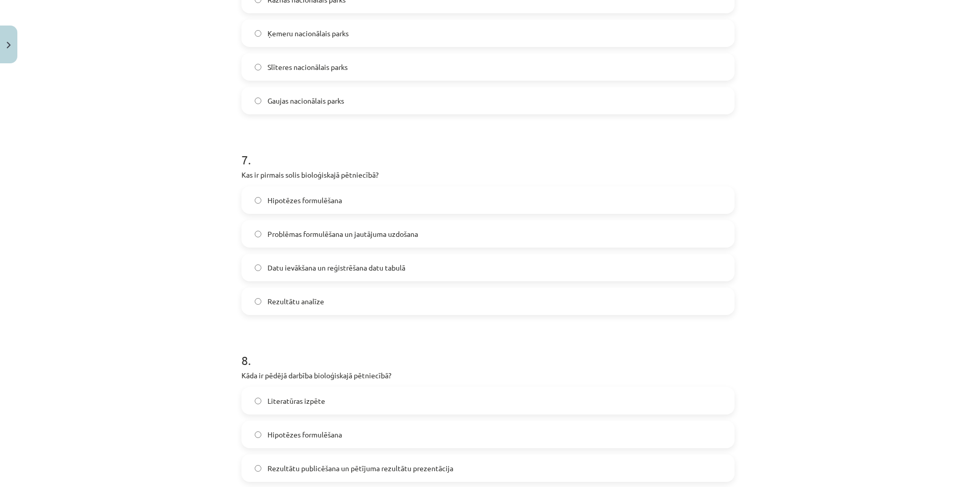
click at [294, 236] on span "Problēmas formulēšana un jautājuma uzdošana" at bounding box center [342, 234] width 151 height 11
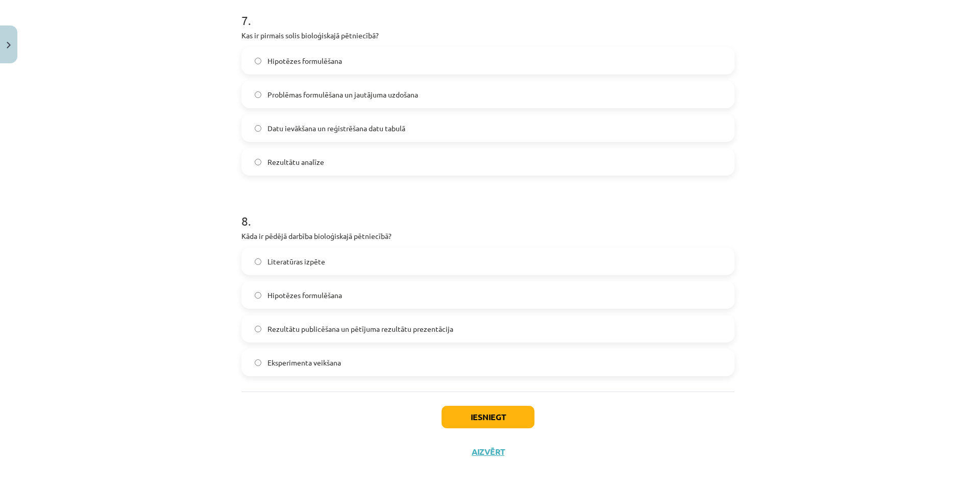
scroll to position [1474, 0]
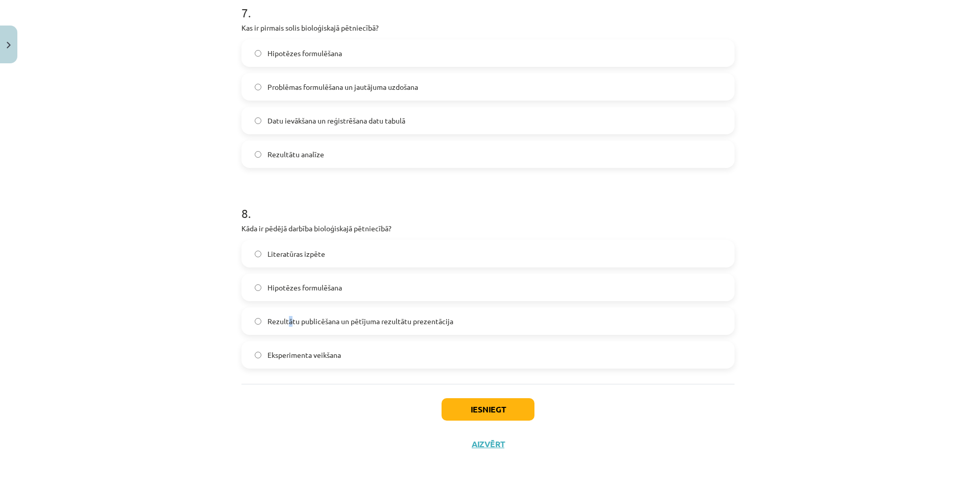
click at [284, 316] on span "Rezultātu publicēšana un pētījuma rezultātu prezentācija" at bounding box center [360, 321] width 186 height 11
click at [283, 329] on label "Rezultātu publicēšana un pētījuma rezultātu prezentācija" at bounding box center [487, 321] width 491 height 26
click at [467, 398] on button "Iesniegt" at bounding box center [487, 409] width 93 height 22
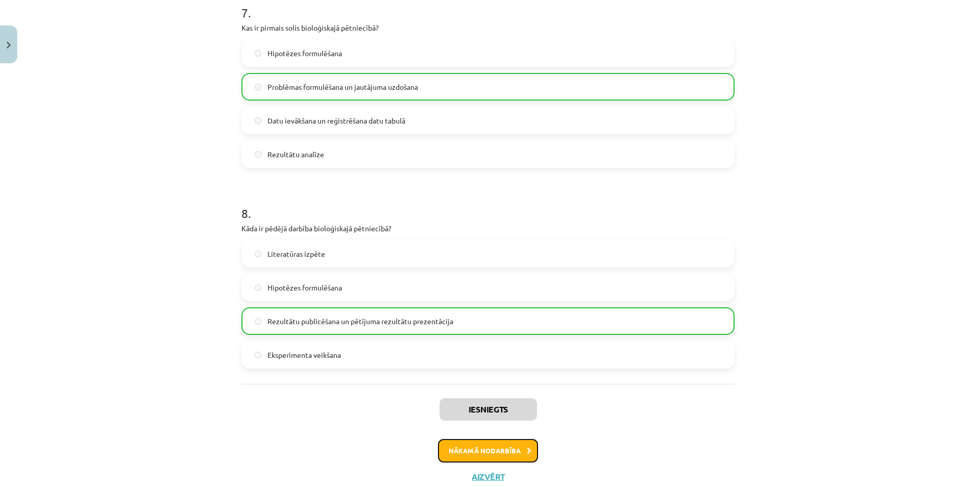
drag, startPoint x: 477, startPoint y: 447, endPoint x: 475, endPoint y: 441, distance: 6.2
click at [478, 447] on button "Nākamā nodarbība" at bounding box center [488, 450] width 100 height 23
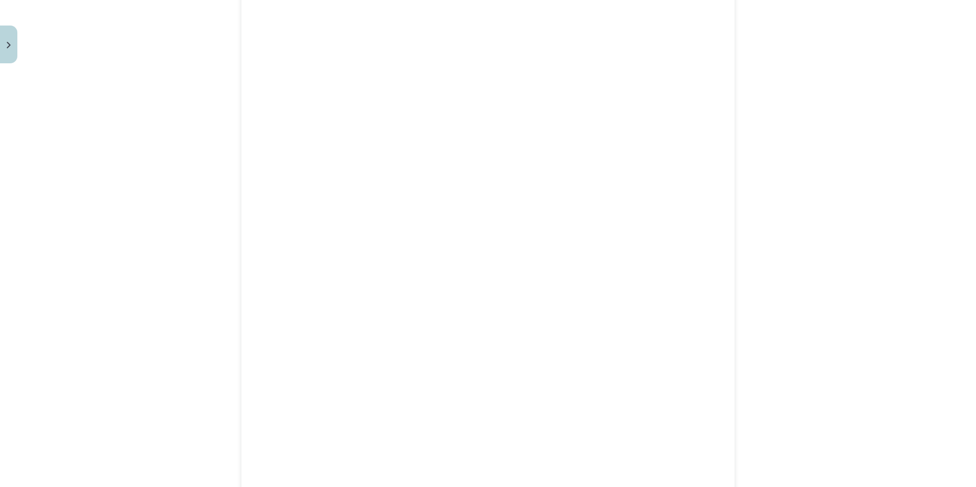
scroll to position [1003, 0]
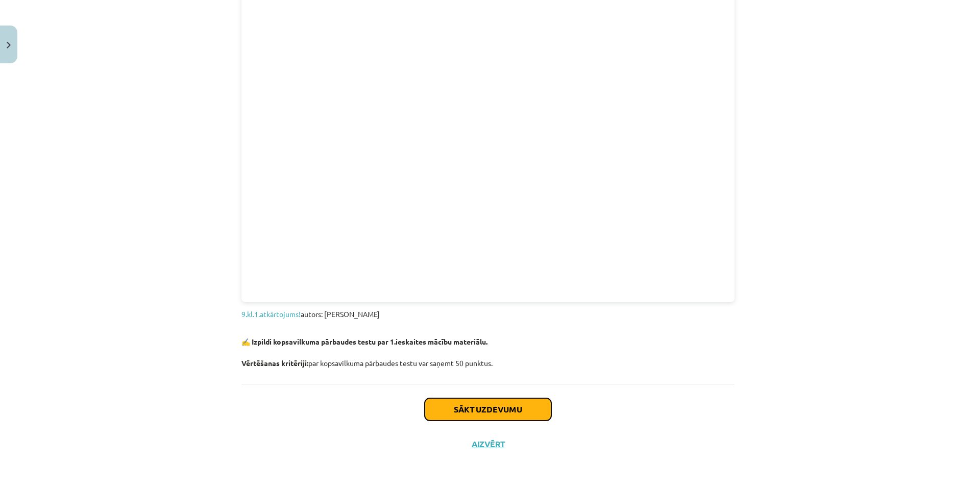
click at [498, 410] on button "Sākt uzdevumu" at bounding box center [488, 409] width 127 height 22
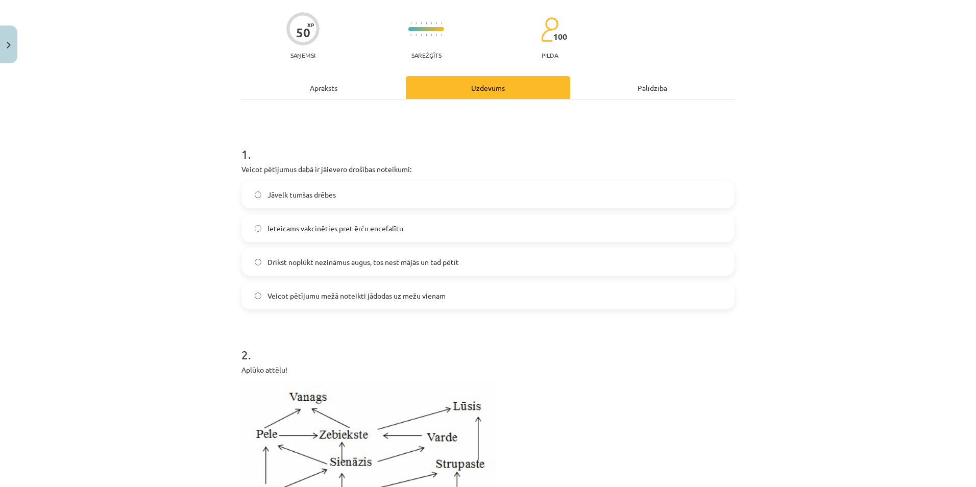
scroll to position [26, 0]
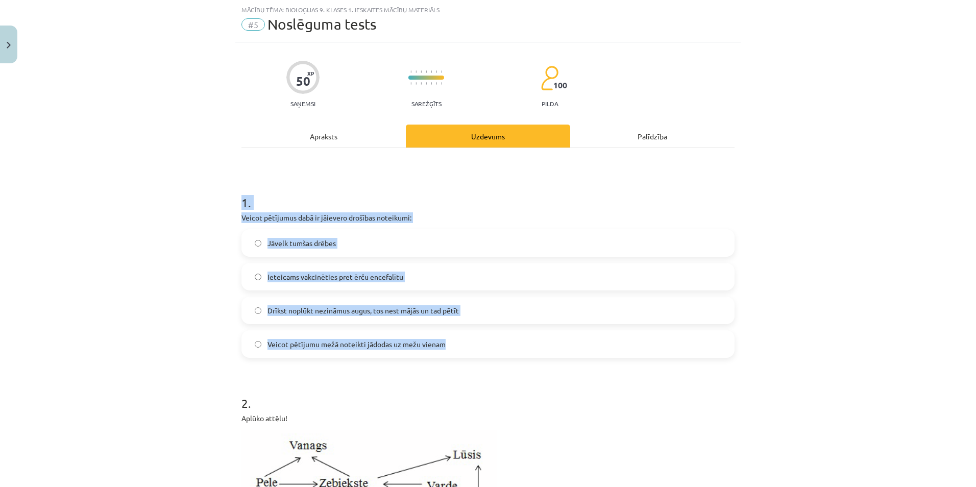
drag, startPoint x: 225, startPoint y: 193, endPoint x: 497, endPoint y: 342, distance: 309.9
click at [497, 342] on div "Mācību tēma: Bioloģijas 9. klases 1. ieskaites mācību materiāls #5 Noslēguma te…" at bounding box center [488, 243] width 976 height 487
copy div "1 . Veicot pētījumus dabā ir jāievero drošības noteikumi: Jāvelk tumšas drēbes …"
click at [134, 349] on div "Mācību tēma: Bioloģijas 9. klases 1. ieskaites mācību materiāls #5 Noslēguma te…" at bounding box center [488, 243] width 976 height 487
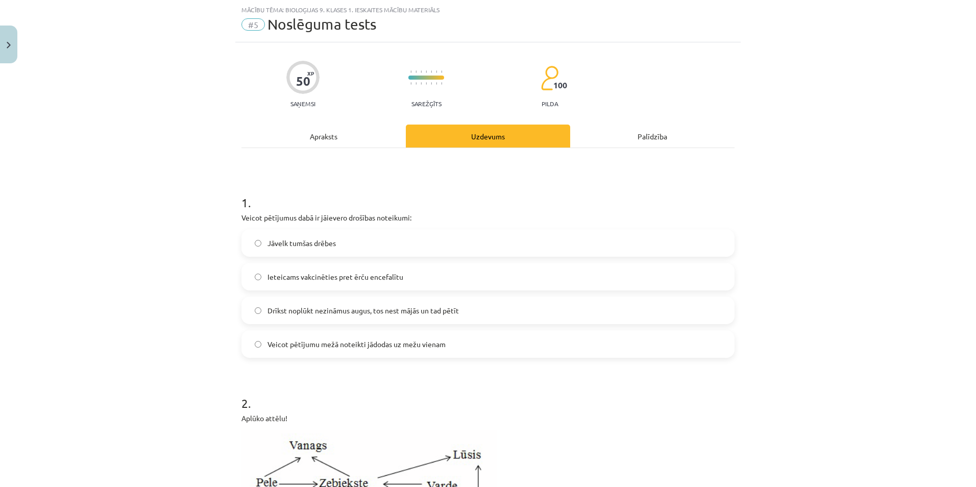
click at [300, 273] on span "Ieteicams vakcinēties pret ērču encefalītu" at bounding box center [335, 276] width 136 height 11
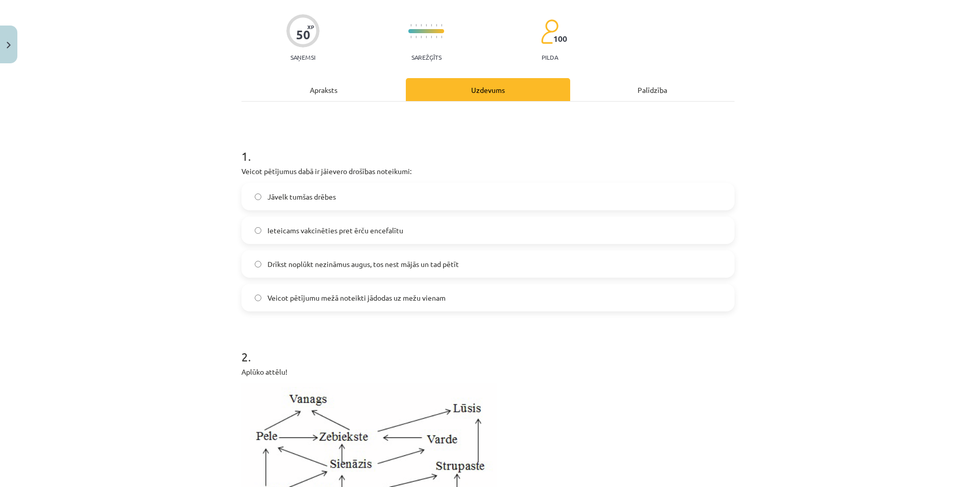
scroll to position [281, 0]
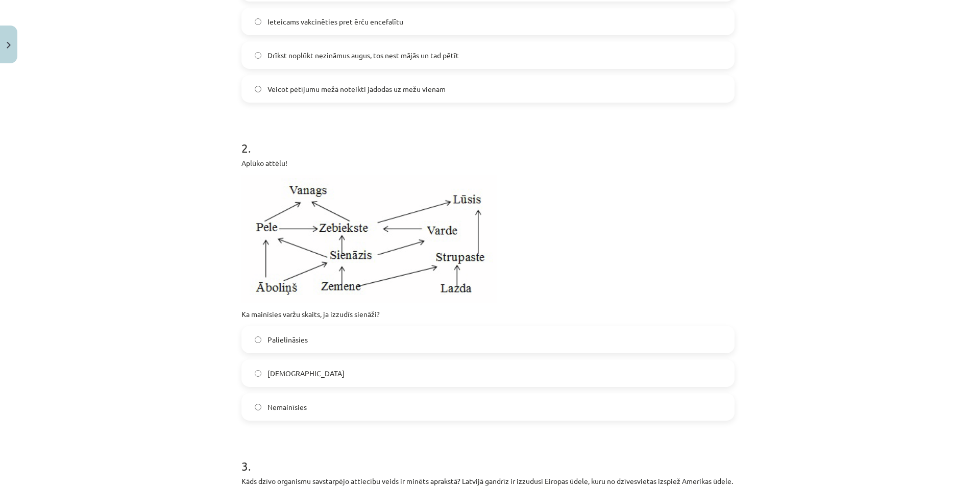
click at [259, 373] on label "Samazināsies" at bounding box center [487, 373] width 491 height 26
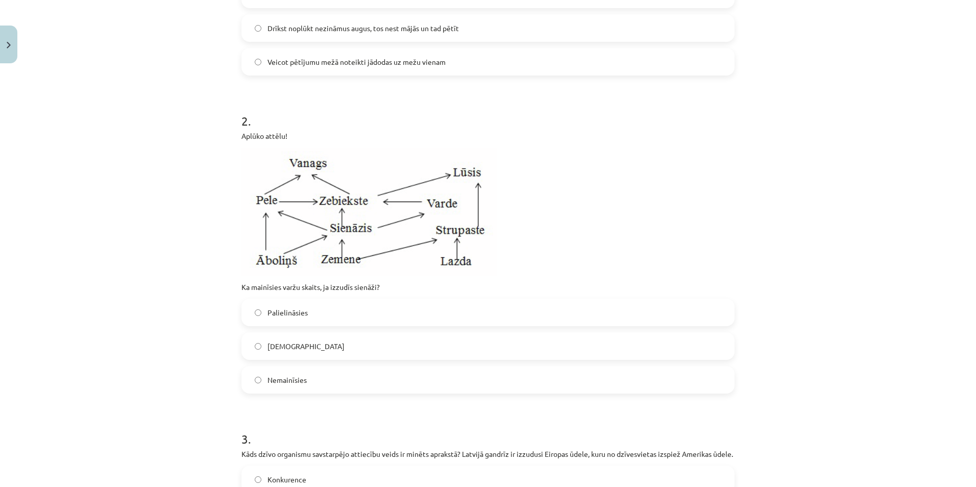
scroll to position [536, 0]
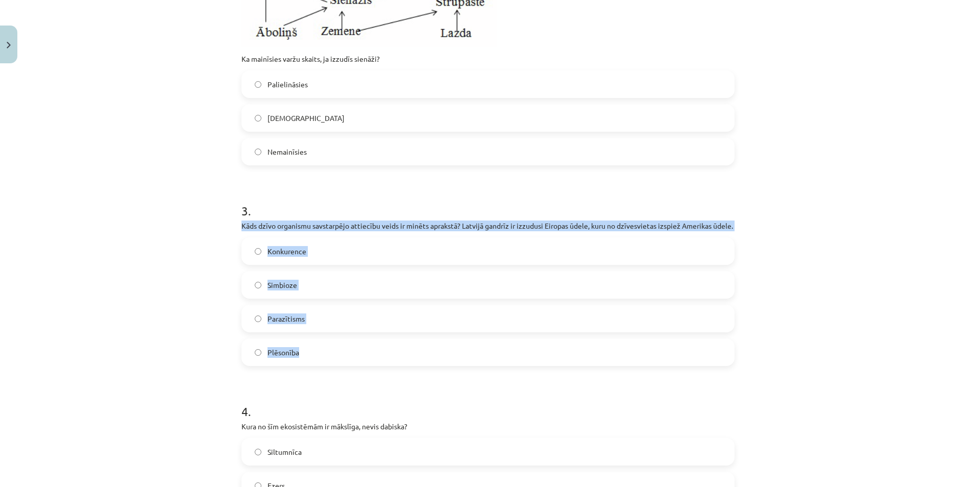
drag, startPoint x: 223, startPoint y: 221, endPoint x: 320, endPoint y: 353, distance: 163.8
click at [320, 353] on div "Mācību tēma: Bioloģijas 9. klases 1. ieskaites mācību materiāls #5 Noslēguma te…" at bounding box center [488, 243] width 976 height 487
copy div "Kāds dzīvo organismu savstarpējo attiecību veids ir minēts aprakstā? Latvijā ga…"
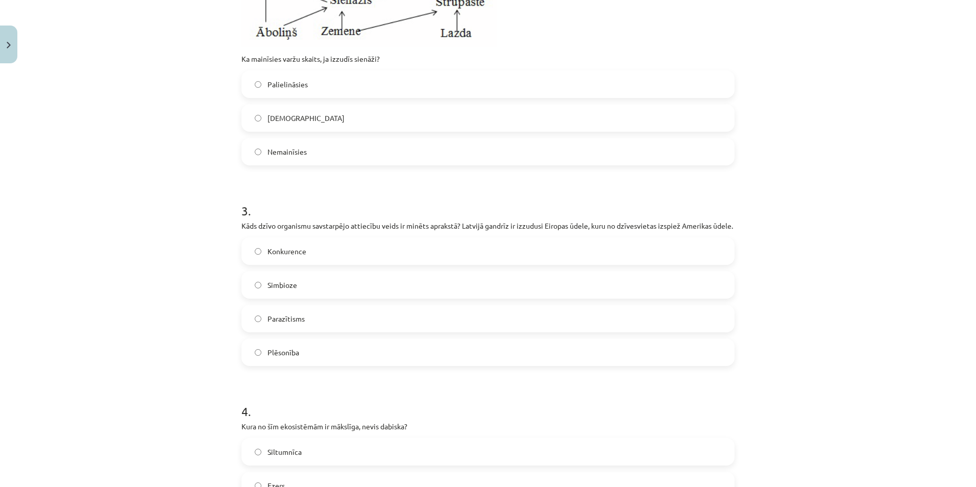
click at [166, 419] on div "Mācību tēma: Bioloģijas 9. klases 1. ieskaites mācību materiāls #5 Noslēguma te…" at bounding box center [488, 243] width 976 height 487
drag, startPoint x: 111, startPoint y: 316, endPoint x: 101, endPoint y: 307, distance: 13.4
click at [101, 308] on div "Mācību tēma: Bioloģijas 9. klases 1. ieskaites mācību materiāls #5 Noslēguma te…" at bounding box center [488, 243] width 976 height 487
drag, startPoint x: 101, startPoint y: 307, endPoint x: 131, endPoint y: 148, distance: 162.1
click at [131, 147] on div "Mācību tēma: Bioloģijas 9. klases 1. ieskaites mācību materiāls #5 Noslēguma te…" at bounding box center [488, 243] width 976 height 487
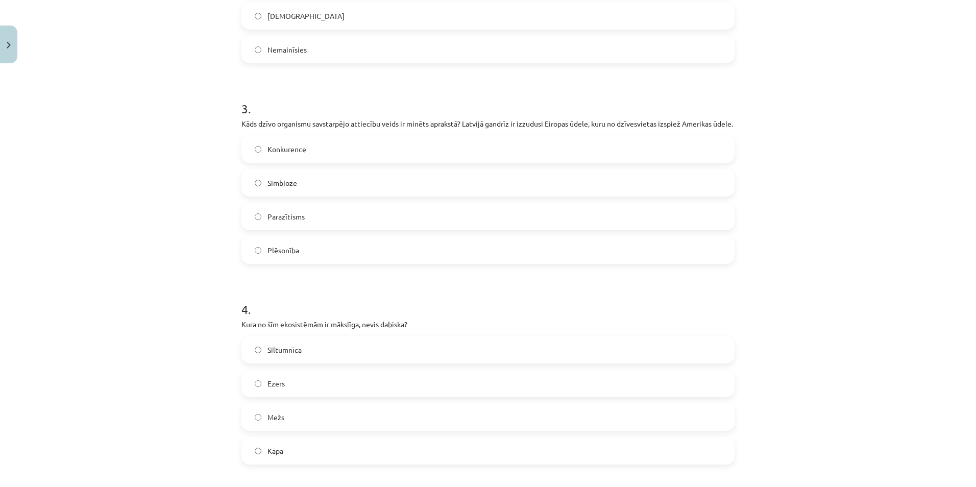
drag, startPoint x: 269, startPoint y: 164, endPoint x: 255, endPoint y: 182, distance: 23.0
click at [269, 155] on span "Konkurence" at bounding box center [286, 149] width 39 height 11
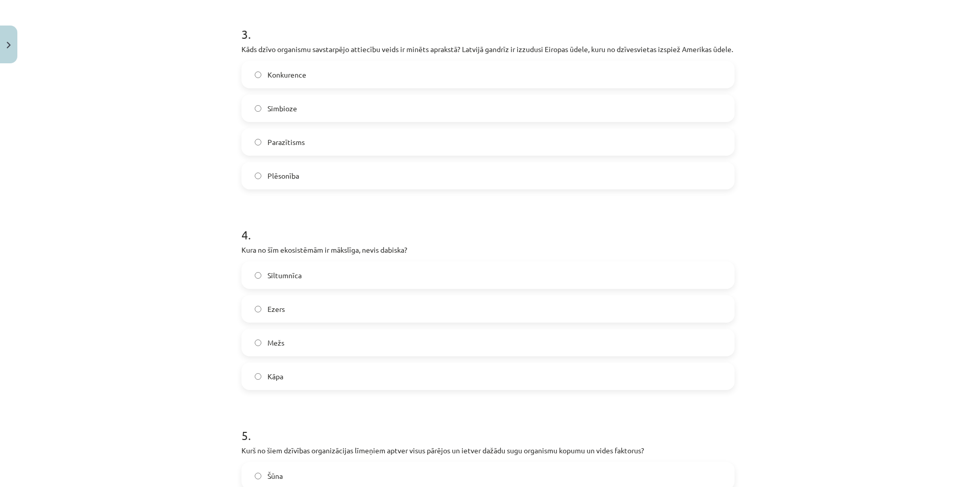
scroll to position [740, 0]
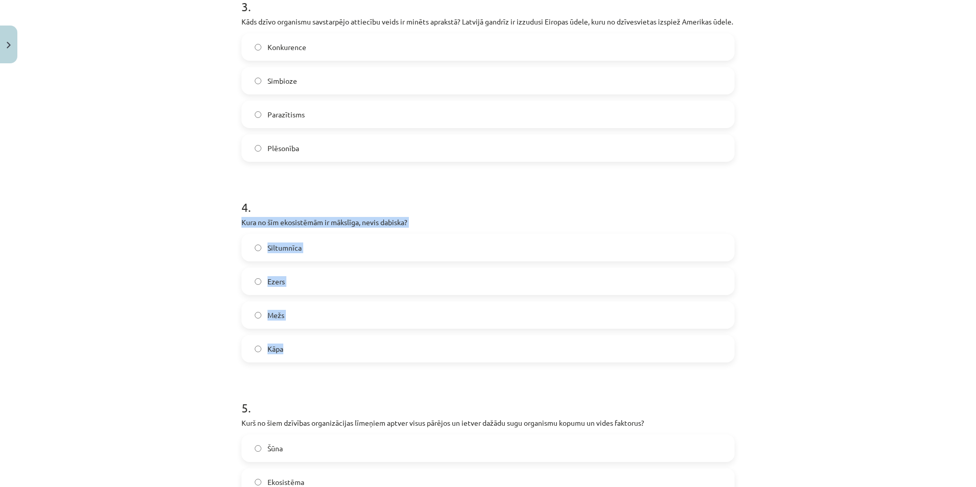
drag, startPoint x: 228, startPoint y: 233, endPoint x: 325, endPoint y: 356, distance: 156.2
click at [325, 356] on div "Mācību tēma: Bioloģijas 9. klases 1. ieskaites mācību materiāls #5 Noslēguma te…" at bounding box center [488, 243] width 976 height 487
copy div "Kura no šīm ekosistēmām ir mākslīga, nevis dabiska? Siltumnīca Ezers Mežs Kāpa"
click at [140, 283] on div "Mācību tēma: Bioloģijas 9. klases 1. ieskaites mācību materiāls #5 Noslēguma te…" at bounding box center [488, 243] width 976 height 487
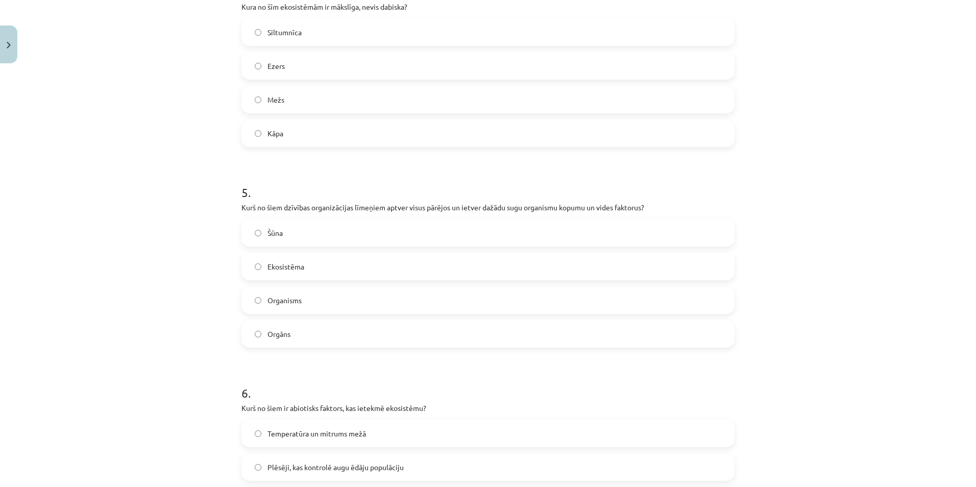
scroll to position [995, 0]
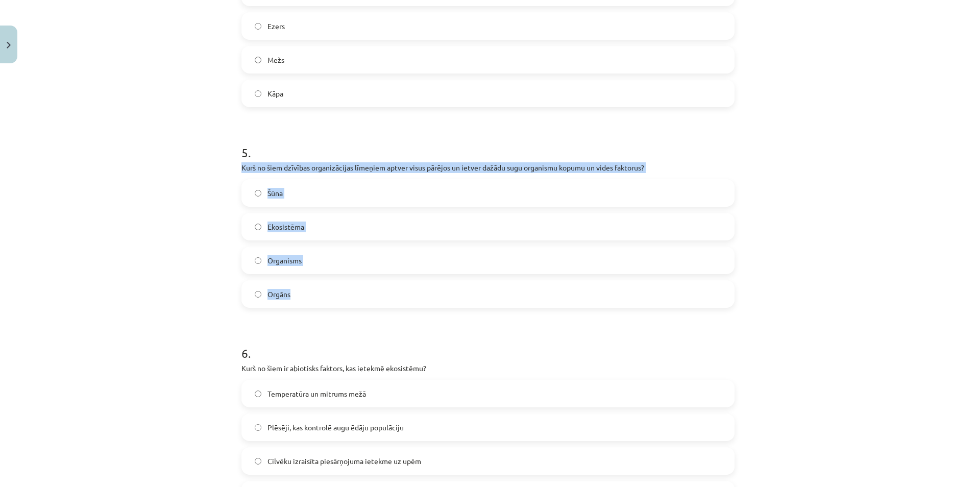
drag, startPoint x: 231, startPoint y: 177, endPoint x: 330, endPoint y: 293, distance: 152.8
click at [330, 293] on div "Mācību tēma: Bioloģijas 9. klases 1. ieskaites mācību materiāls #5 Noslēguma te…" at bounding box center [488, 243] width 976 height 487
copy div "Kurš no šiem dzīvības organizācijas līmeņiem aptver visus pārējos un ietver daž…"
click at [192, 278] on div "Mācību tēma: Bioloģijas 9. klases 1. ieskaites mācību materiāls #5 Noslēguma te…" at bounding box center [488, 243] width 976 height 487
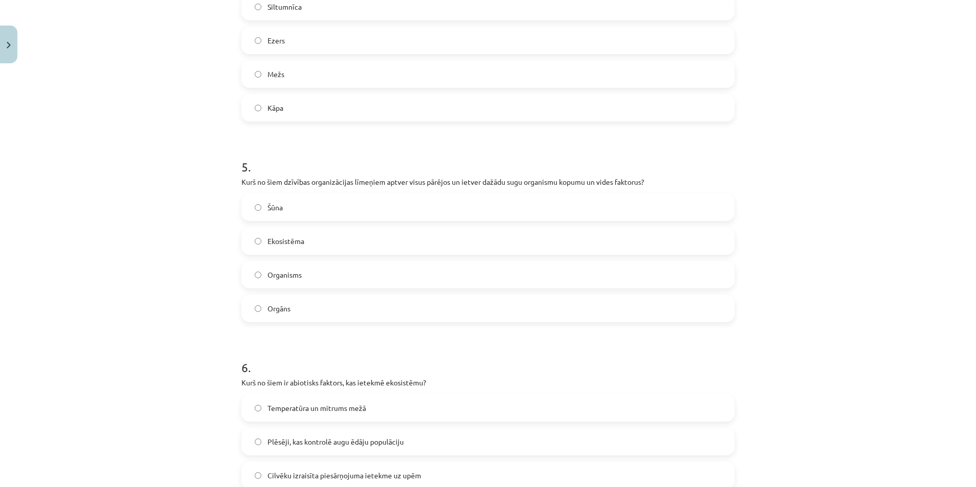
scroll to position [944, 0]
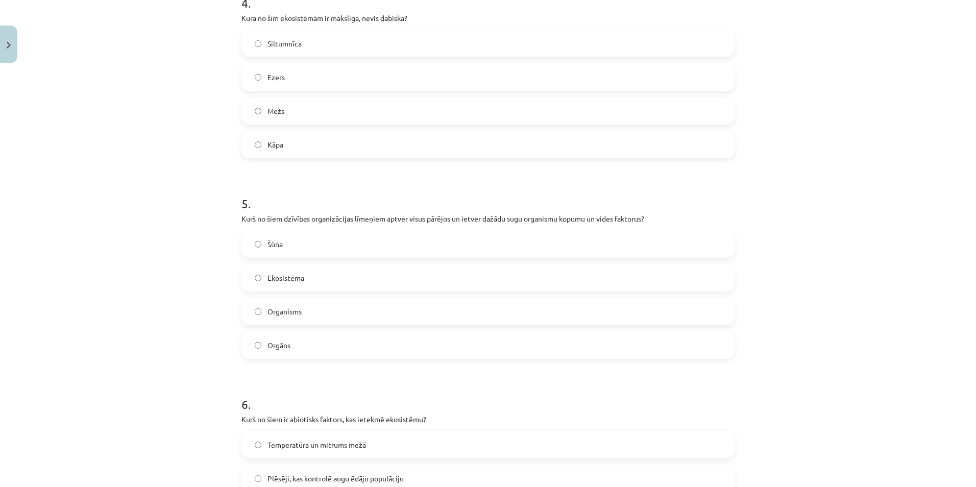
click at [311, 279] on label "Ekosistēma" at bounding box center [487, 278] width 491 height 26
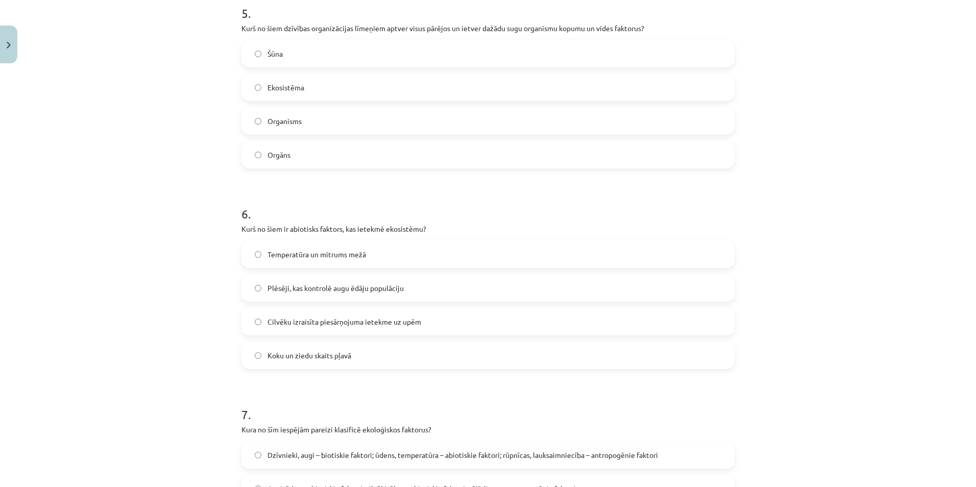
scroll to position [1148, 0]
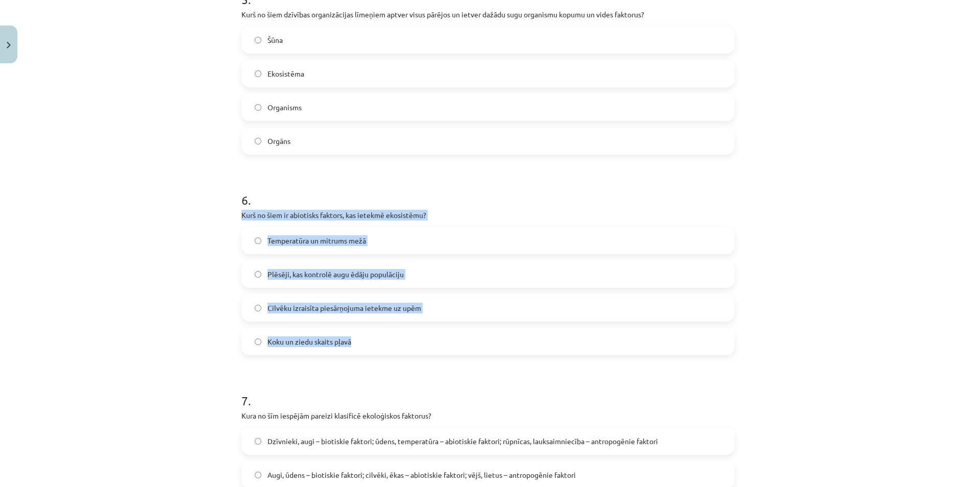
drag, startPoint x: 227, startPoint y: 224, endPoint x: 382, endPoint y: 352, distance: 201.3
click at [382, 352] on div "Mācību tēma: Bioloģijas 9. klases 1. ieskaites mācību materiāls #5 Noslēguma te…" at bounding box center [488, 243] width 976 height 487
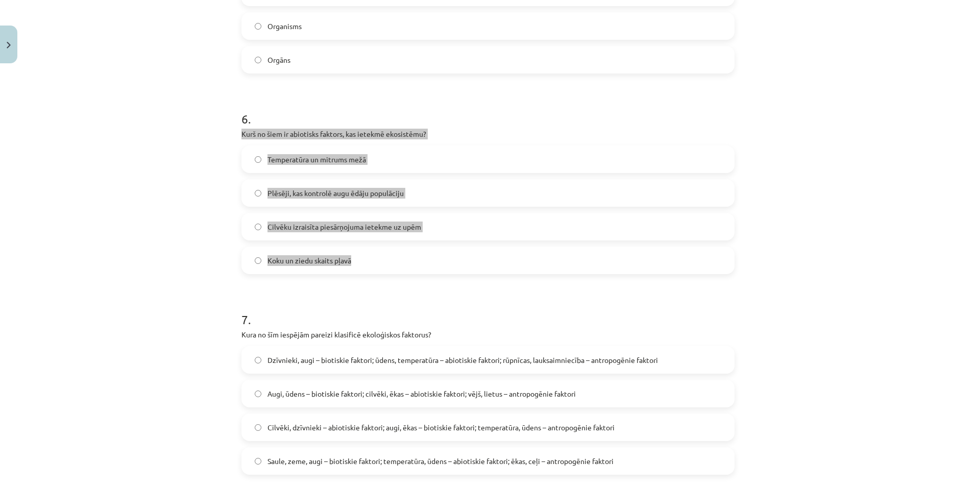
scroll to position [1127, 0]
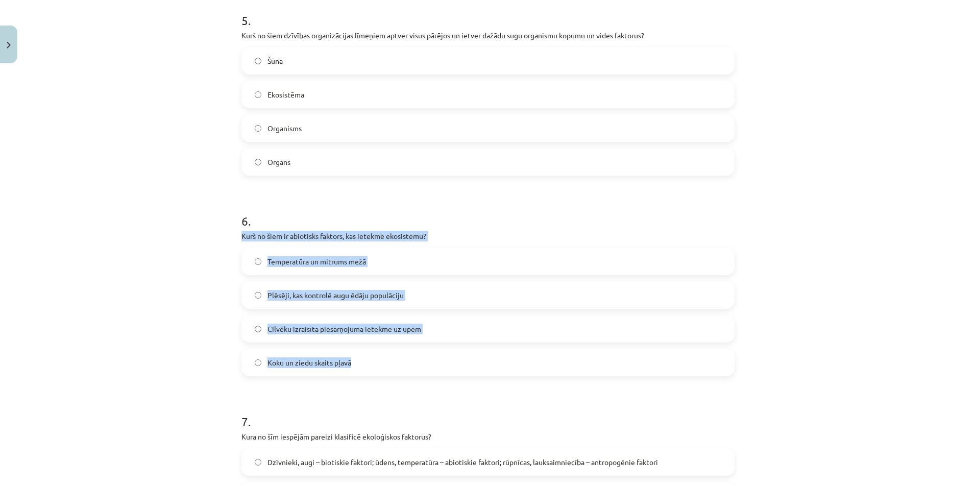
click at [132, 322] on div "Mācību tēma: Bioloģijas 9. klases 1. ieskaites mācību materiāls #5 Noslēguma te…" at bounding box center [488, 243] width 976 height 487
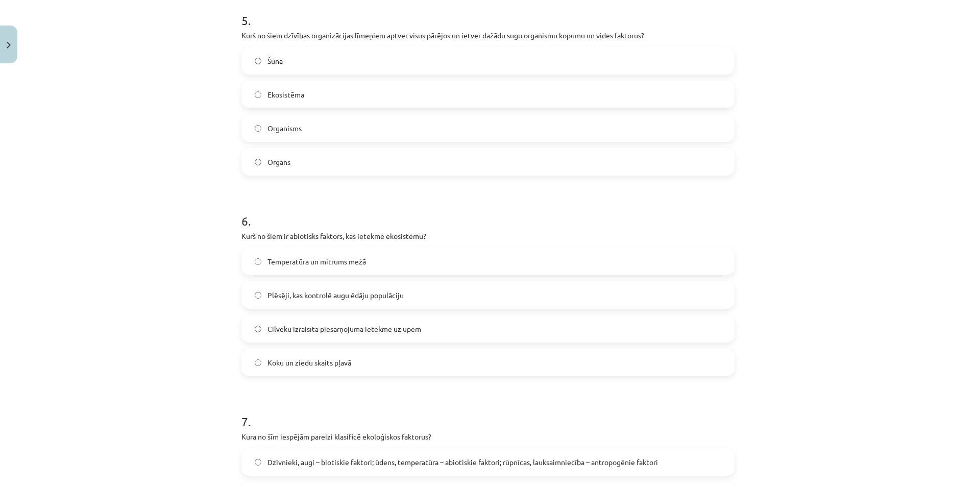
click at [379, 274] on label "Temperatūra un mitrums mežā" at bounding box center [487, 262] width 491 height 26
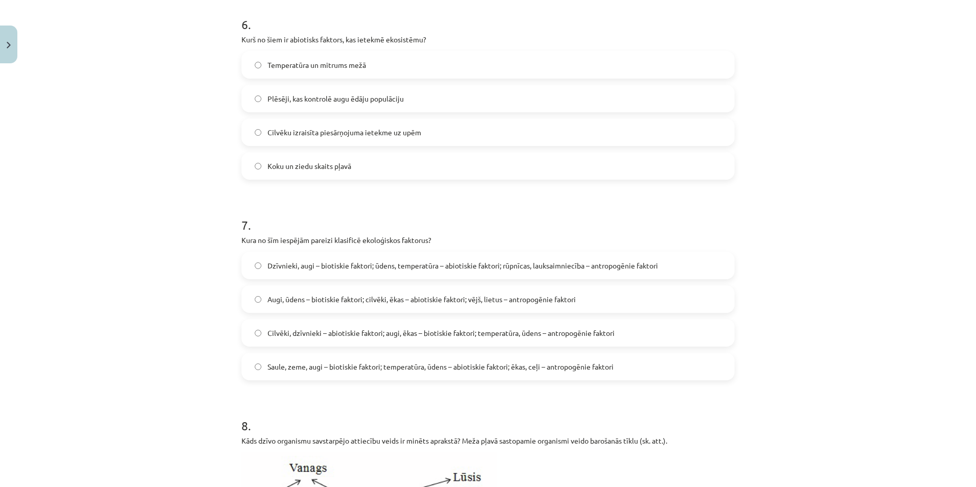
scroll to position [1382, 0]
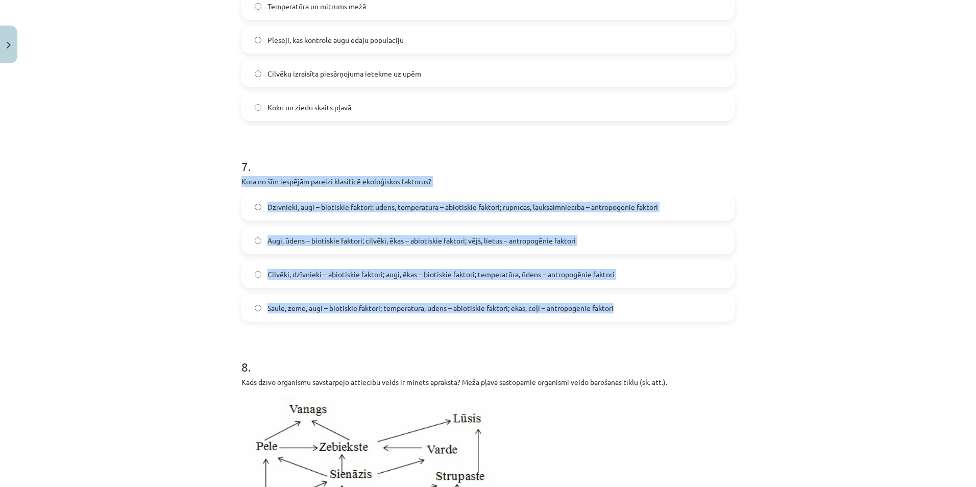
drag, startPoint x: 238, startPoint y: 193, endPoint x: 643, endPoint y: 325, distance: 425.4
click at [643, 325] on div "Mācību tēma: Bioloģijas 9. klases 1. ieskaites mācību materiāls #5 Noslēguma te…" at bounding box center [488, 243] width 976 height 487
click at [166, 229] on div "Mācību tēma: Bioloģijas 9. klases 1. ieskaites mācību materiāls #5 Noslēguma te…" at bounding box center [488, 243] width 976 height 487
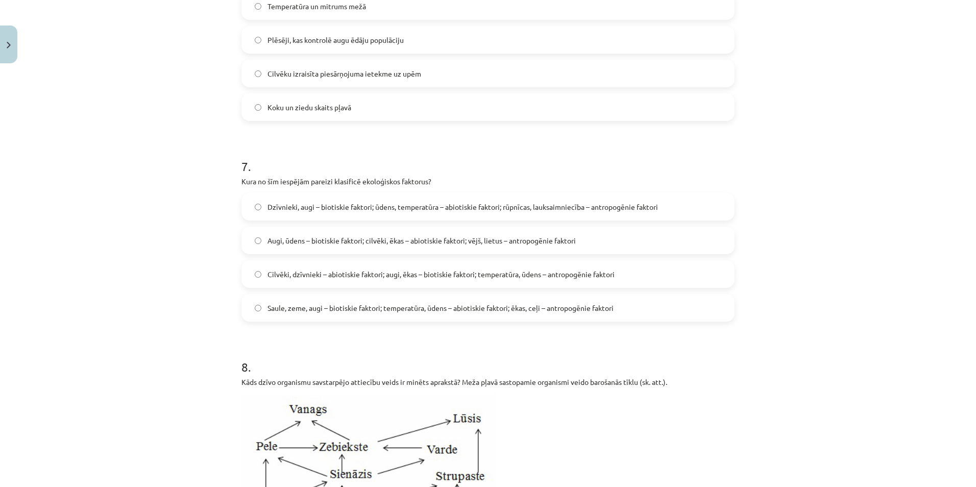
click at [306, 212] on span "Dzīvnieki, augi – biotiskie faktori; ūdens, temperatūra – abiotiskie faktori; r…" at bounding box center [462, 207] width 390 height 11
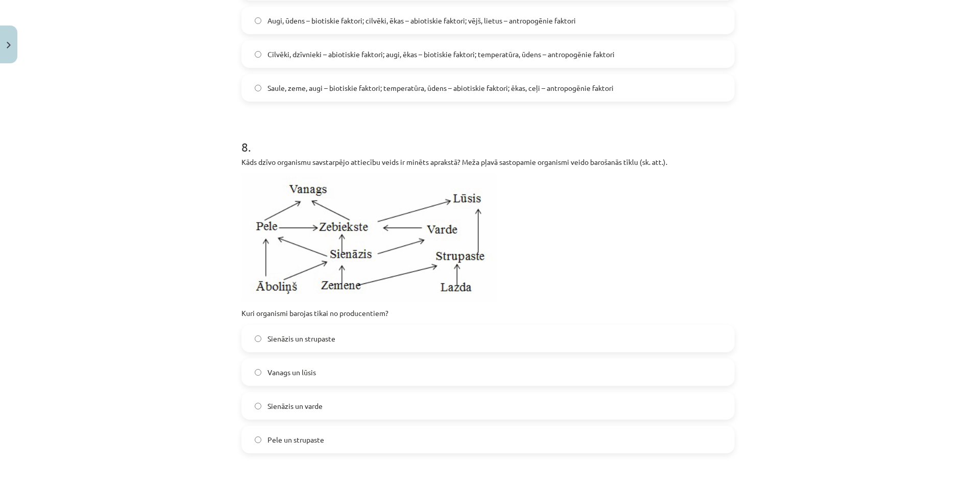
scroll to position [1689, 0]
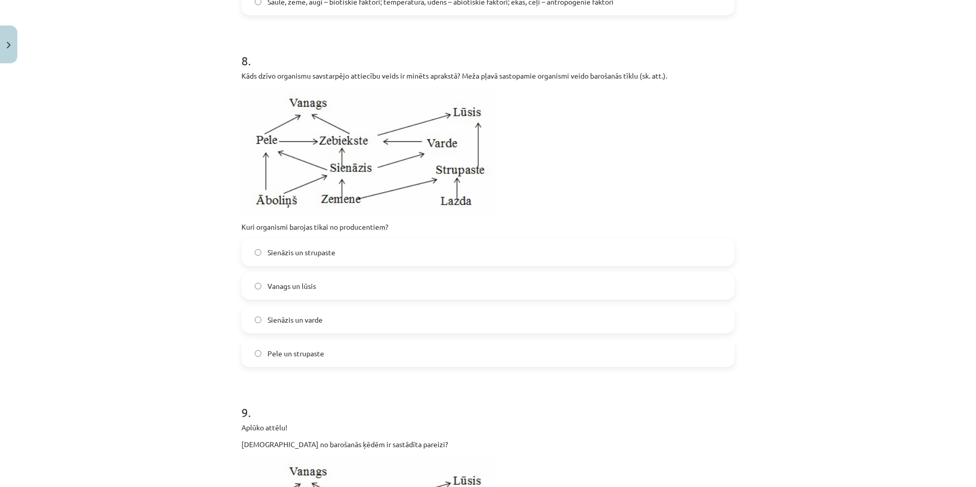
click at [268, 258] on span "Sienāzis un strupaste" at bounding box center [301, 252] width 68 height 11
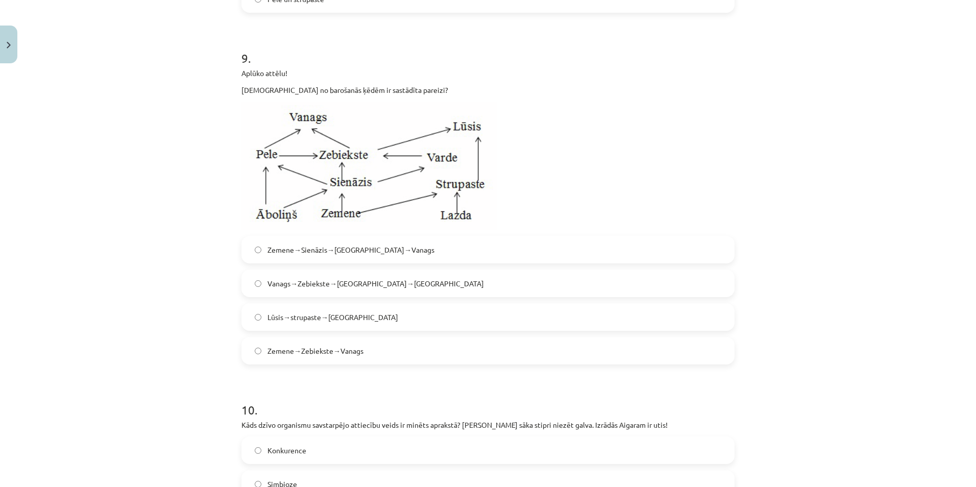
scroll to position [2046, 0]
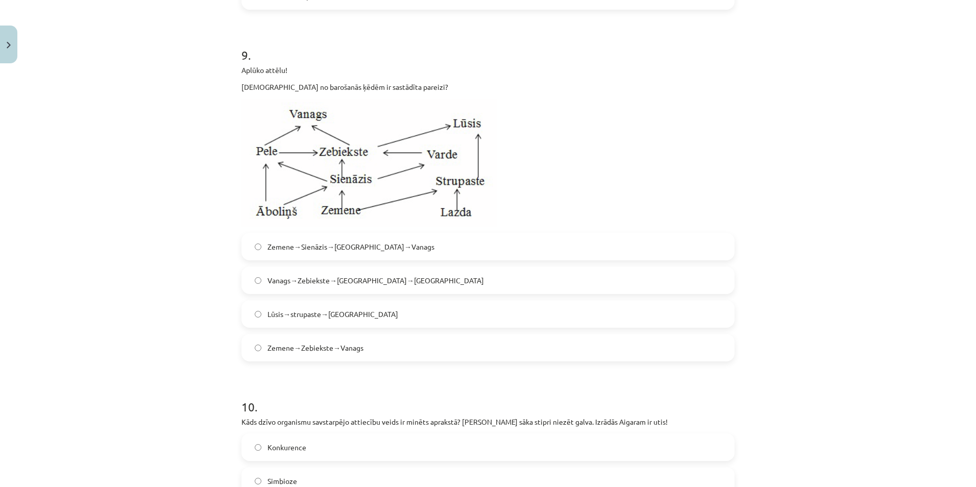
click at [267, 252] on span "Zemene→Sienāzis→Zebiekste→Vanags" at bounding box center [350, 246] width 167 height 11
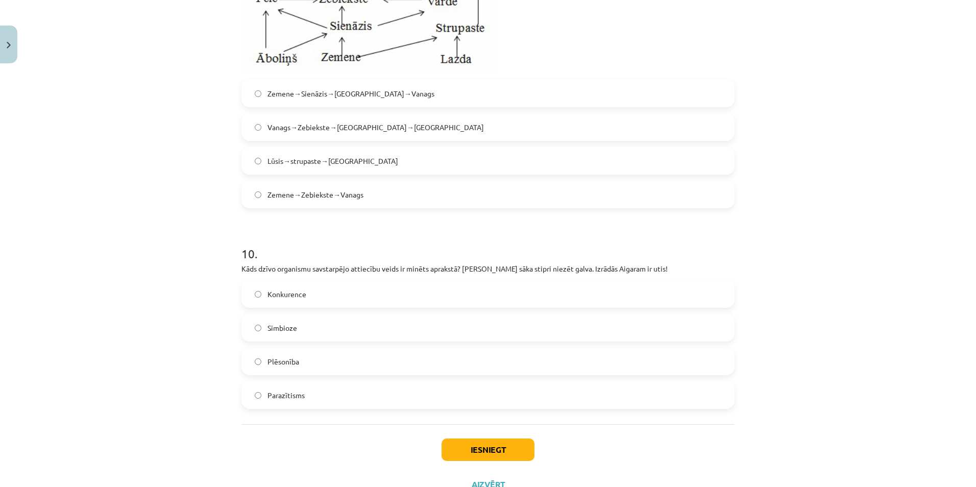
scroll to position [2250, 0]
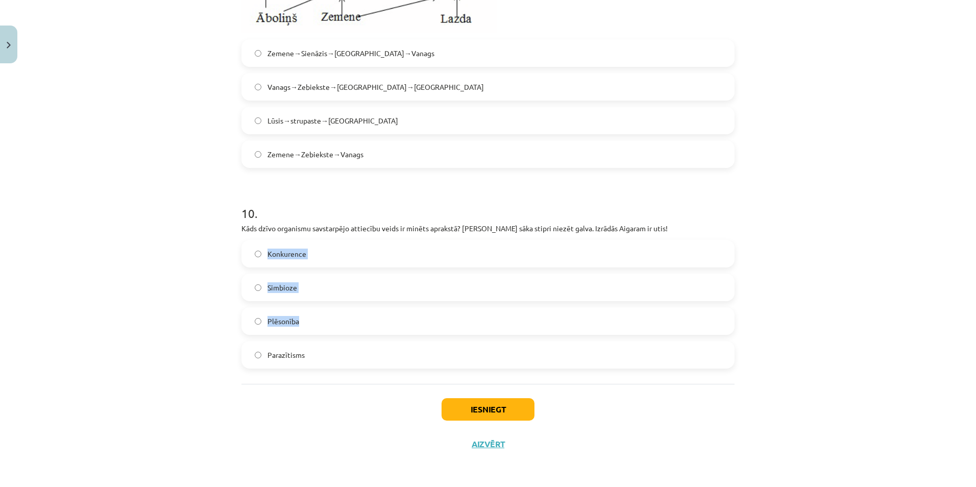
drag, startPoint x: 225, startPoint y: 233, endPoint x: 338, endPoint y: 315, distance: 139.9
click at [339, 315] on div "Mācību tēma: Bioloģijas 9. klases 1. ieskaites mācību materiāls #5 Noslēguma te…" at bounding box center [488, 243] width 976 height 487
drag, startPoint x: 338, startPoint y: 315, endPoint x: 205, endPoint y: 216, distance: 165.7
click at [205, 216] on div "Mācību tēma: Bioloģijas 9. klases 1. ieskaites mācību materiāls #5 Noslēguma te…" at bounding box center [488, 243] width 976 height 487
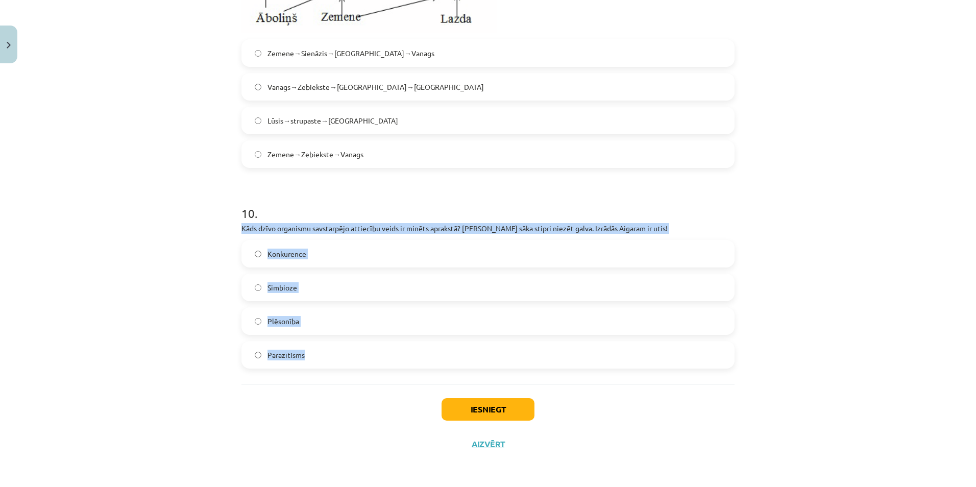
drag, startPoint x: 204, startPoint y: 228, endPoint x: 378, endPoint y: 363, distance: 220.0
click at [378, 363] on div "Mācību tēma: Bioloģijas 9. klases 1. ieskaites mācību materiāls #5 Noslēguma te…" at bounding box center [488, 243] width 976 height 487
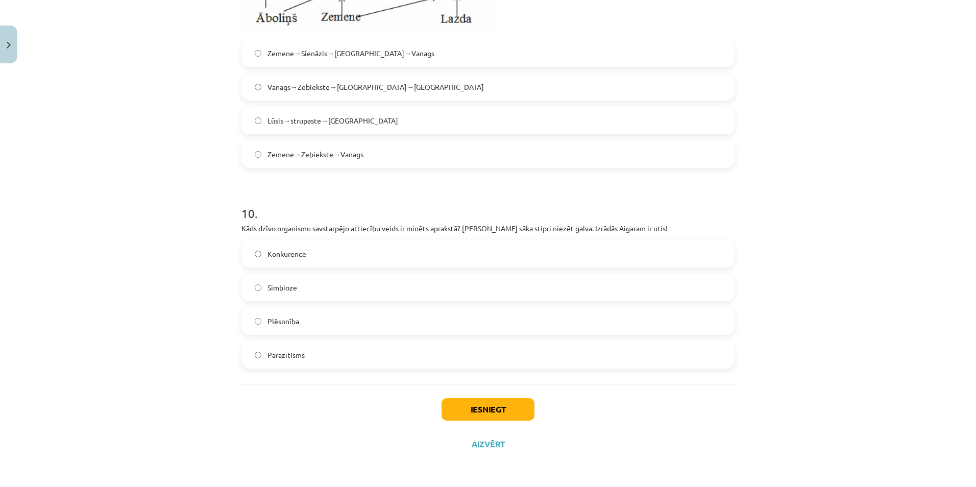
drag, startPoint x: 247, startPoint y: 402, endPoint x: 260, endPoint y: 308, distance: 94.8
click at [243, 401] on div "Iesniegt Aizvērt" at bounding box center [487, 419] width 493 height 71
click at [298, 348] on label "Parazītisms" at bounding box center [487, 355] width 491 height 26
click at [482, 404] on button "Iesniegt" at bounding box center [487, 409] width 93 height 22
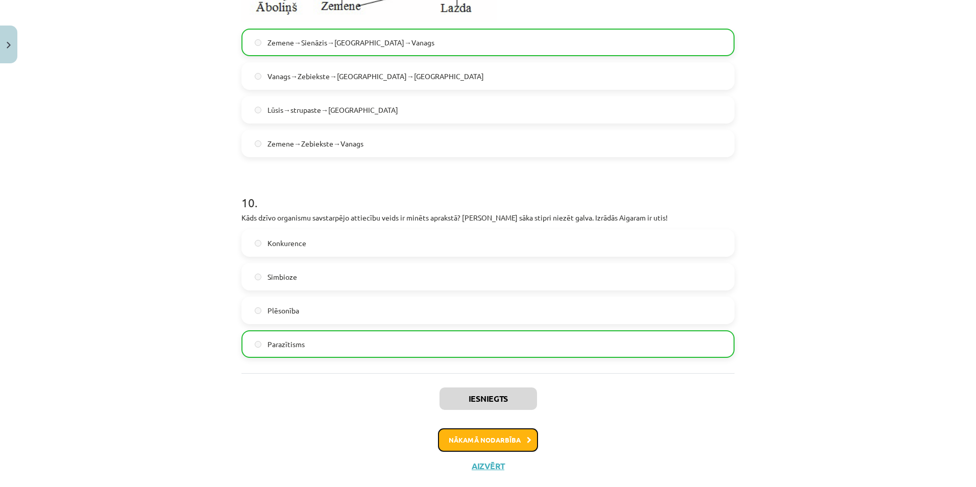
click at [490, 451] on button "Nākamā nodarbība" at bounding box center [488, 439] width 100 height 23
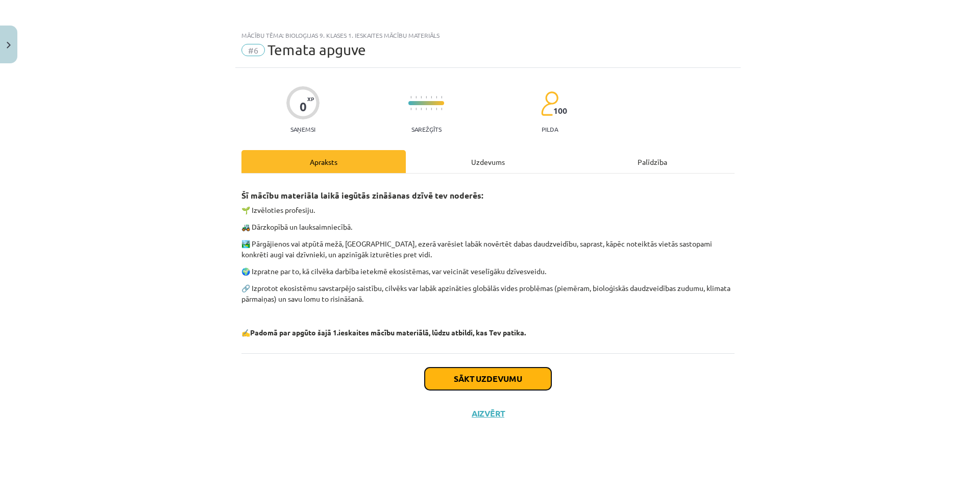
click at [469, 373] on button "Sākt uzdevumu" at bounding box center [488, 378] width 127 height 22
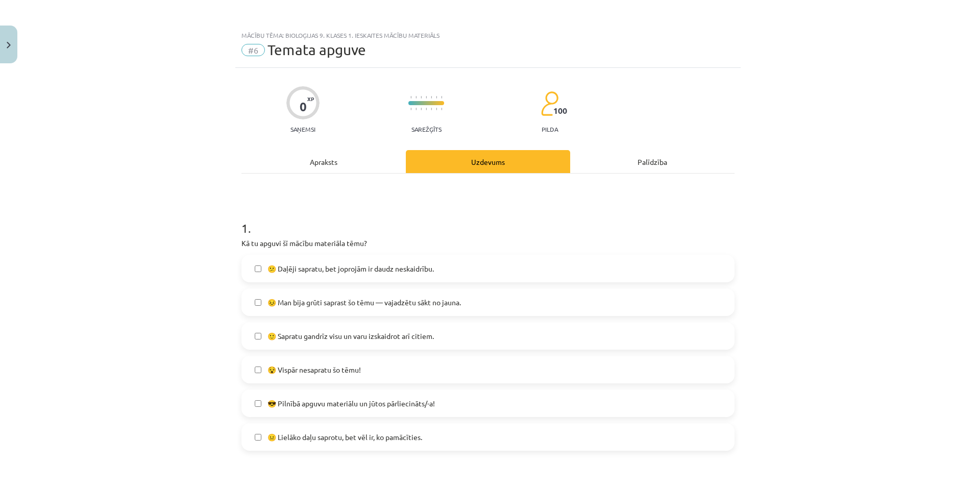
click at [287, 441] on span "😐 Lielāko daļu saprotu, bet vēl ir, ko pamācīties." at bounding box center [344, 437] width 155 height 11
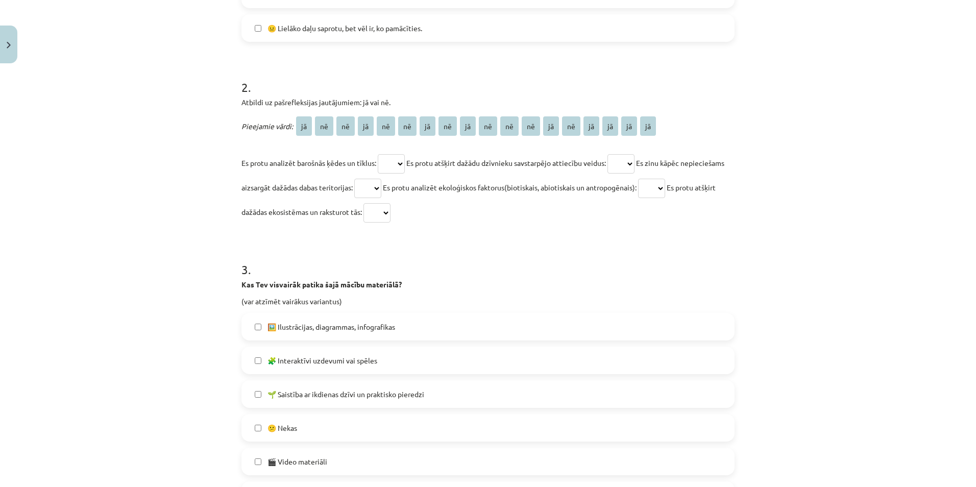
scroll to position [616, 0]
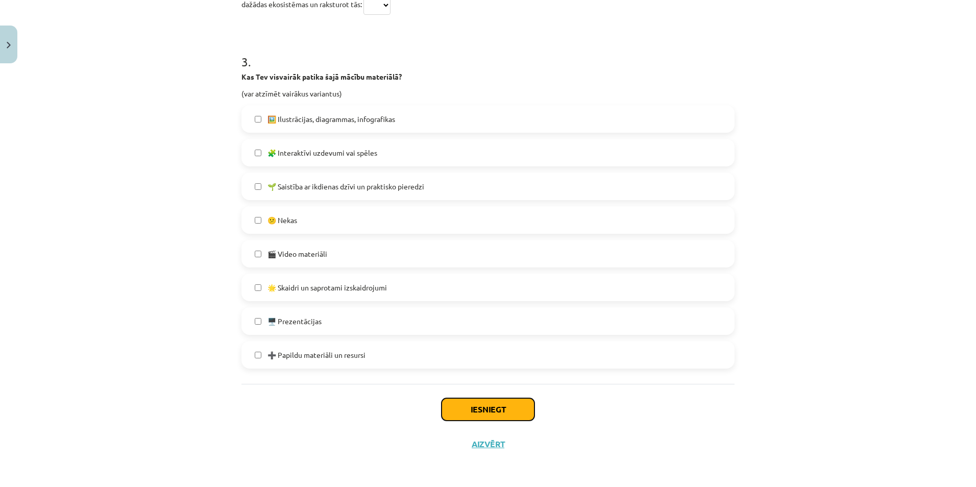
click at [470, 403] on button "Iesniegt" at bounding box center [487, 409] width 93 height 22
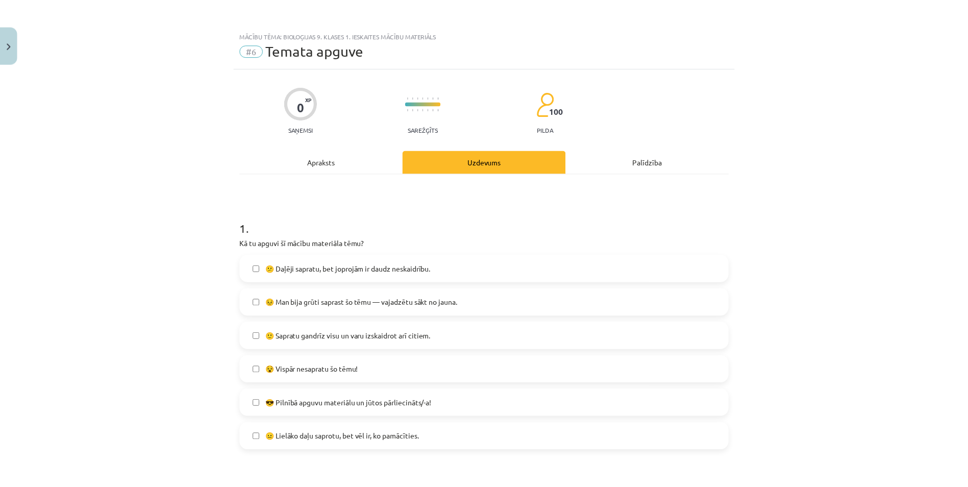
scroll to position [408, 0]
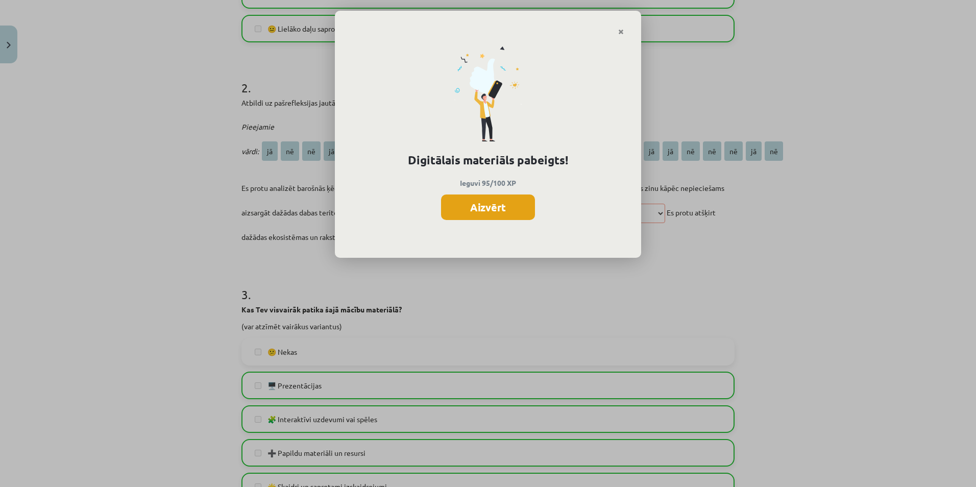
click at [489, 208] on button "Aizvērt" at bounding box center [488, 207] width 94 height 26
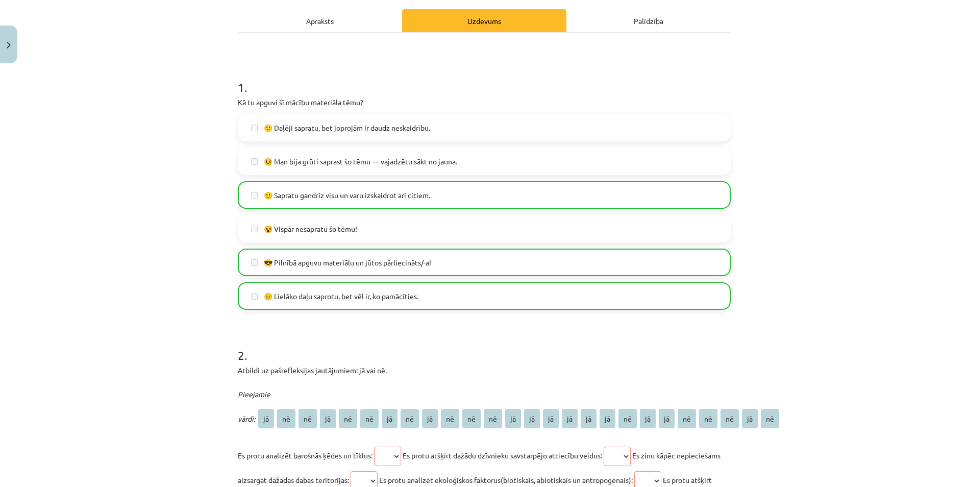
scroll to position [0, 0]
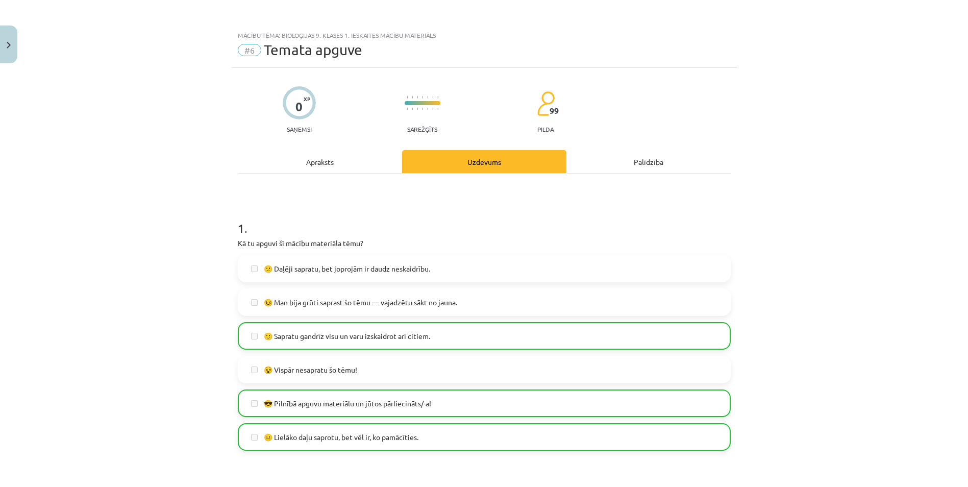
click at [18, 42] on div "Mācību tēma: Bioloģijas 9. klases 1. ieskaites mācību materiāls #6 Temata apguv…" at bounding box center [484, 243] width 968 height 487
click at [17, 42] on div "Mācību tēma: Bioloģijas 9. klases 1. ieskaites mācību materiāls #6 Temata apguv…" at bounding box center [484, 243] width 968 height 487
click at [15, 41] on button "Close" at bounding box center [8, 45] width 17 height 38
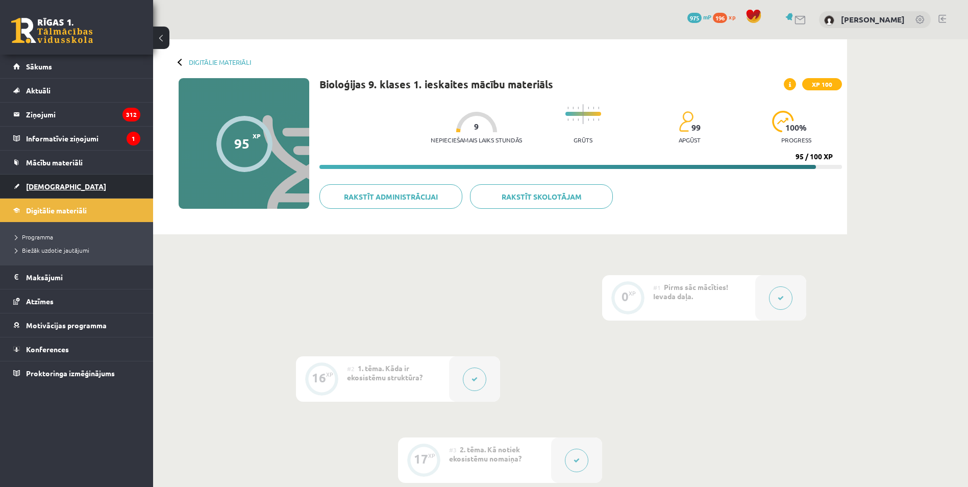
click at [48, 184] on span "[DEMOGRAPHIC_DATA]" at bounding box center [66, 186] width 80 height 9
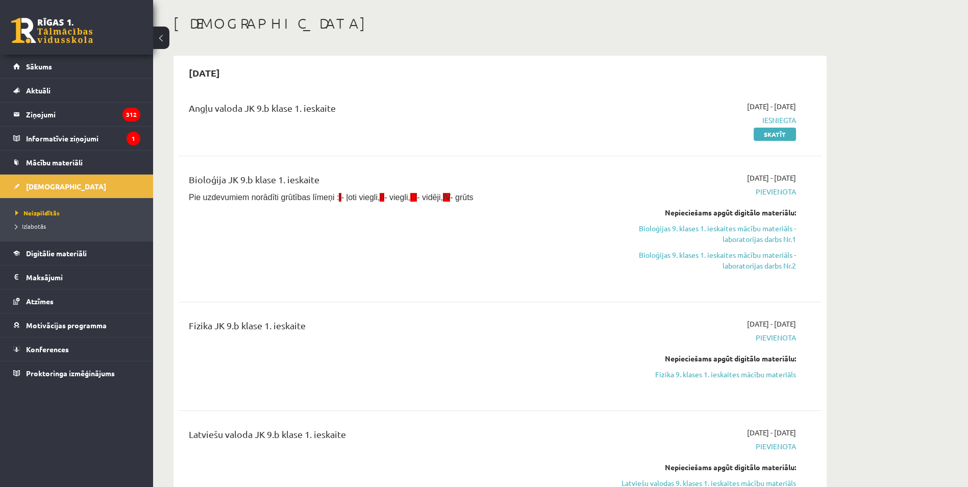
scroll to position [204, 0]
